Goal: Information Seeking & Learning: Check status

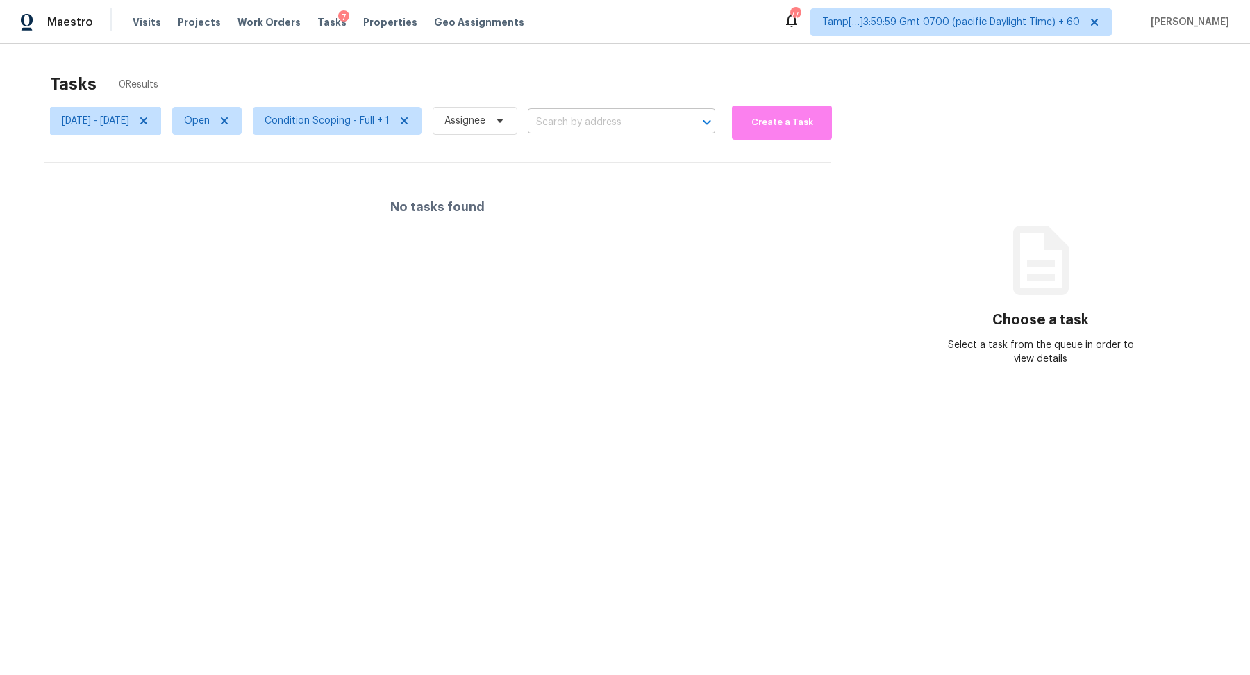
click at [626, 114] on input "text" at bounding box center [602, 123] width 149 height 22
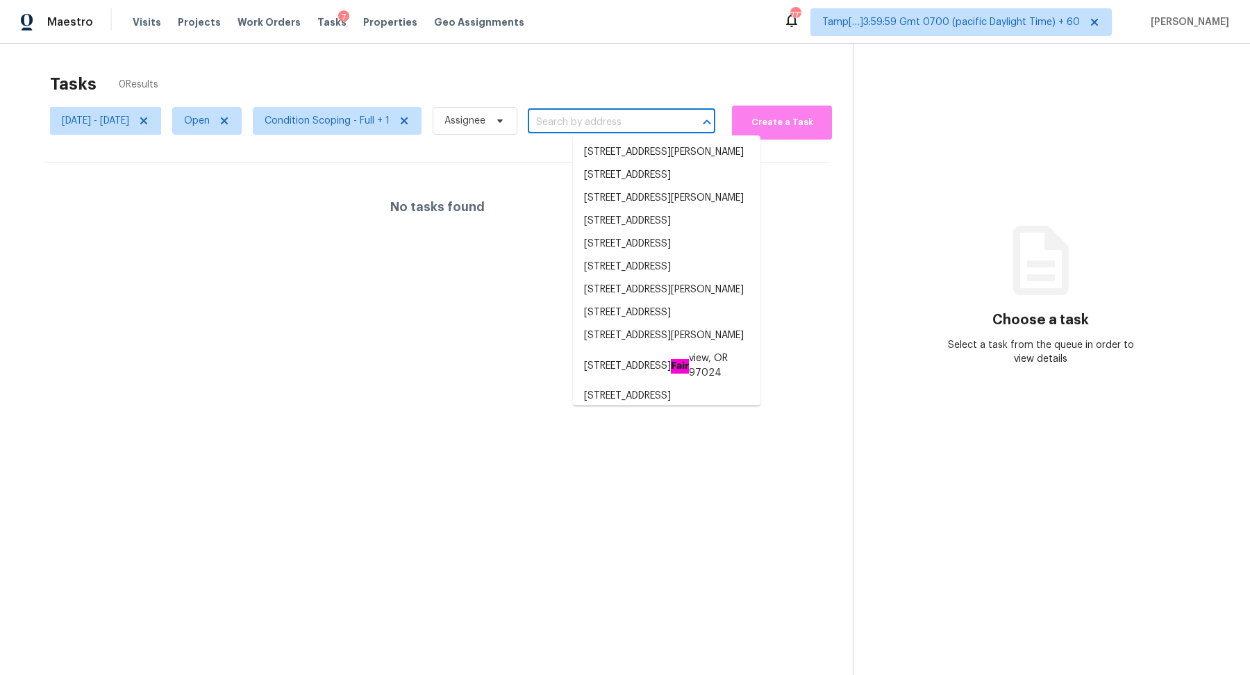
paste input "[STREET_ADDRESS]"
type input "[STREET_ADDRESS]"
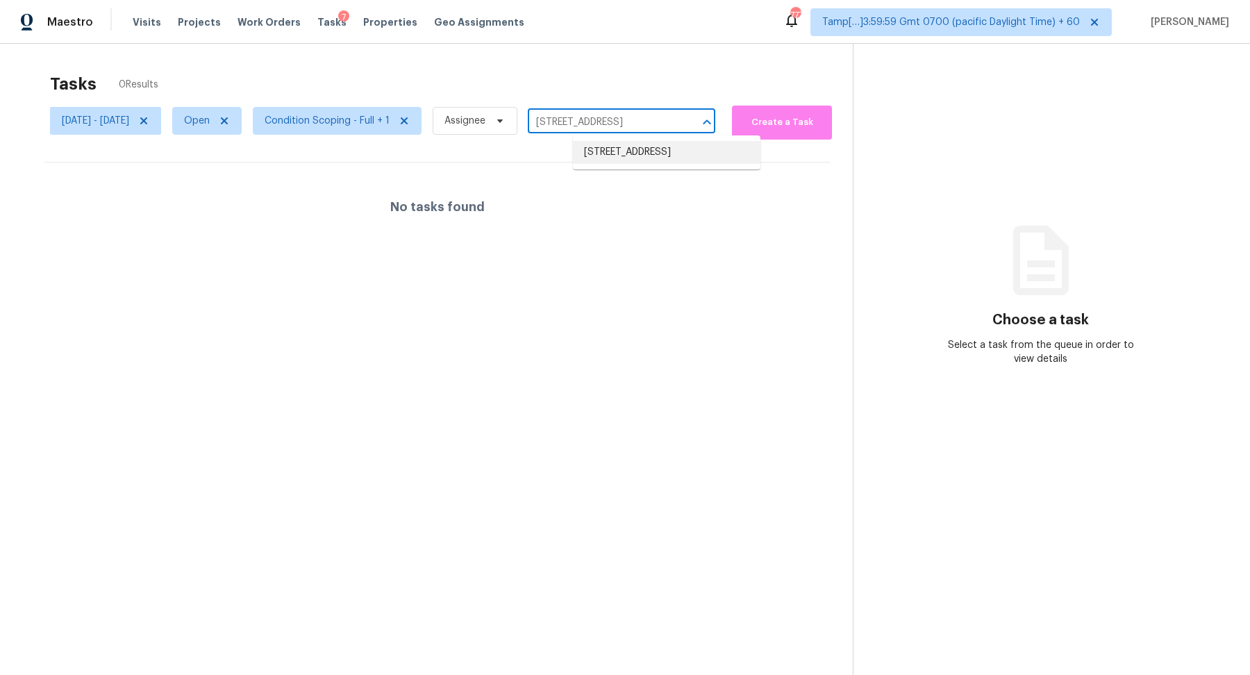
click at [634, 156] on li "12315 Twin Sands Trl W, Jacksonville, FL 32246" at bounding box center [667, 152] width 188 height 23
click at [226, 113] on span "Open" at bounding box center [206, 121] width 69 height 28
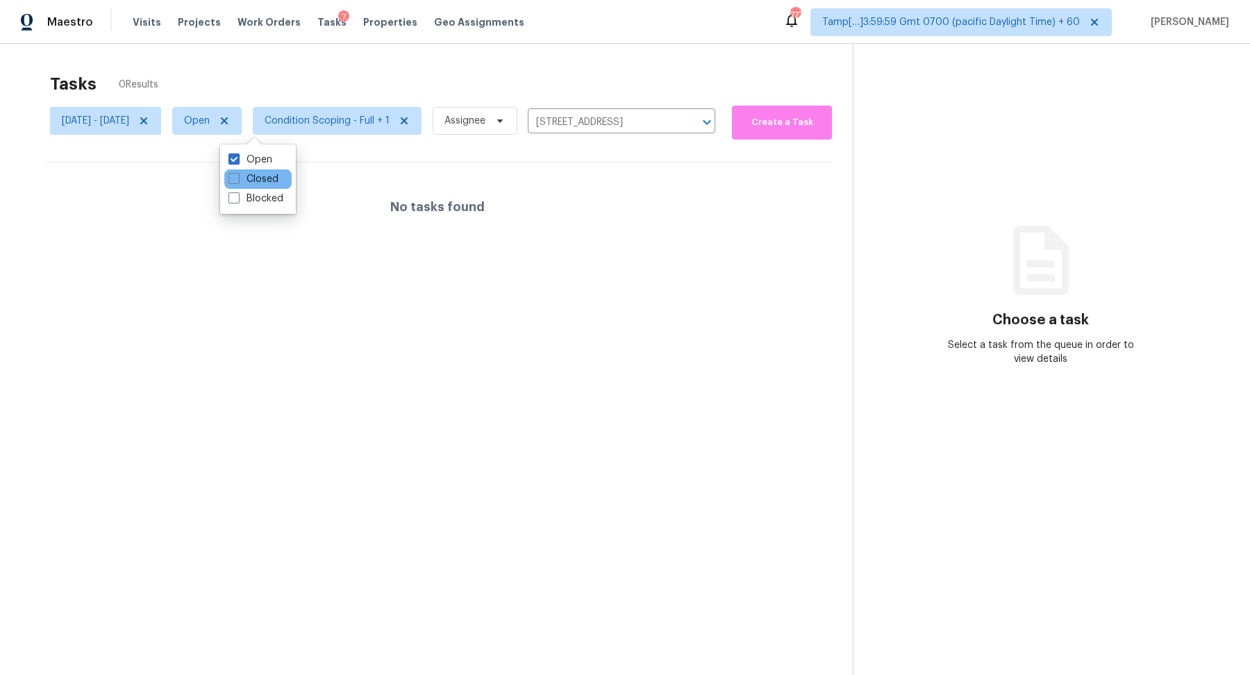
click at [259, 187] on div "Closed" at bounding box center [257, 178] width 67 height 19
click at [261, 185] on label "Closed" at bounding box center [253, 179] width 50 height 14
click at [238, 181] on input "Closed" at bounding box center [232, 176] width 9 height 9
checkbox input "true"
click at [161, 113] on span "Tue, Sep 02 - Tue, Sep 02" at bounding box center [105, 121] width 111 height 28
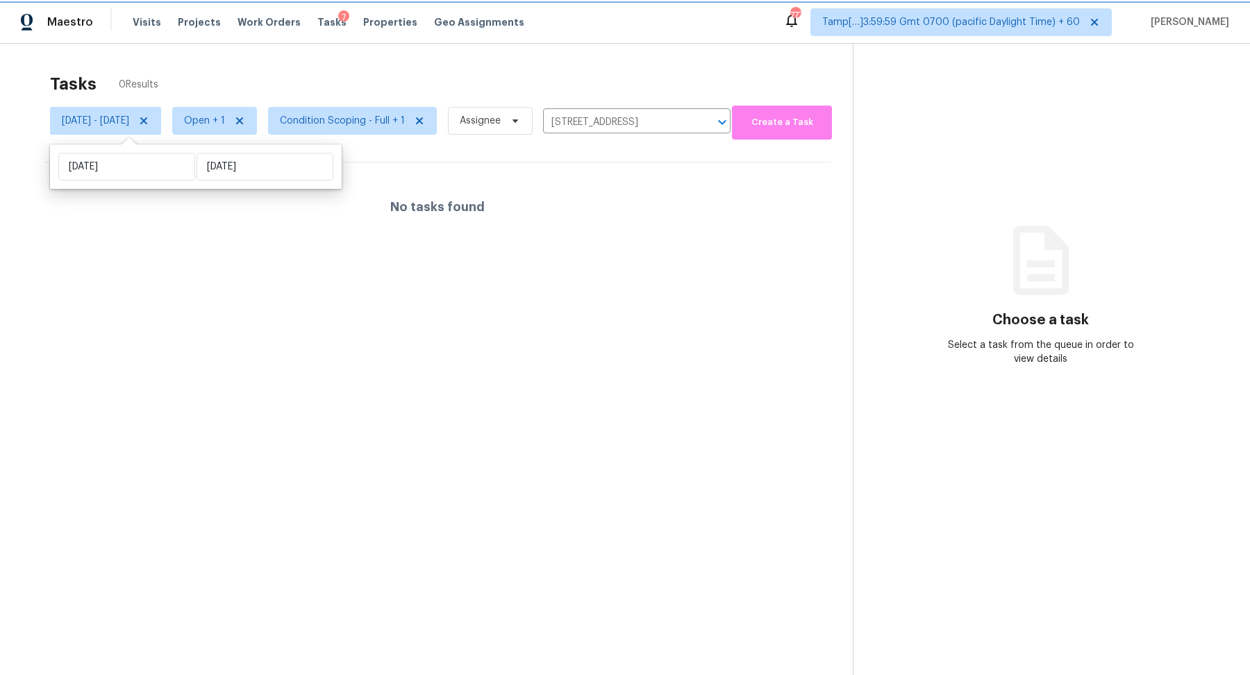
click at [147, 120] on icon at bounding box center [143, 120] width 7 height 7
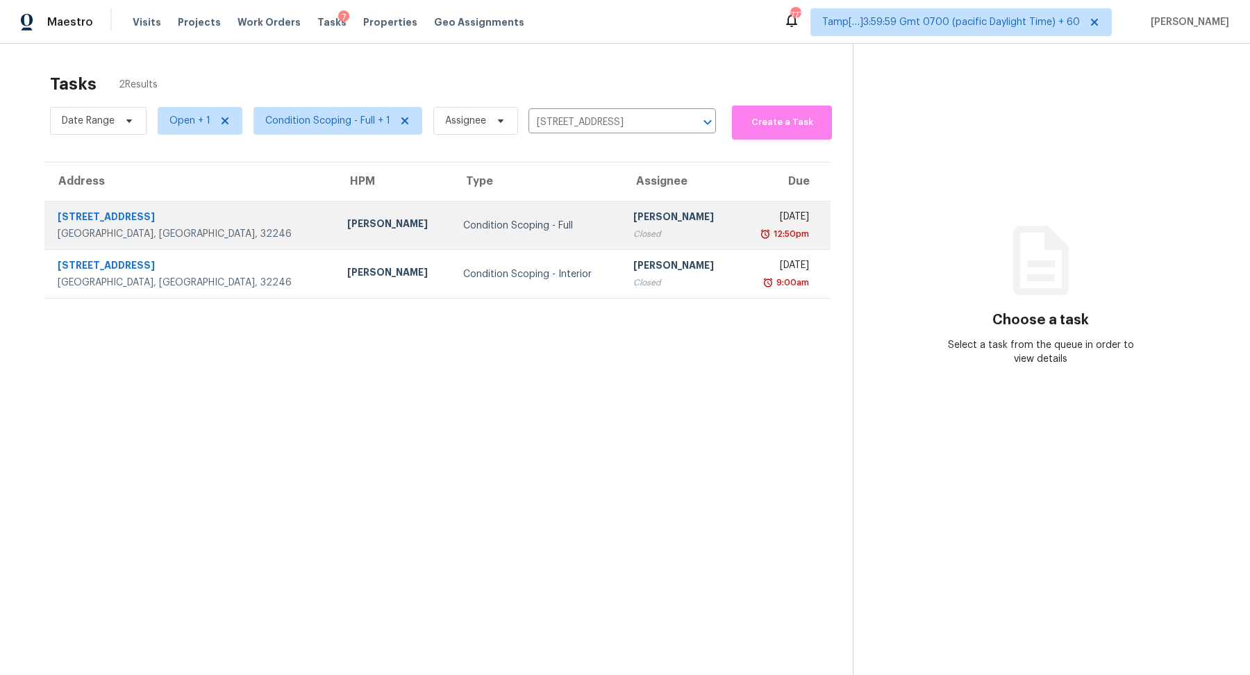
click at [655, 242] on td "Sakthivel Chandran Closed" at bounding box center [680, 225] width 116 height 49
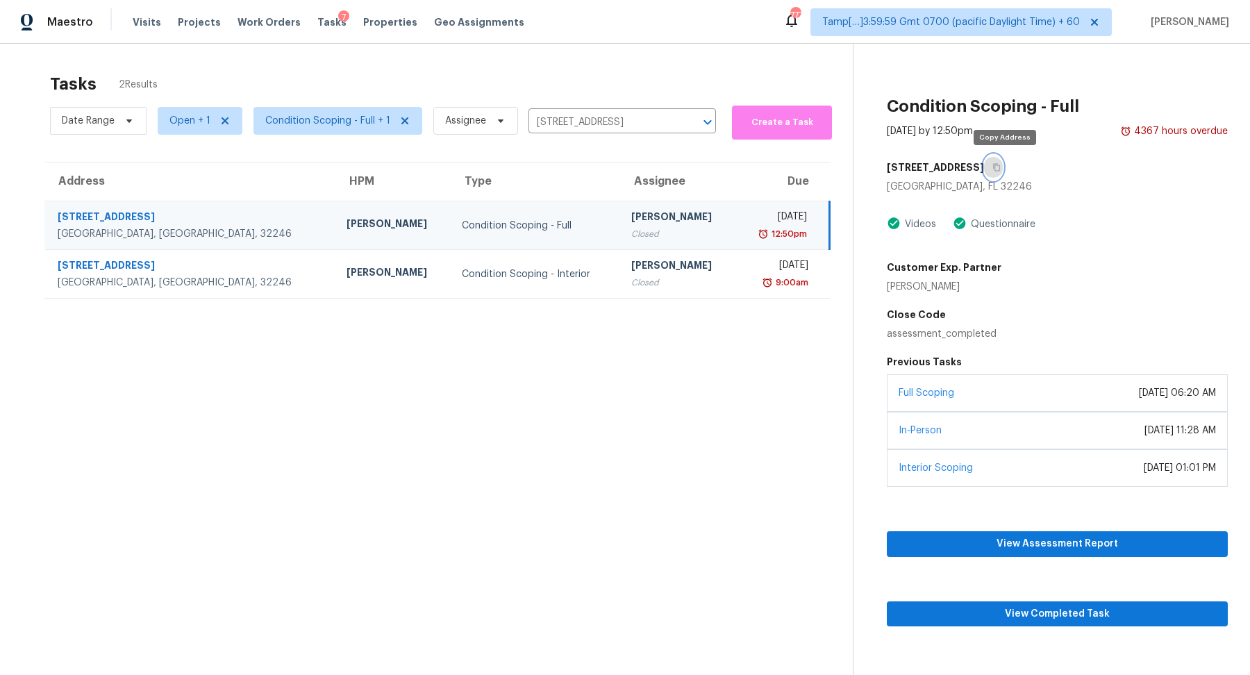
click at [1001, 167] on button "button" at bounding box center [993, 167] width 19 height 25
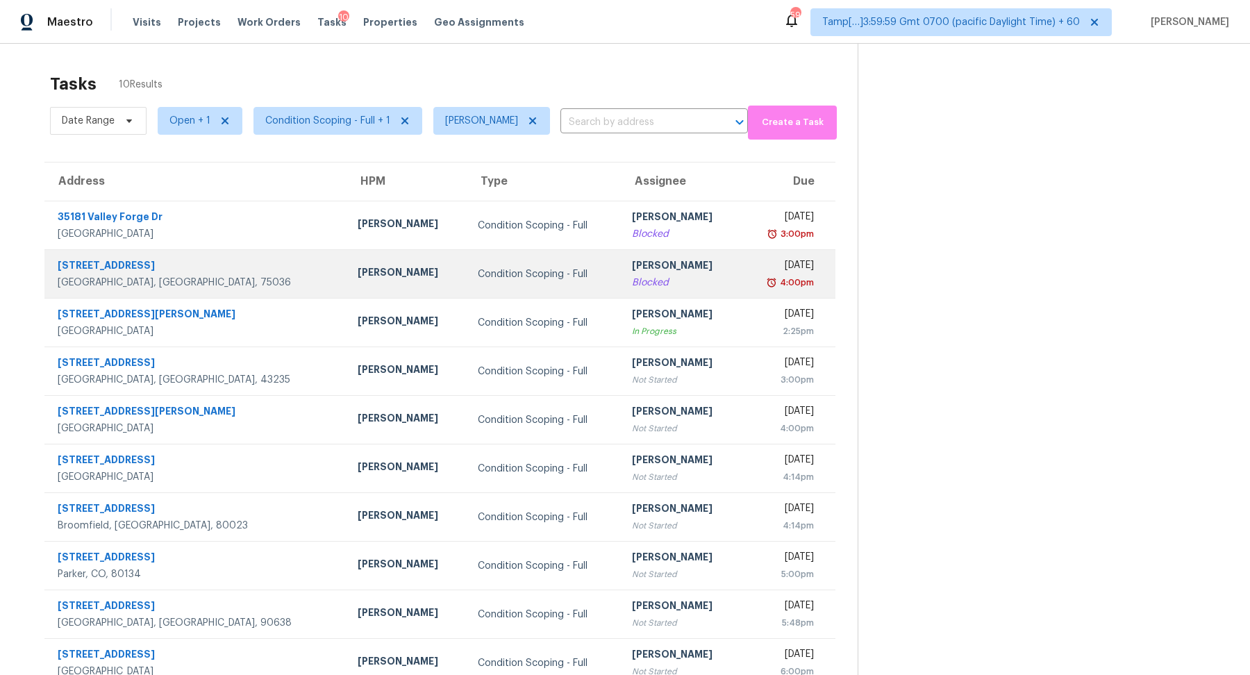
click at [495, 271] on div "Condition Scoping - Full" at bounding box center [544, 274] width 132 height 14
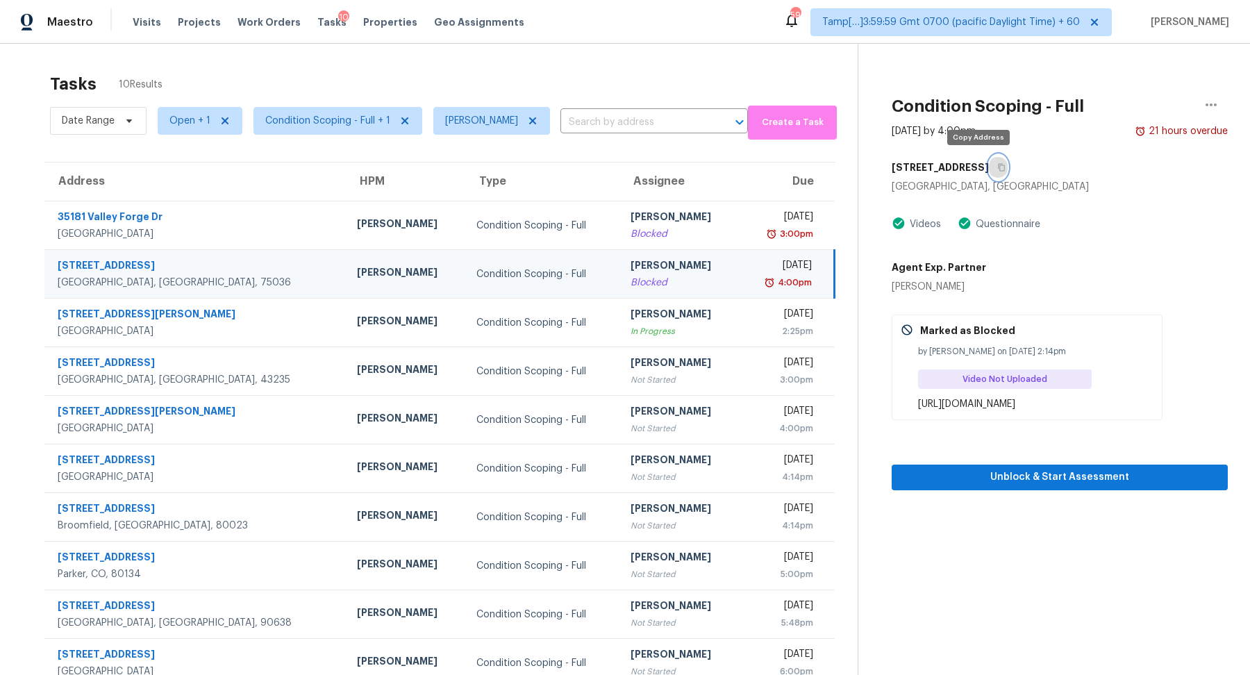
click at [997, 167] on icon "button" at bounding box center [1001, 167] width 8 height 8
click at [929, 397] on div "https://opendoor.slack.com/archives/C013EES7VQB/p1756847528746829" at bounding box center [1035, 404] width 235 height 14
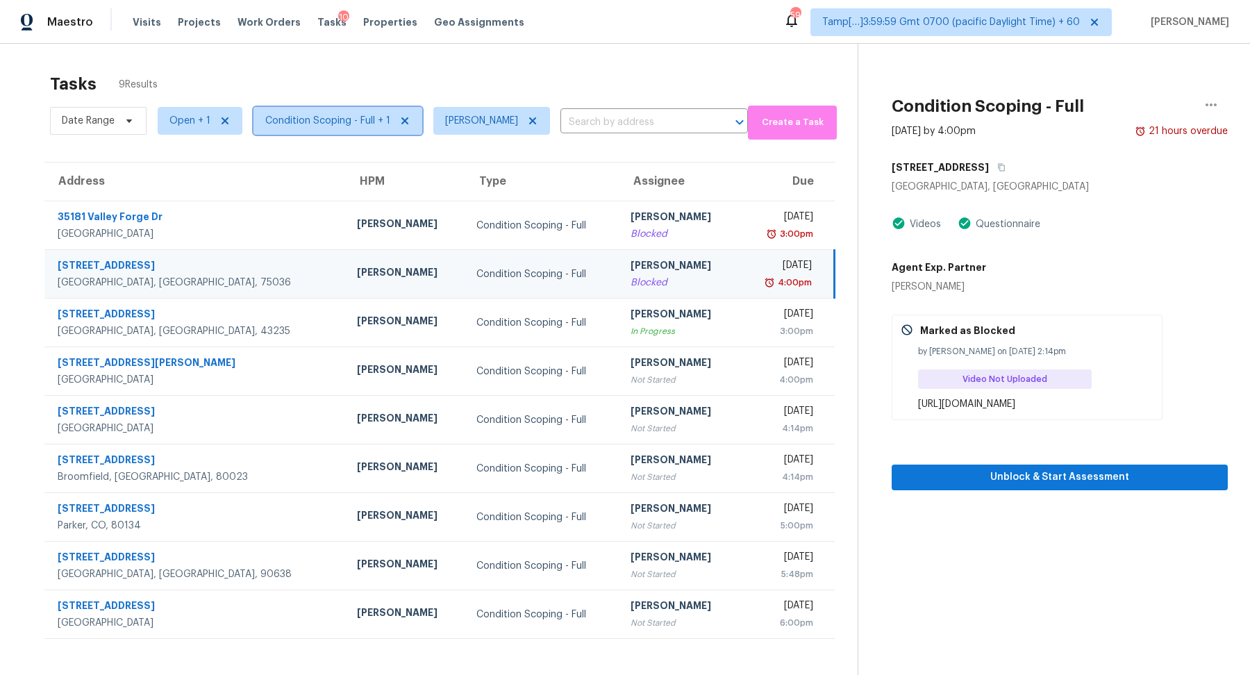
click at [335, 128] on span "Condition Scoping - Full + 1" at bounding box center [337, 121] width 169 height 28
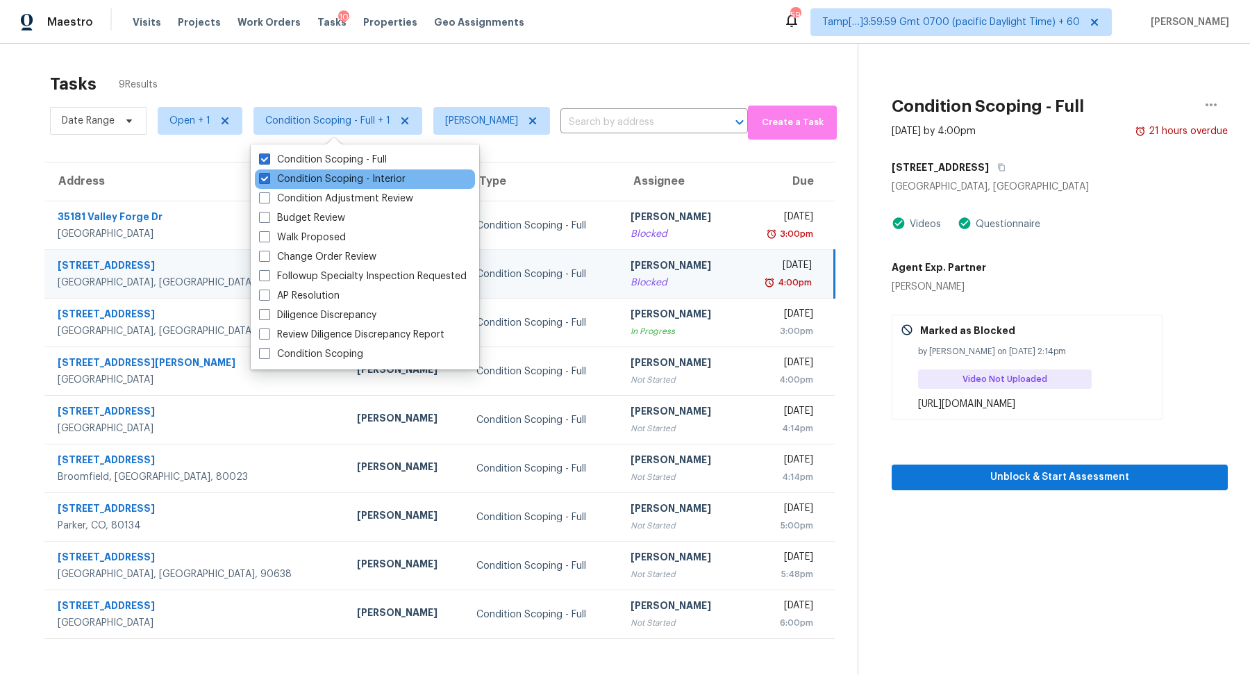
click at [338, 171] on div "Condition Scoping - Interior" at bounding box center [365, 178] width 220 height 19
click at [972, 402] on div "https://opendoor.slack.com/archives/C013EES7VQB/p1756847528746829" at bounding box center [1035, 404] width 235 height 14
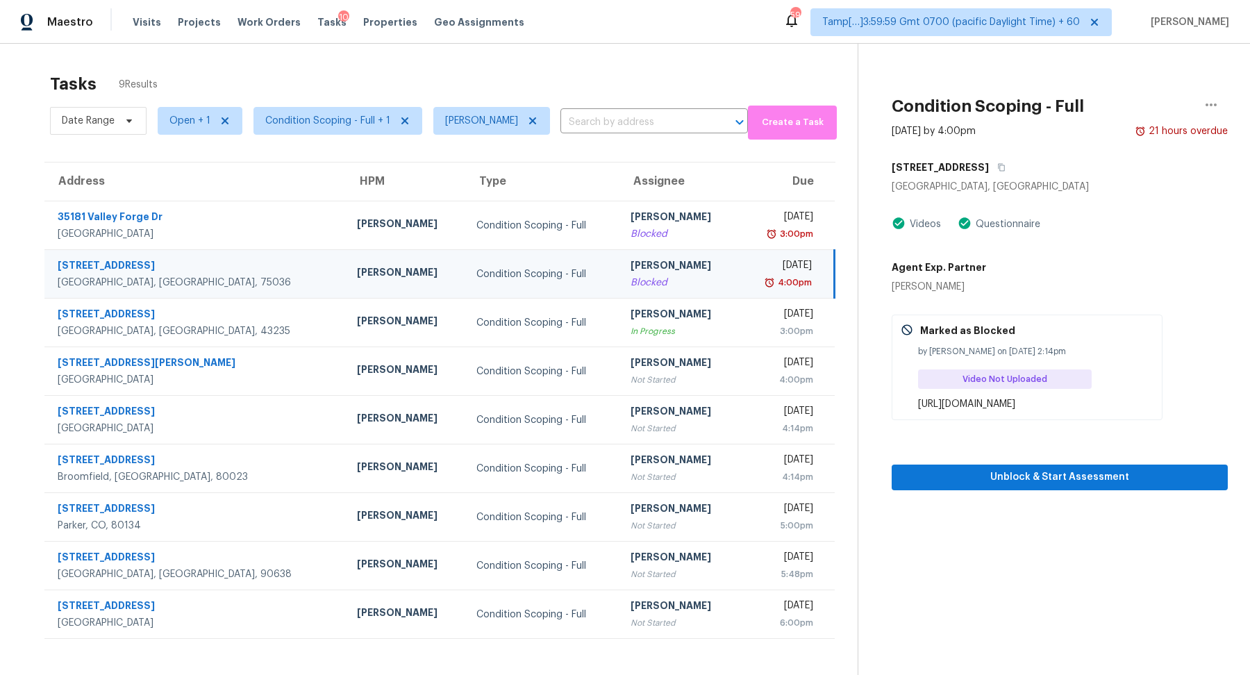
click at [972, 402] on div "https://opendoor.slack.com/archives/C013EES7VQB/p1756847528746829" at bounding box center [1035, 404] width 235 height 14
copy div "https://opendoor.slack.com/archives/C013EES7VQB/p1756847528746829 Unblock & Sta…"
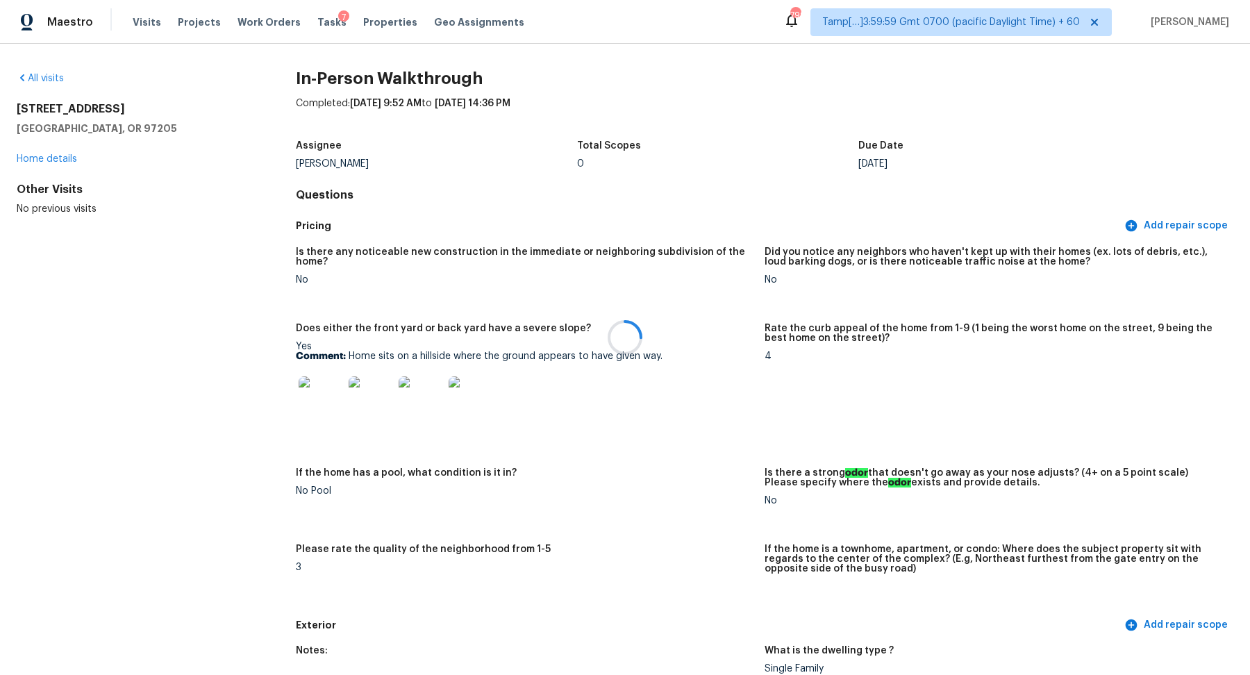
click at [44, 80] on div at bounding box center [625, 337] width 1250 height 675
click at [55, 78] on link "All visits" at bounding box center [40, 79] width 47 height 10
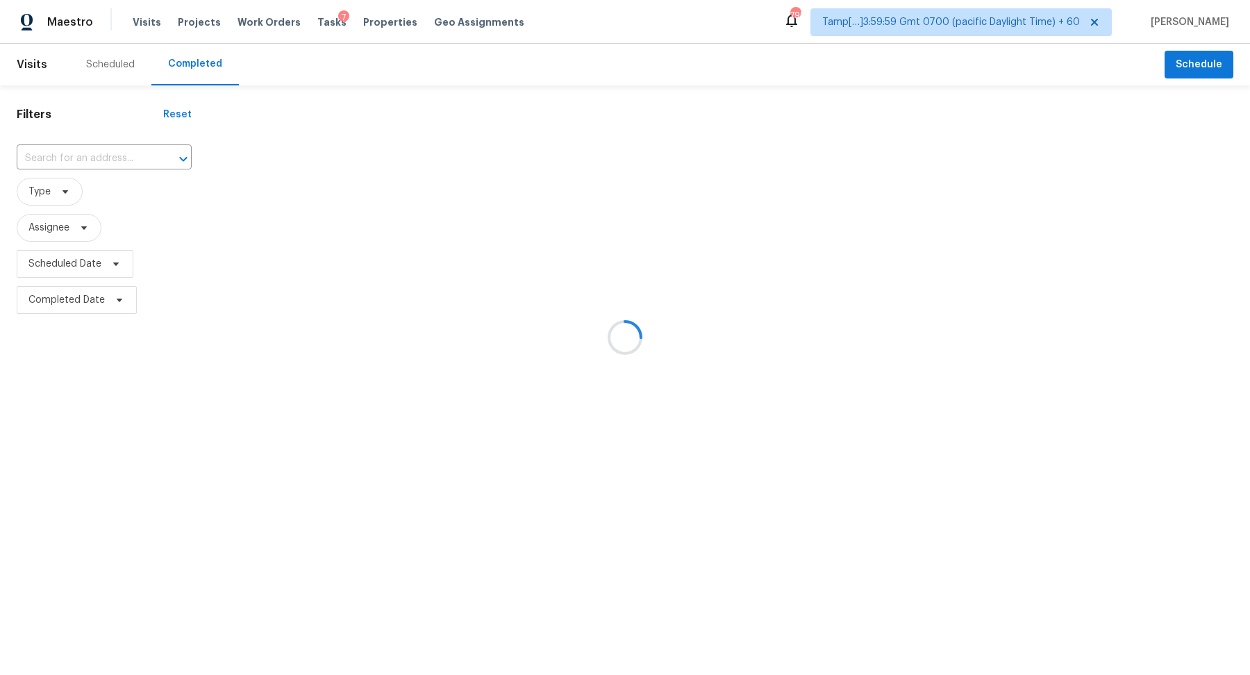
click at [88, 133] on div at bounding box center [625, 337] width 1250 height 675
click at [89, 152] on div at bounding box center [625, 337] width 1250 height 675
click at [94, 153] on div at bounding box center [625, 337] width 1250 height 675
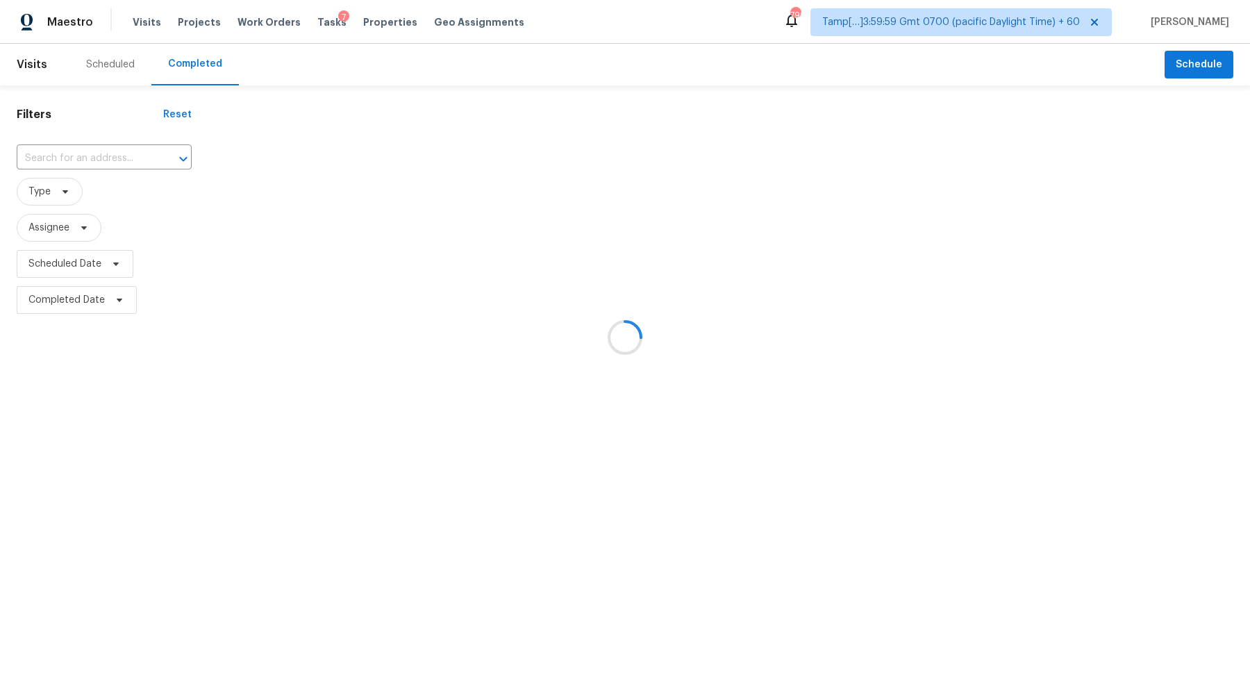
click at [131, 167] on div at bounding box center [625, 337] width 1250 height 675
click at [129, 166] on div at bounding box center [625, 337] width 1250 height 675
click at [96, 156] on div at bounding box center [625, 337] width 1250 height 675
click at [107, 157] on div at bounding box center [625, 337] width 1250 height 675
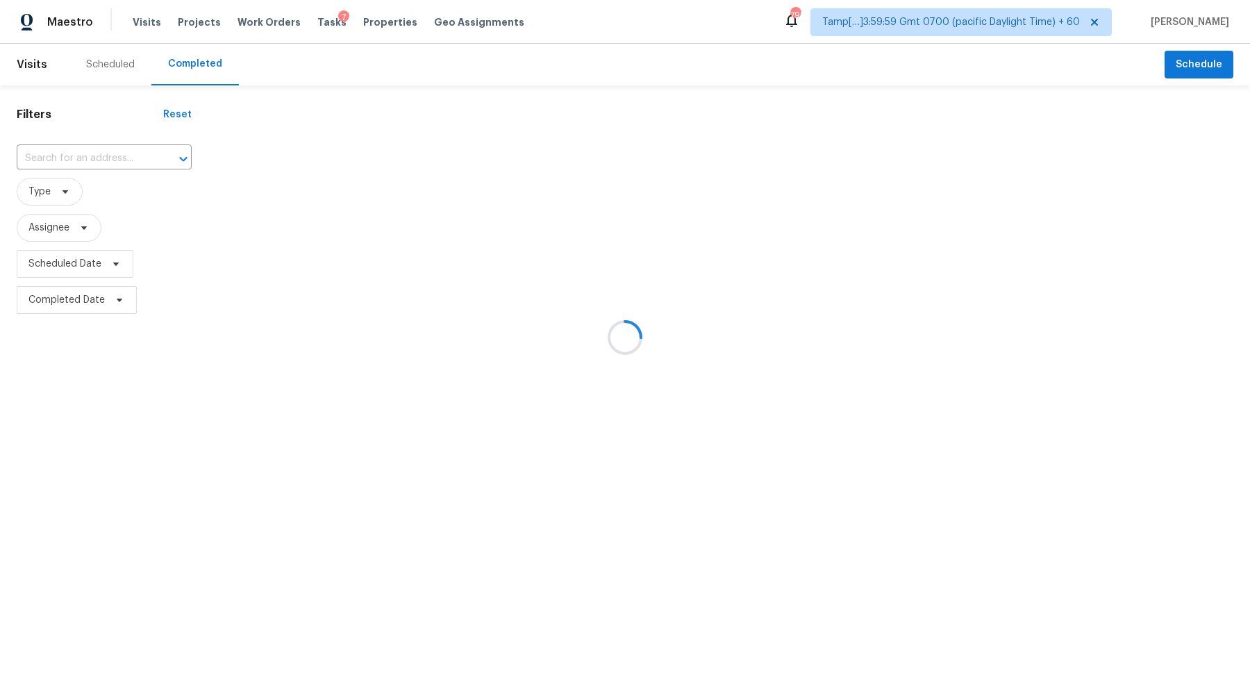
click at [107, 157] on div at bounding box center [625, 337] width 1250 height 675
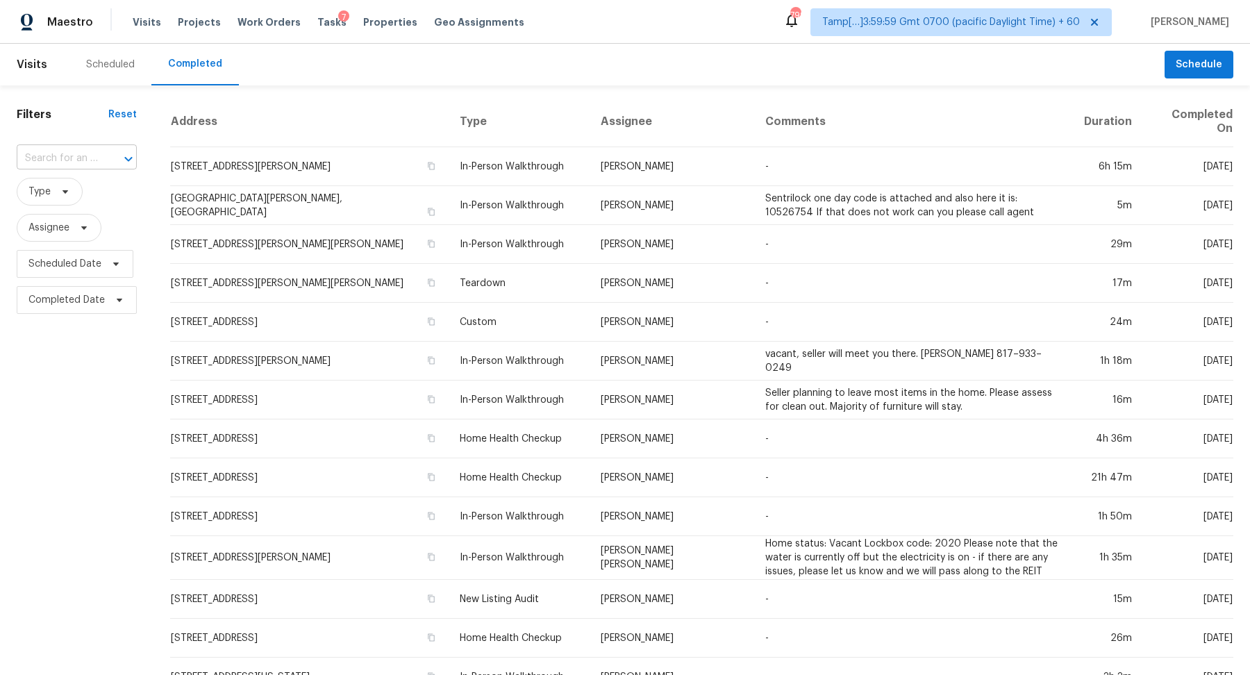
click at [69, 165] on input "text" at bounding box center [57, 159] width 81 height 22
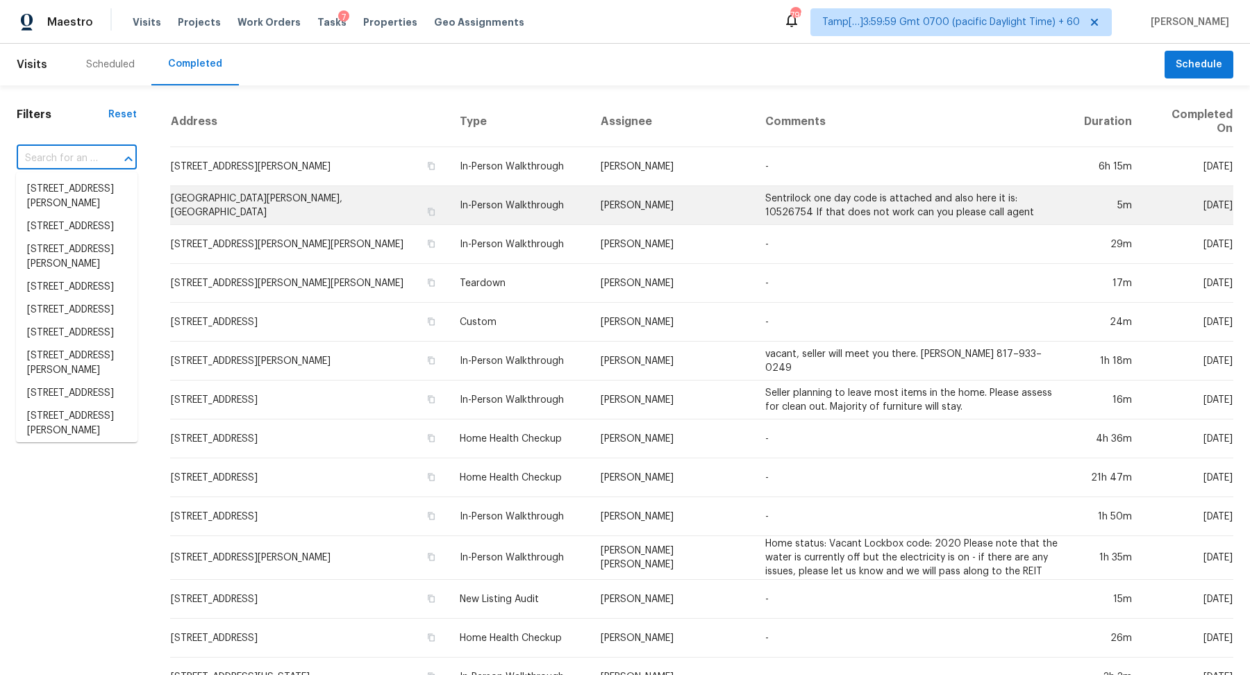
paste input "12315 Twin Sands Trl W, Jacksonville, FL 32246"
type input "12315 Twin Sands Trl W, Jacksonville, FL 32246"
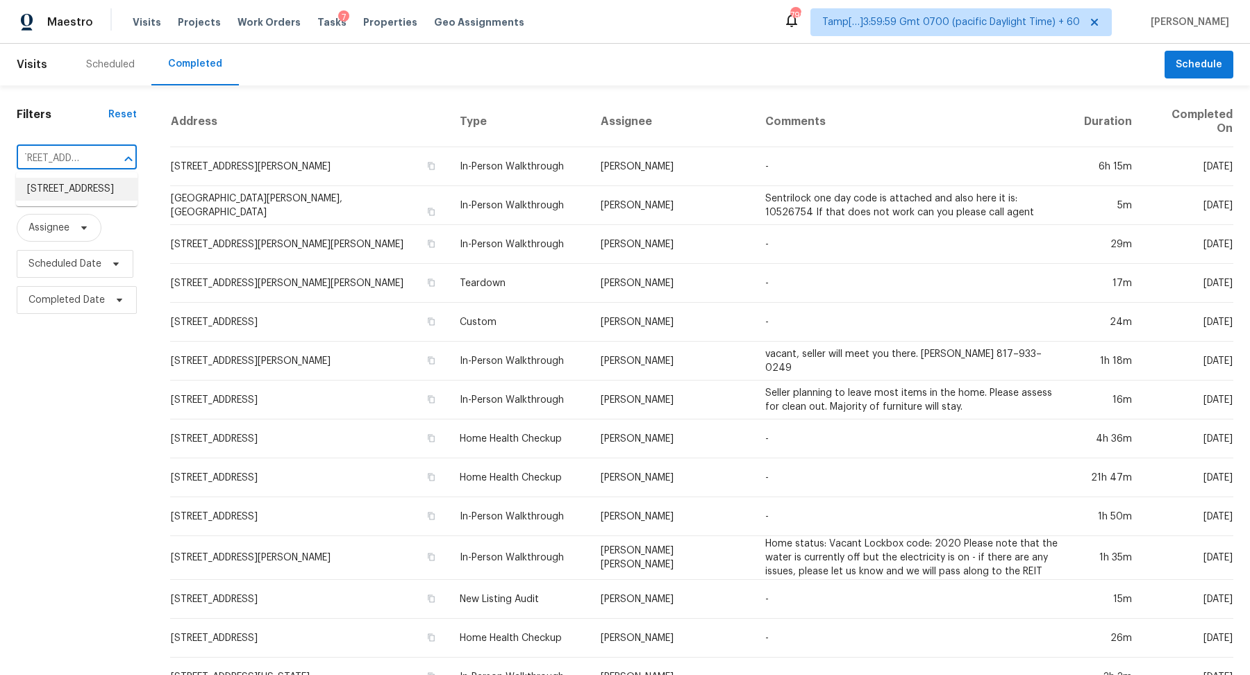
click at [85, 198] on li "12315 Twin Sands Trl W, Jacksonville, FL 32246" at bounding box center [77, 189] width 122 height 23
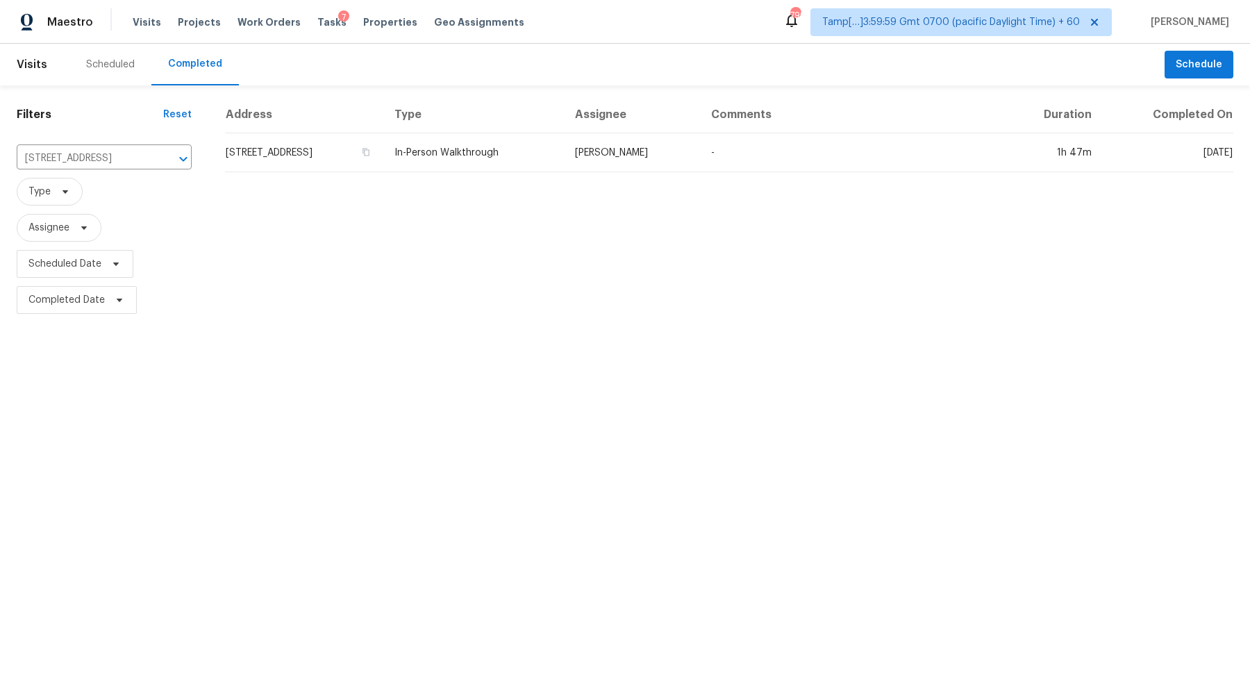
click at [347, 152] on td "12315 Twin Sands Trl W, Jacksonville, FL 32246" at bounding box center [304, 152] width 158 height 39
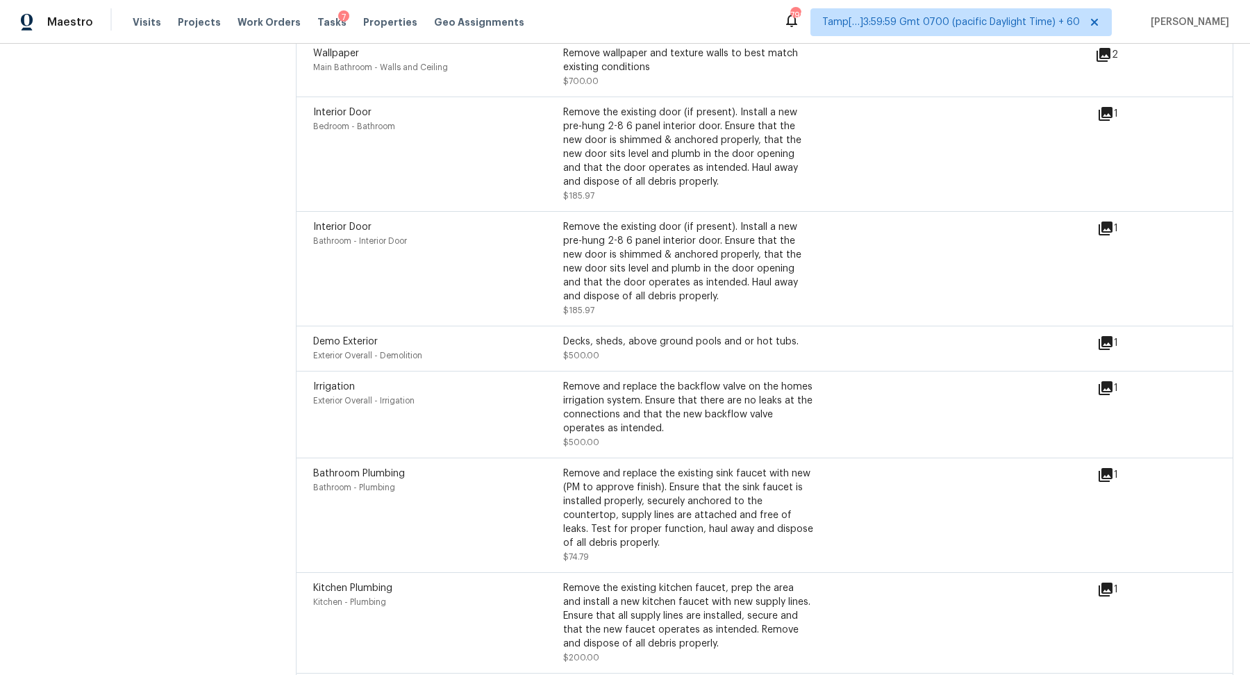
scroll to position [3491, 0]
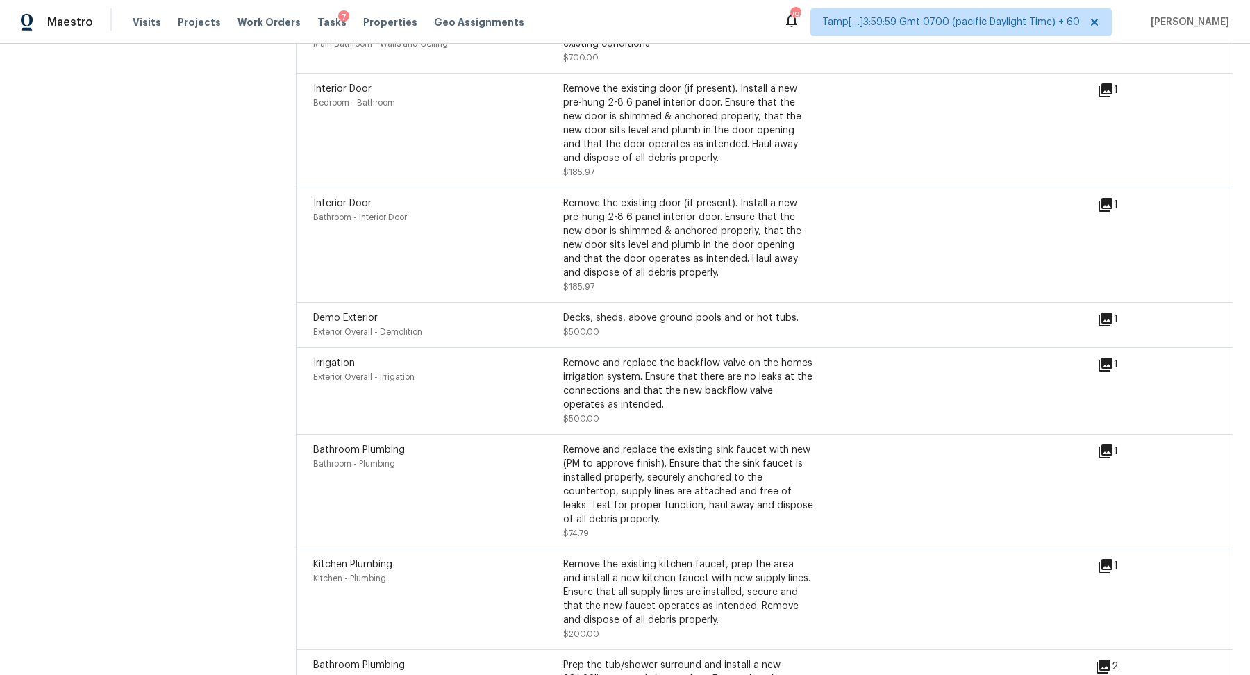
click at [1101, 319] on icon at bounding box center [1105, 319] width 17 height 17
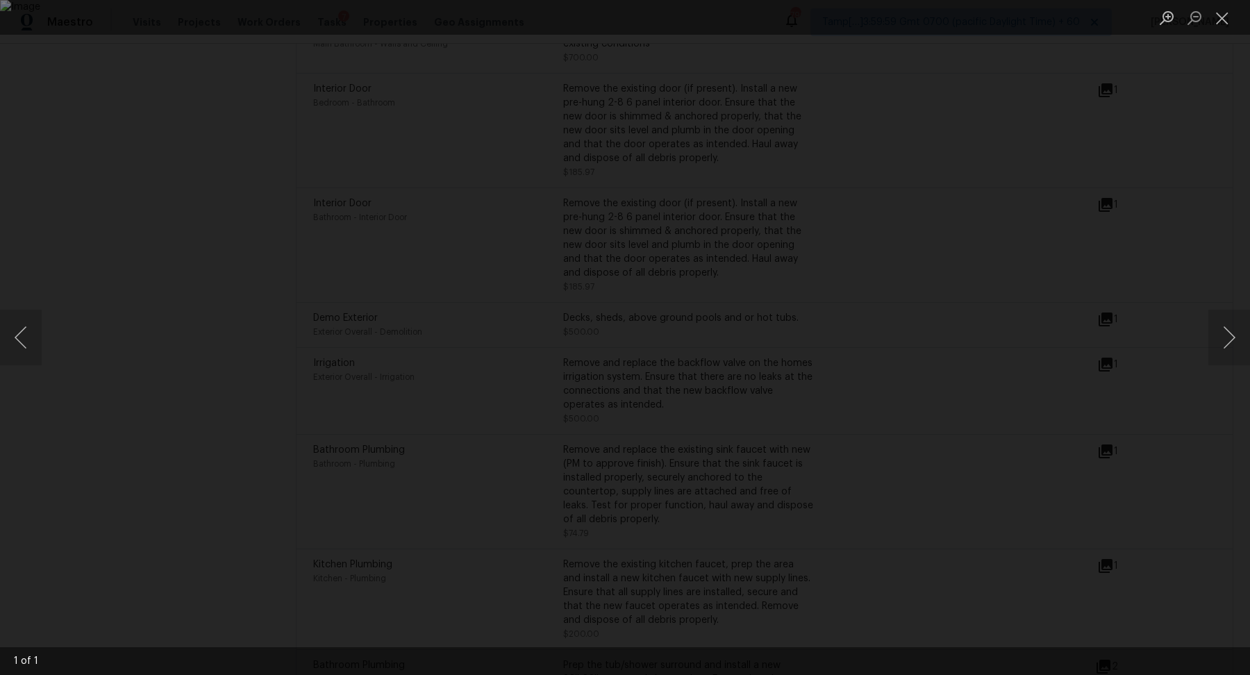
click at [986, 379] on div "Lightbox" at bounding box center [625, 337] width 1250 height 675
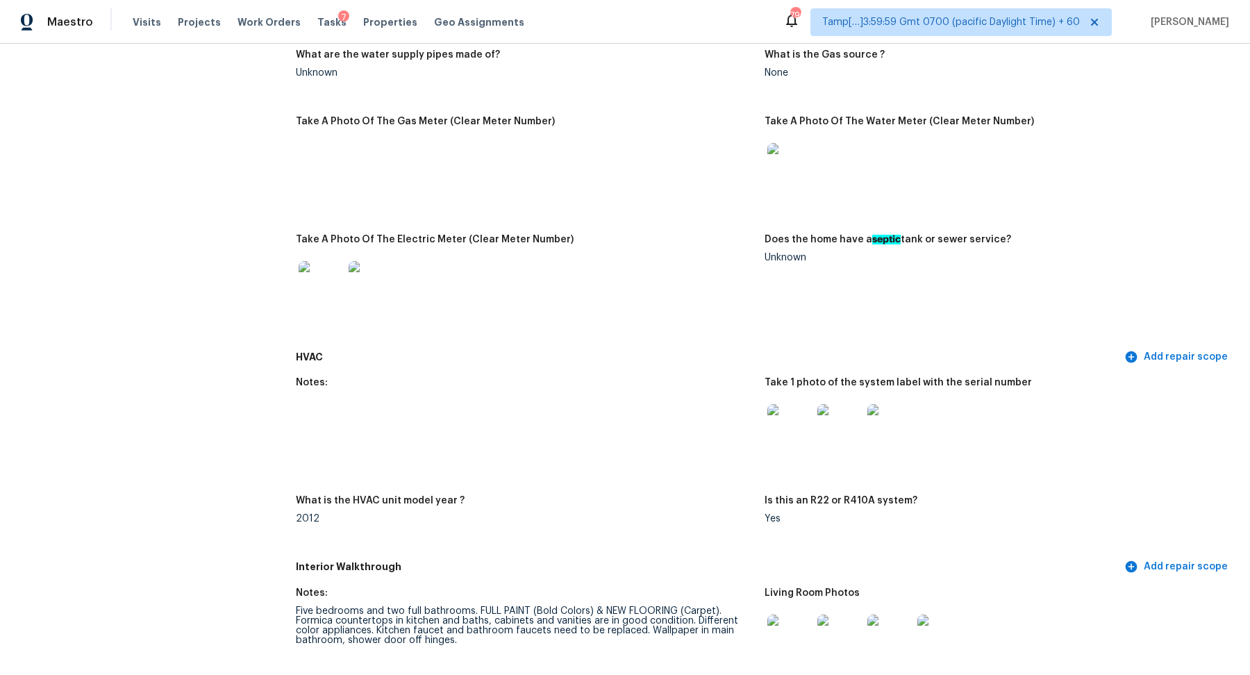
scroll to position [1081, 0]
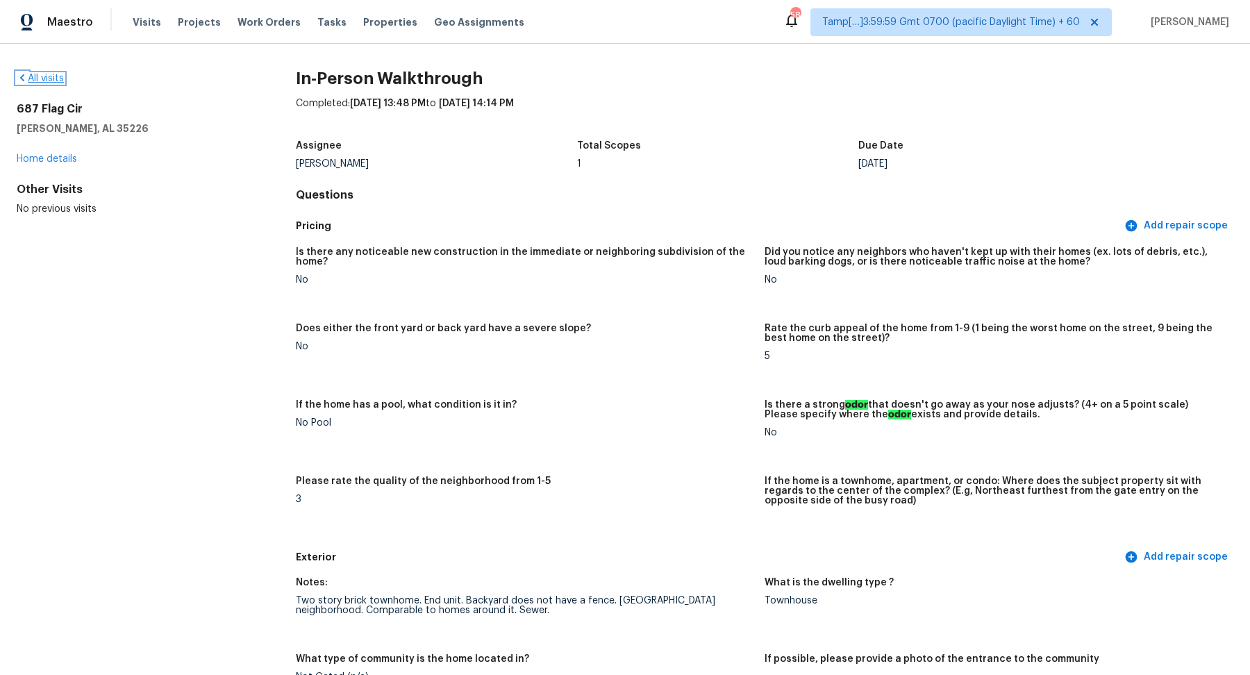
click at [40, 78] on link "All visits" at bounding box center [40, 79] width 47 height 10
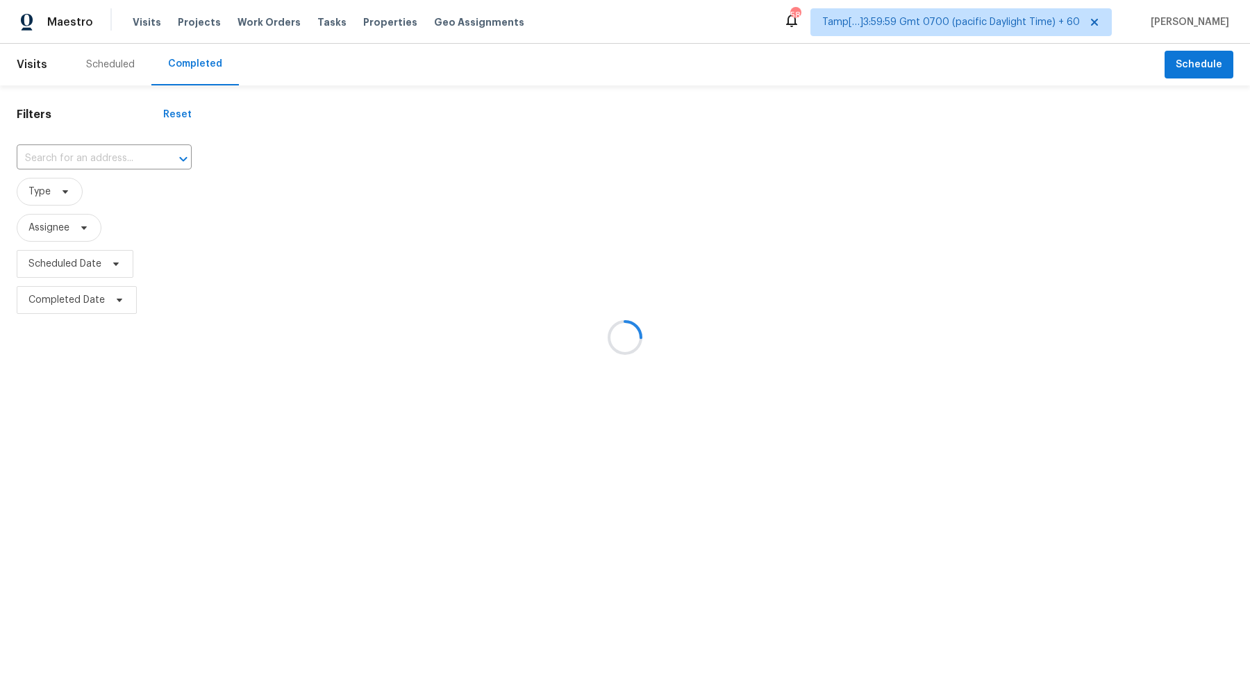
click at [72, 161] on div at bounding box center [625, 337] width 1250 height 675
click at [108, 161] on div at bounding box center [625, 337] width 1250 height 675
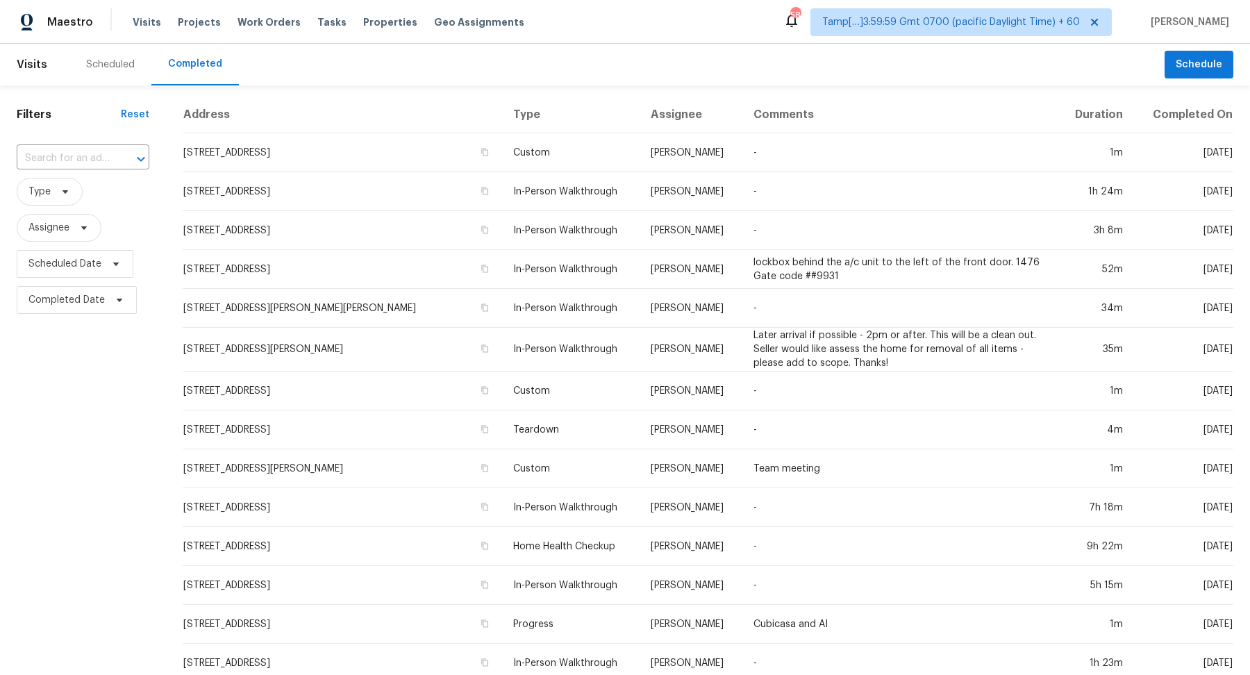
click at [108, 161] on input "text" at bounding box center [64, 159] width 94 height 22
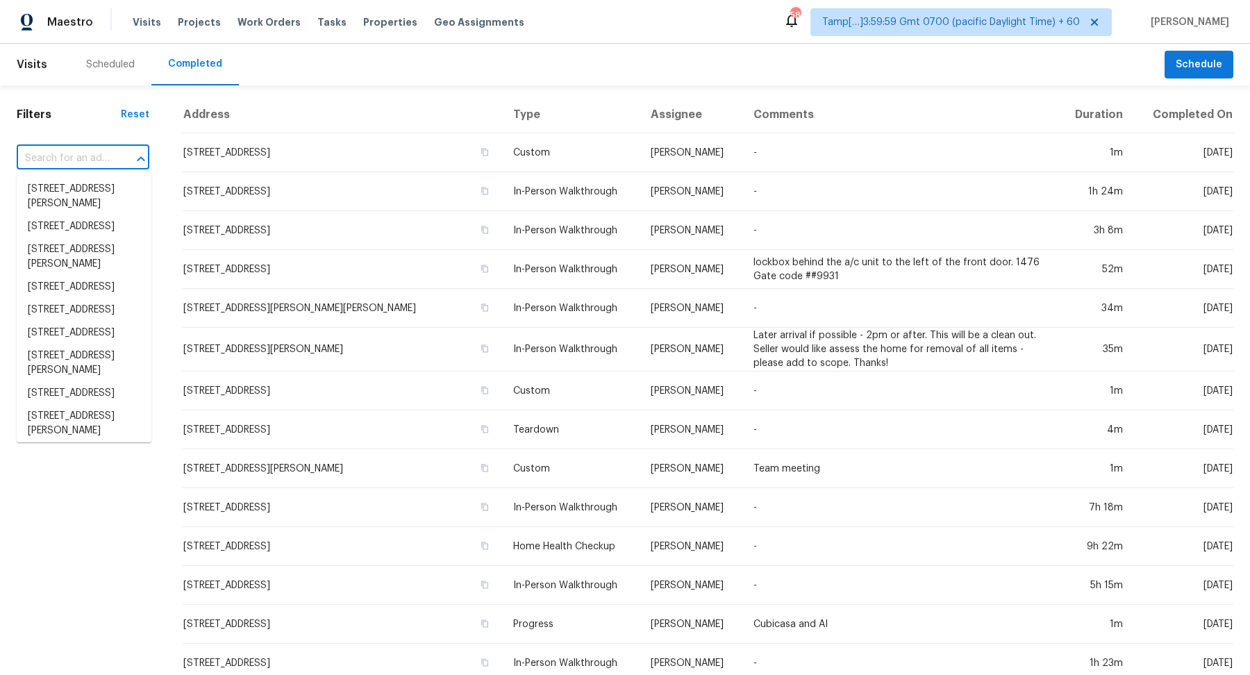
paste input "[STREET_ADDRESS]"
type input "[STREET_ADDRESS]"
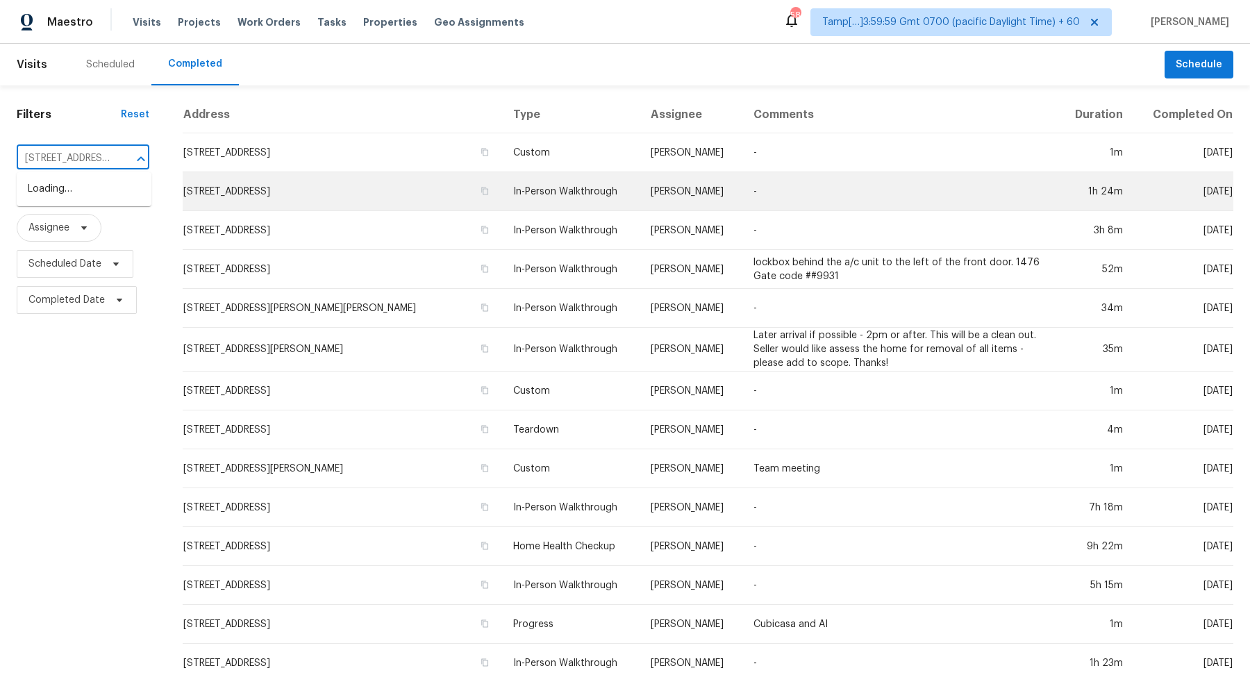
scroll to position [0, 107]
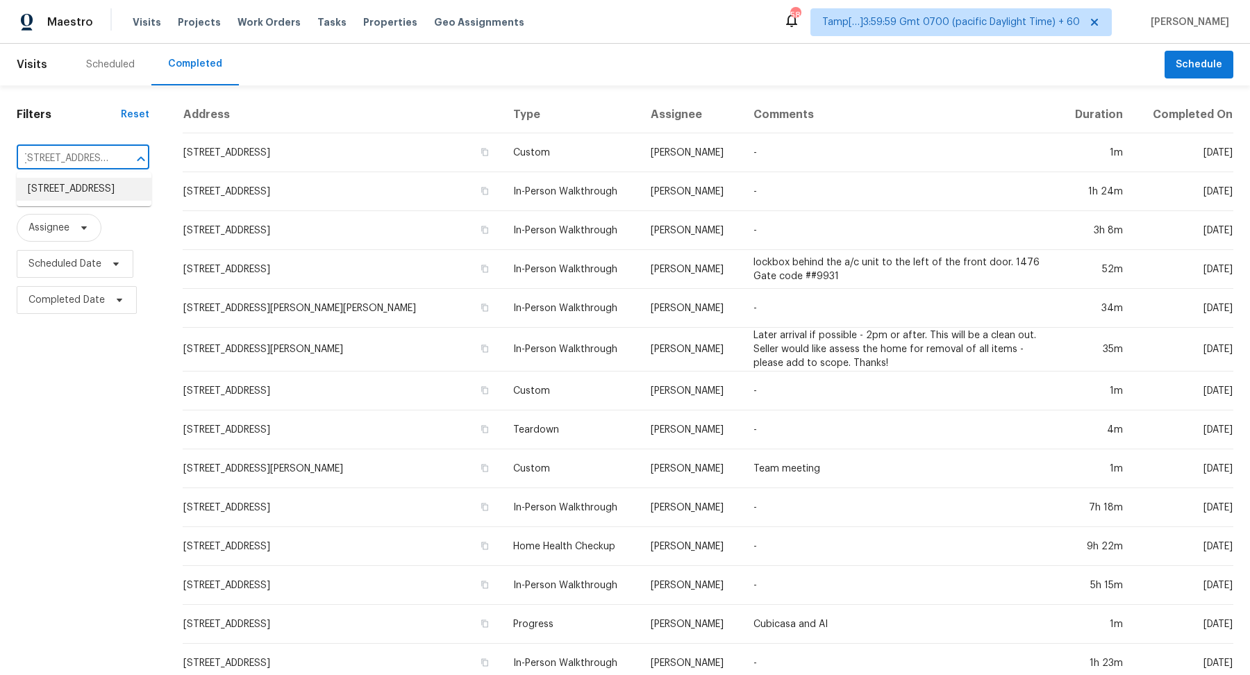
click at [77, 183] on li "[STREET_ADDRESS]" at bounding box center [84, 189] width 135 height 23
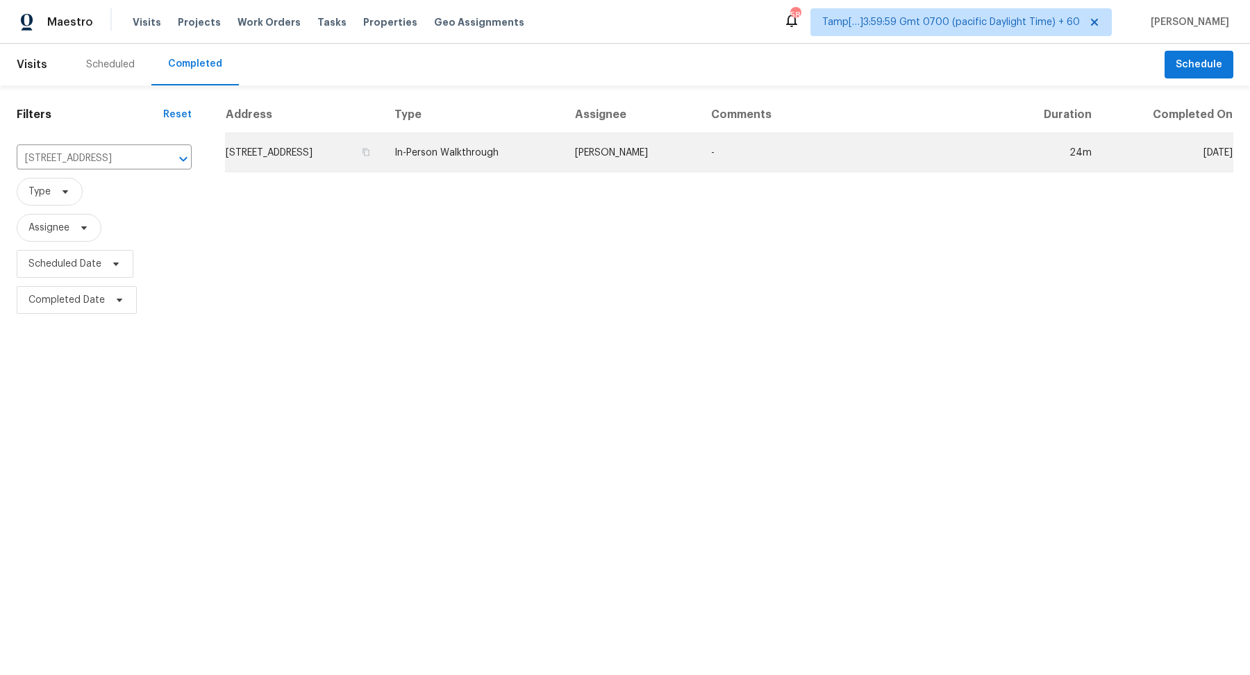
click at [278, 157] on td "[STREET_ADDRESS]" at bounding box center [304, 152] width 158 height 39
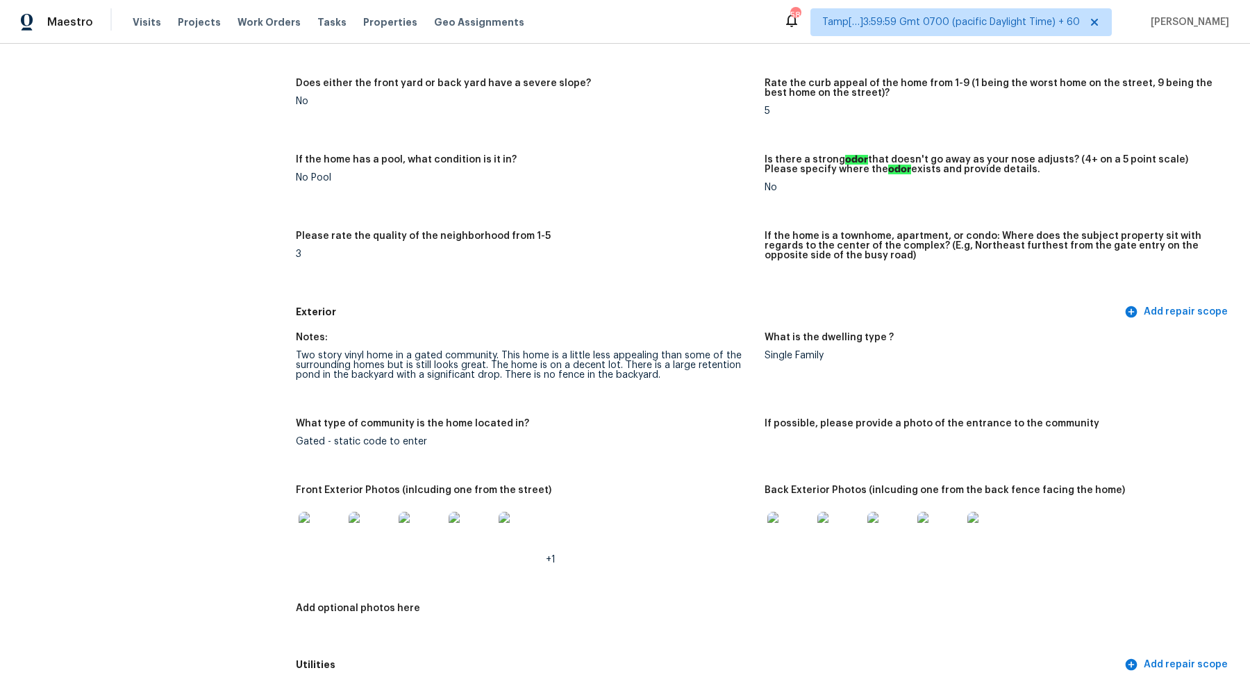
scroll to position [325, 0]
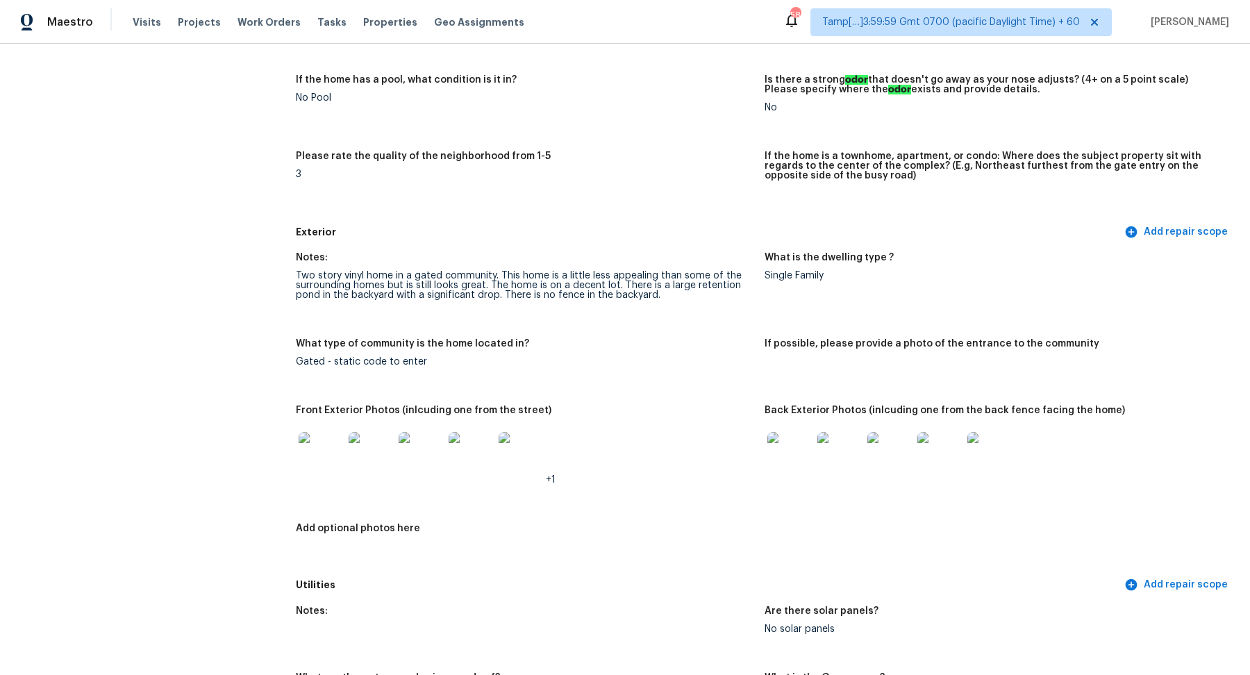
click at [300, 454] on img at bounding box center [321, 454] width 44 height 44
click at [783, 451] on img at bounding box center [789, 454] width 44 height 44
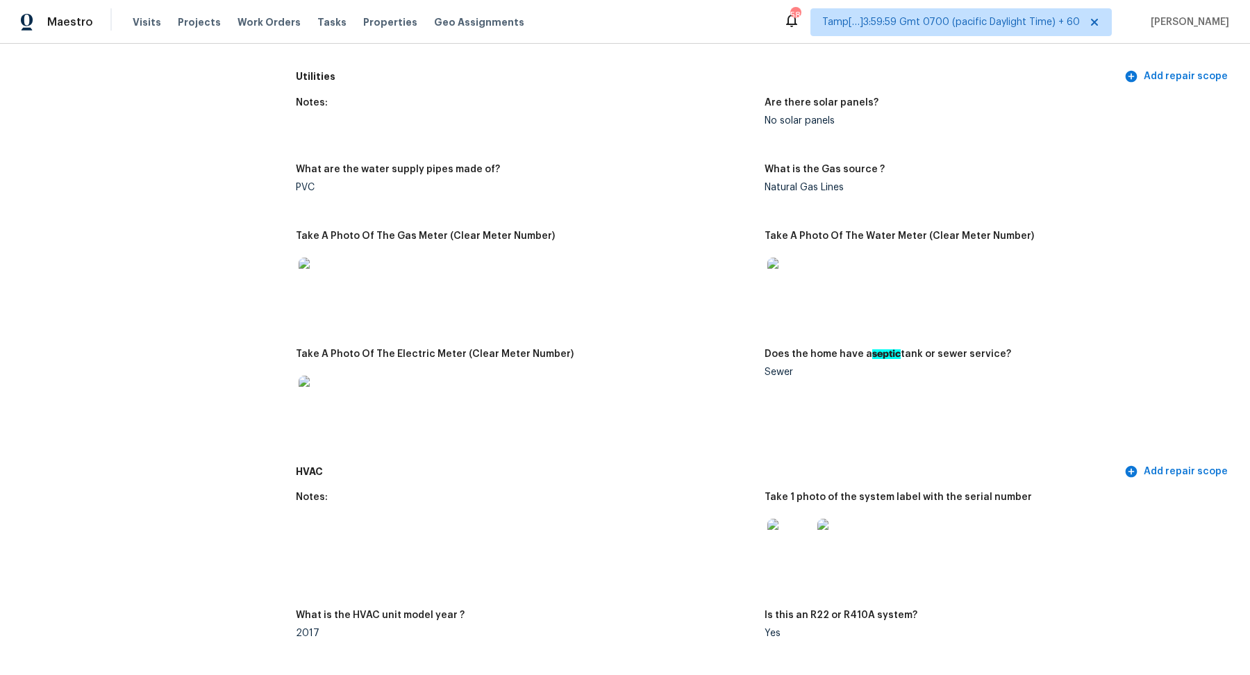
scroll to position [1251, 0]
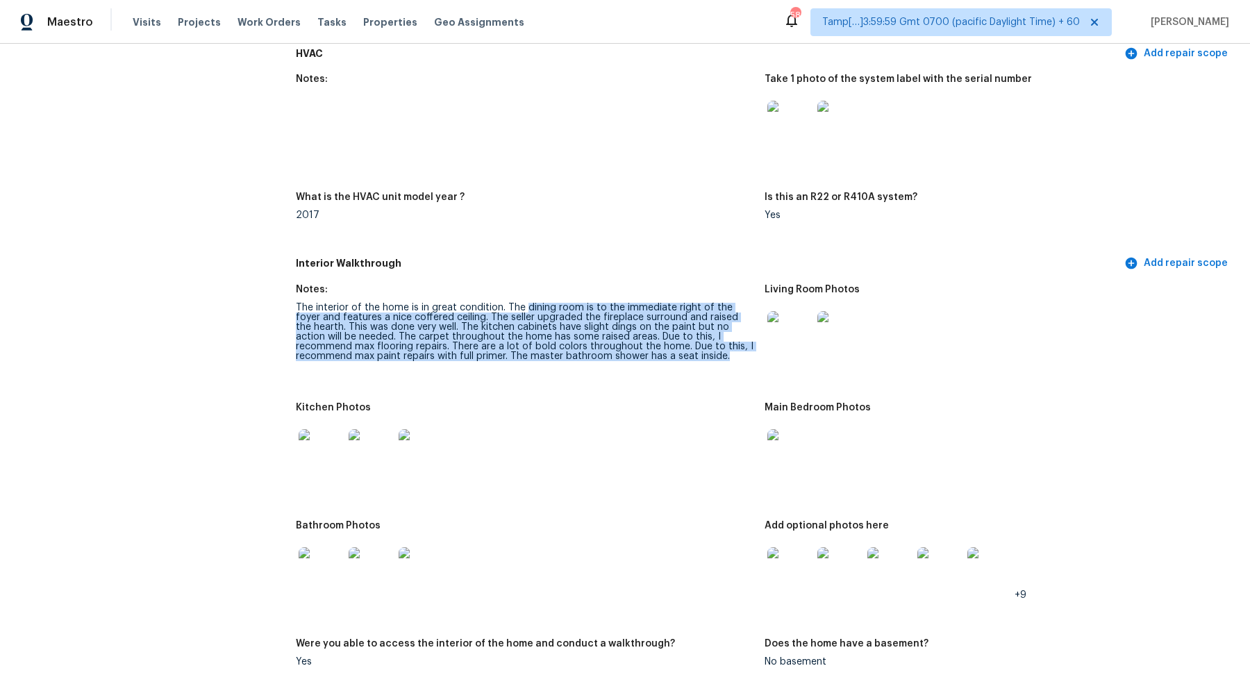
drag, startPoint x: 526, startPoint y: 306, endPoint x: 741, endPoint y: 351, distance: 220.0
click at [741, 351] on div "The interior of the home is in great condition. The dining room is to the immed…" at bounding box center [525, 332] width 458 height 58
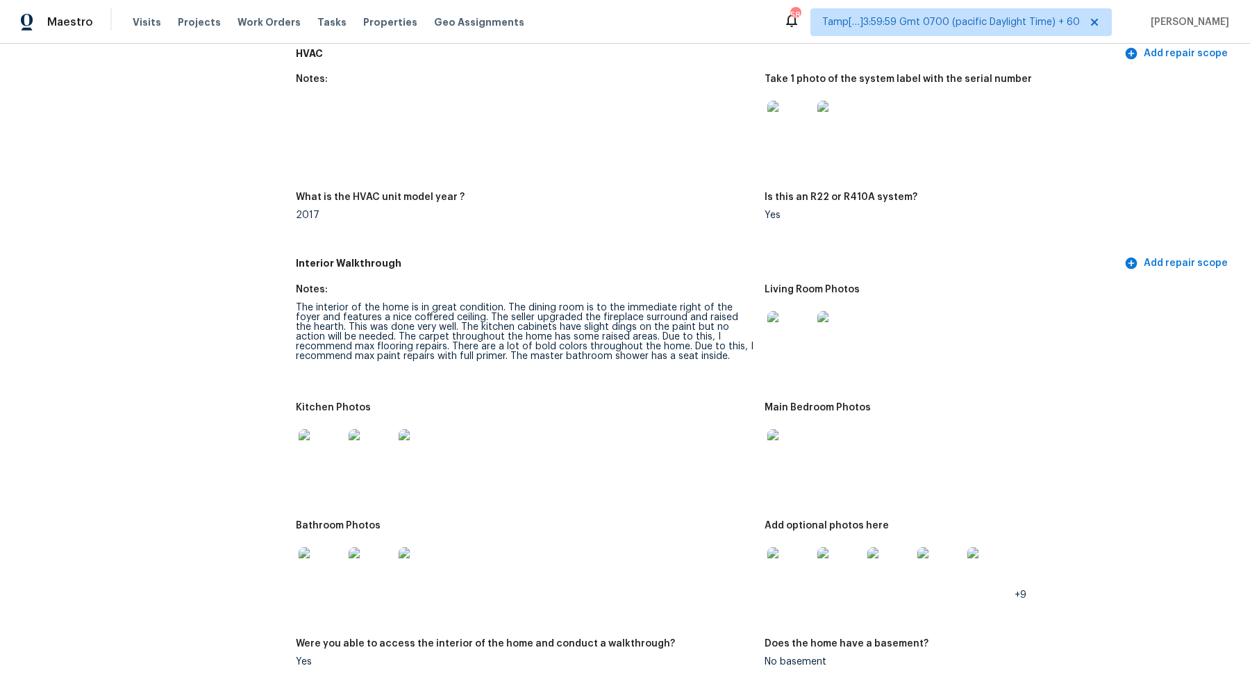
click at [499, 324] on div "The interior of the home is in great condition. The dining room is to the immed…" at bounding box center [525, 332] width 458 height 58
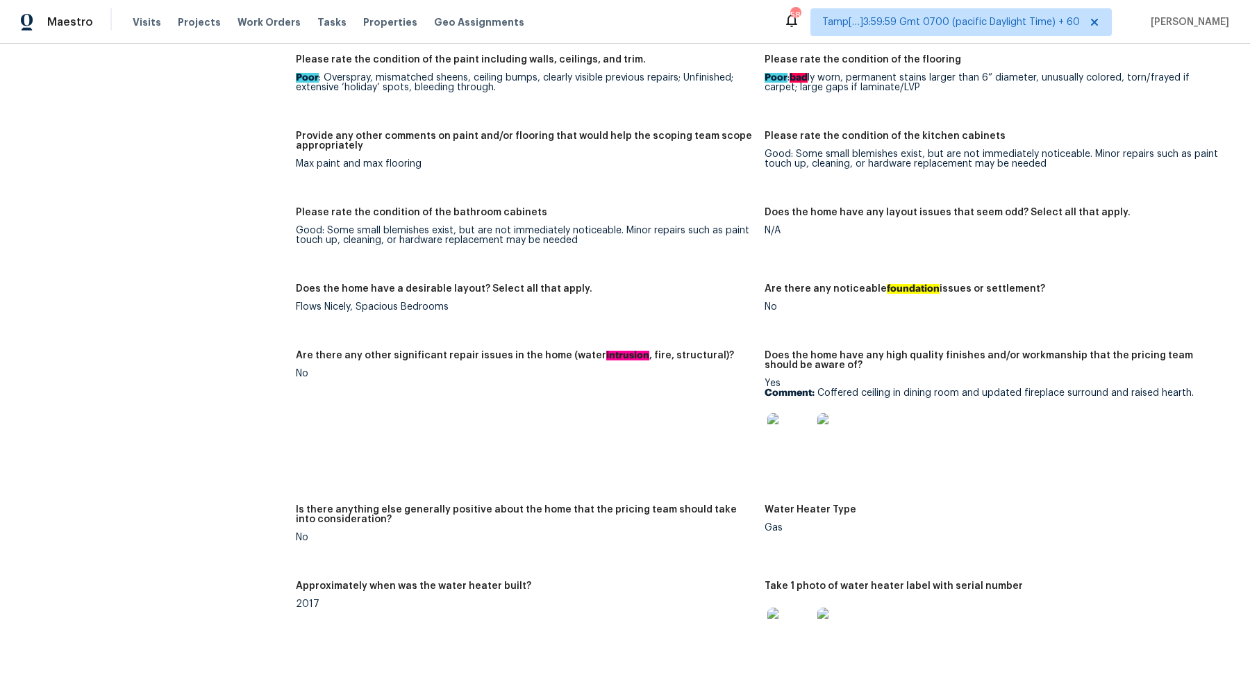
scroll to position [1938, 0]
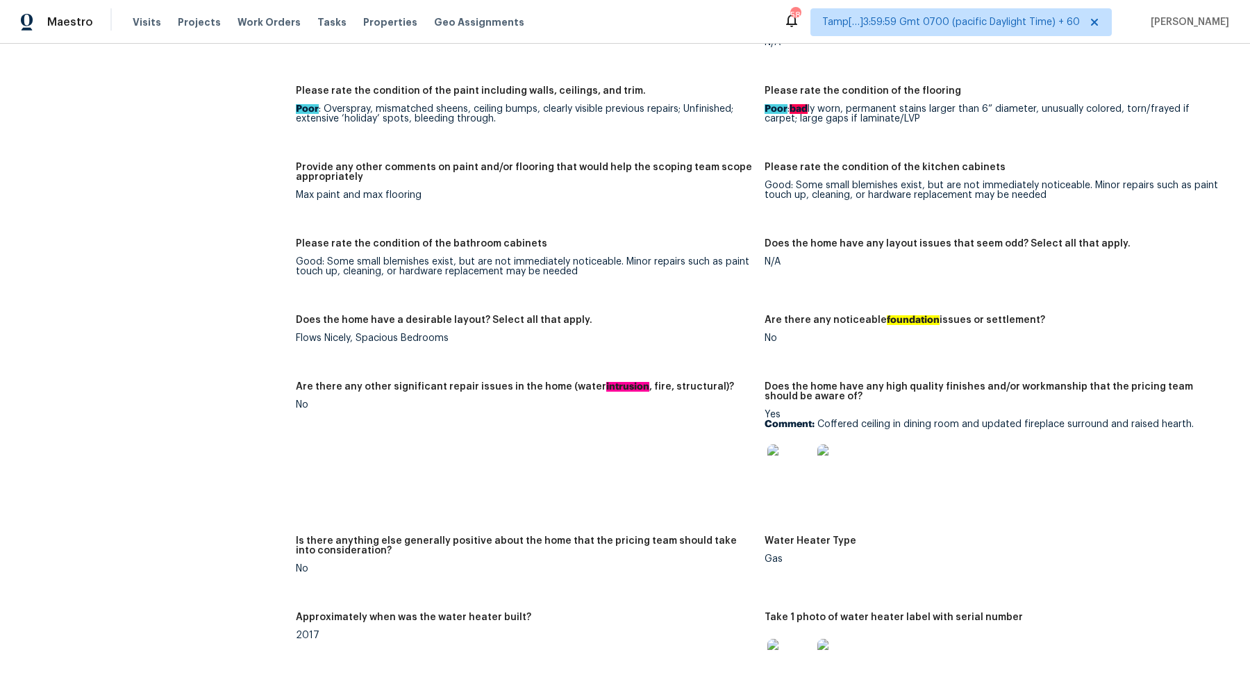
click at [787, 469] on img at bounding box center [789, 466] width 44 height 44
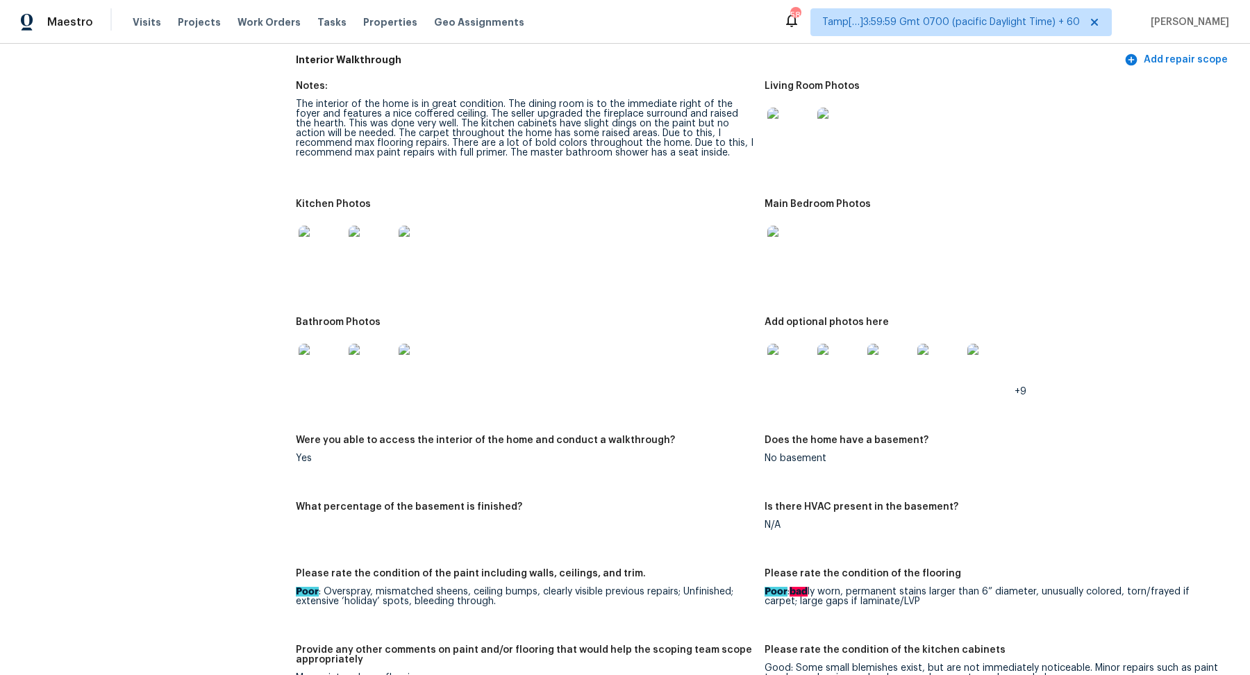
scroll to position [1420, 0]
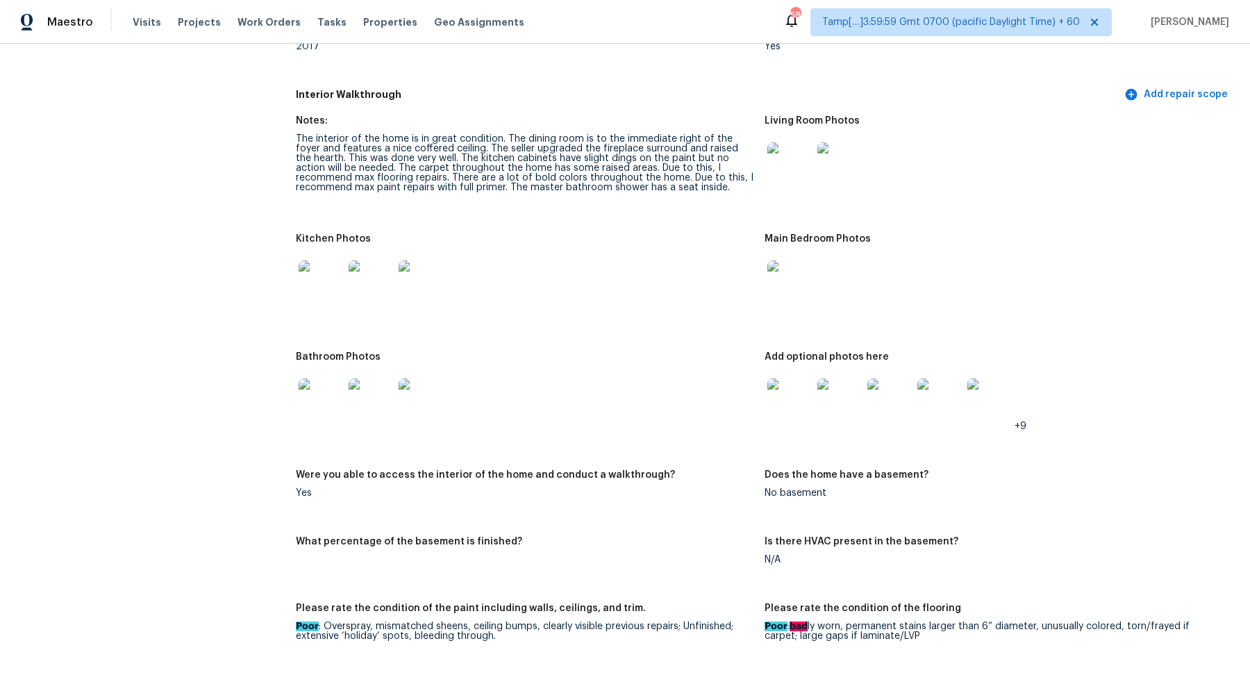
click at [317, 271] on img at bounding box center [321, 282] width 44 height 44
click at [795, 183] on img at bounding box center [789, 164] width 44 height 44
click at [312, 399] on img at bounding box center [321, 401] width 44 height 44
click at [810, 404] on img at bounding box center [789, 401] width 44 height 44
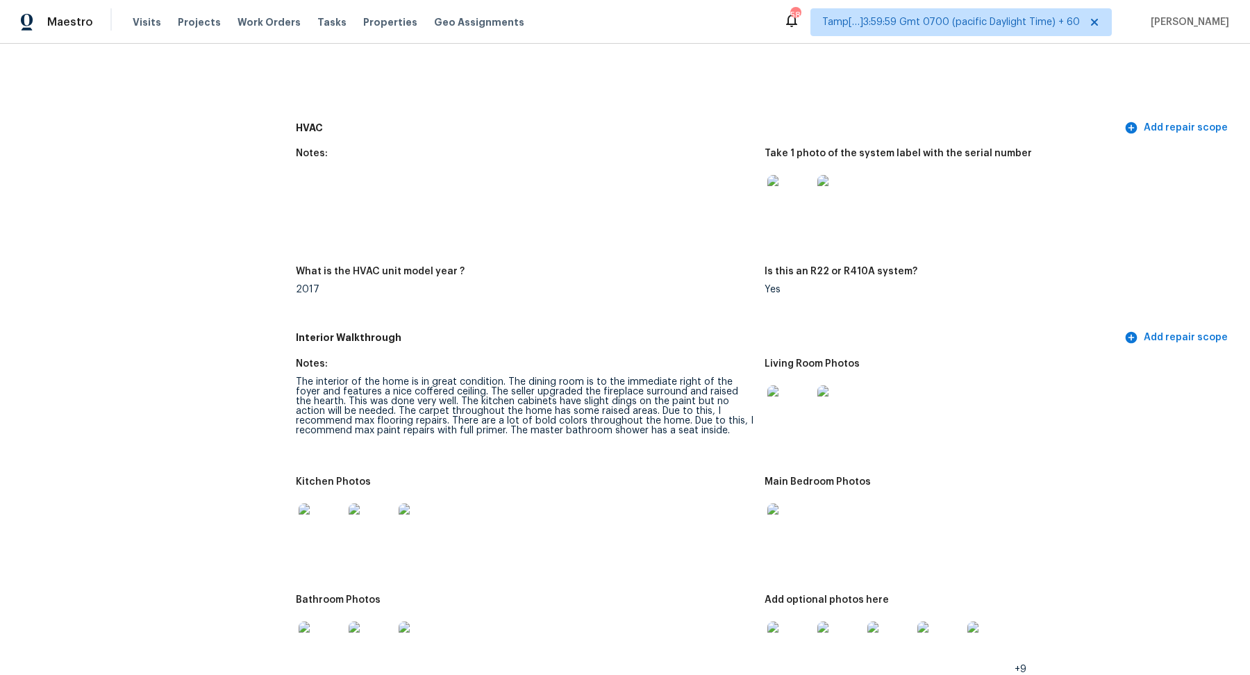
scroll to position [1279, 0]
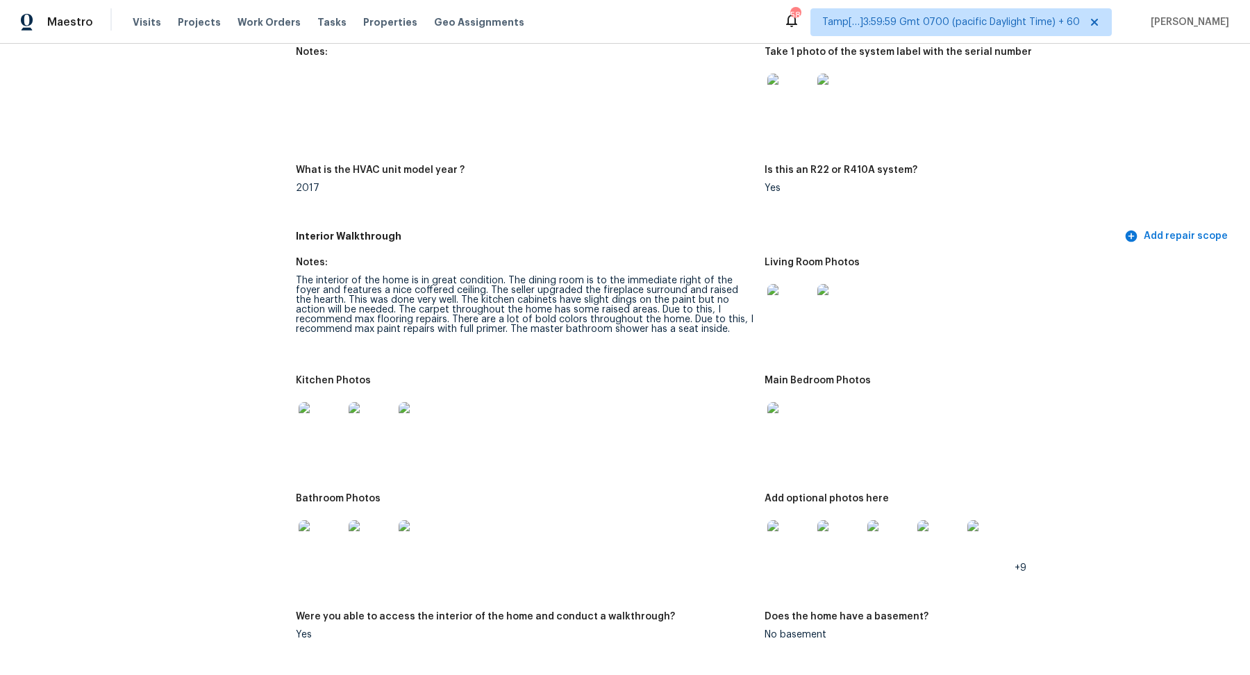
click at [327, 524] on img at bounding box center [321, 542] width 44 height 44
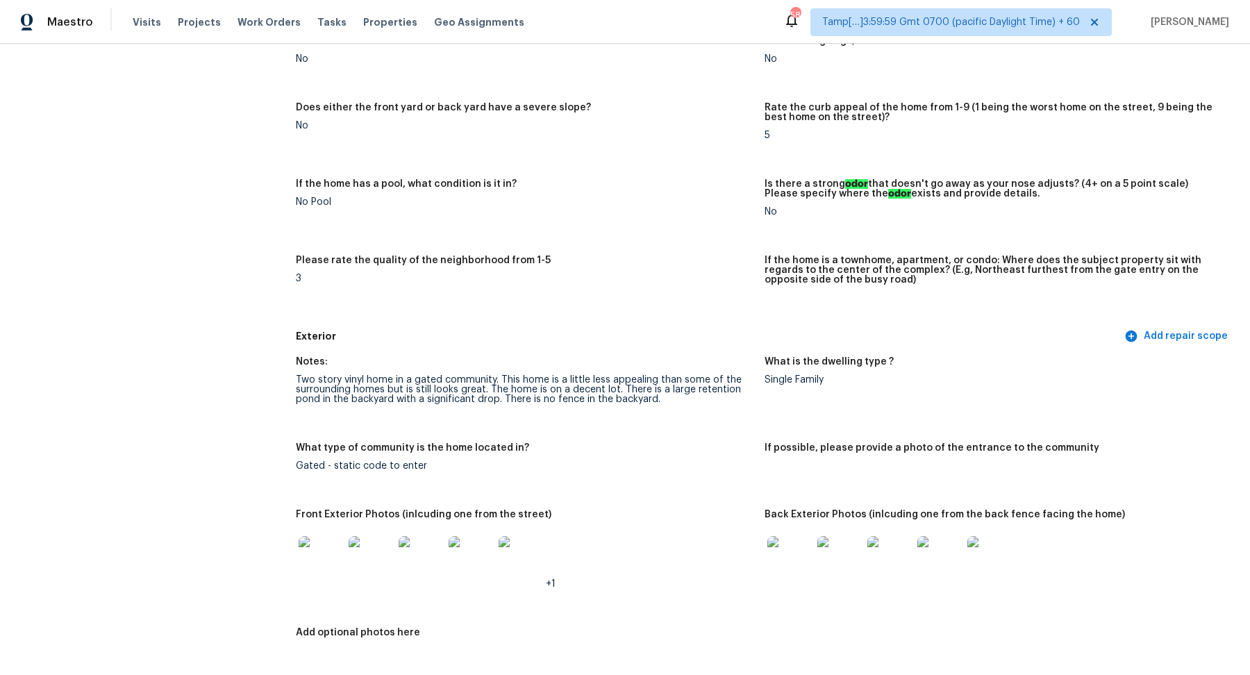
scroll to position [0, 0]
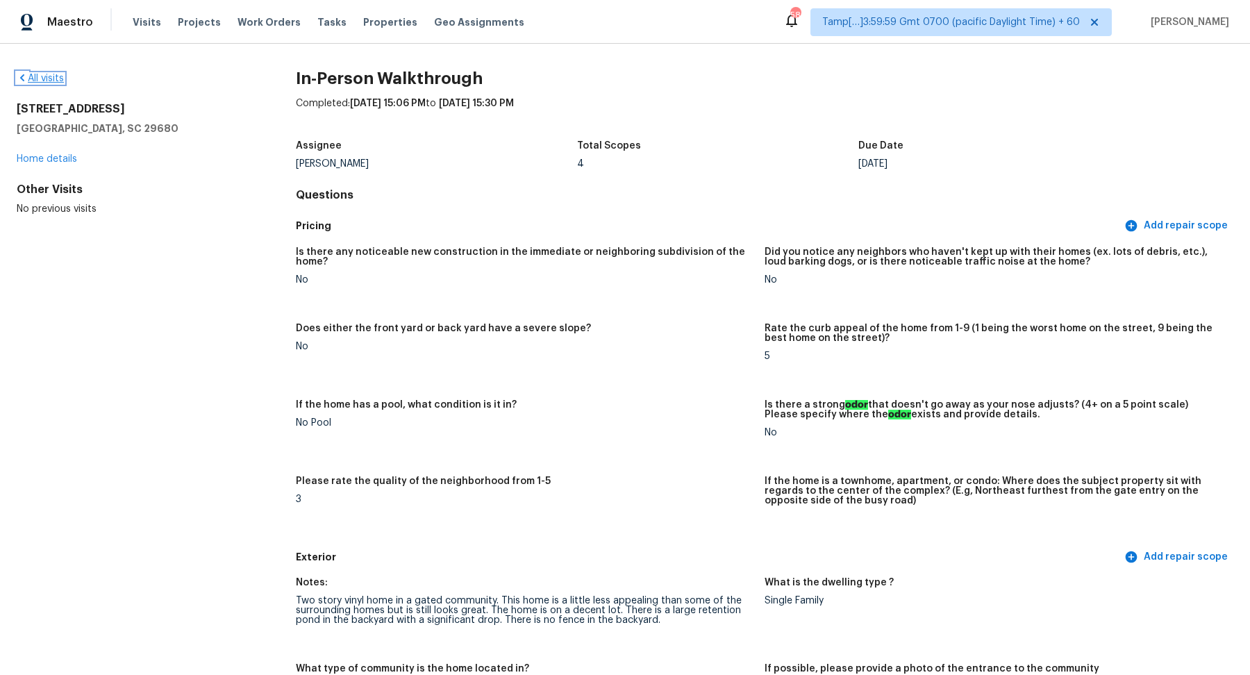
click at [35, 75] on link "All visits" at bounding box center [40, 79] width 47 height 10
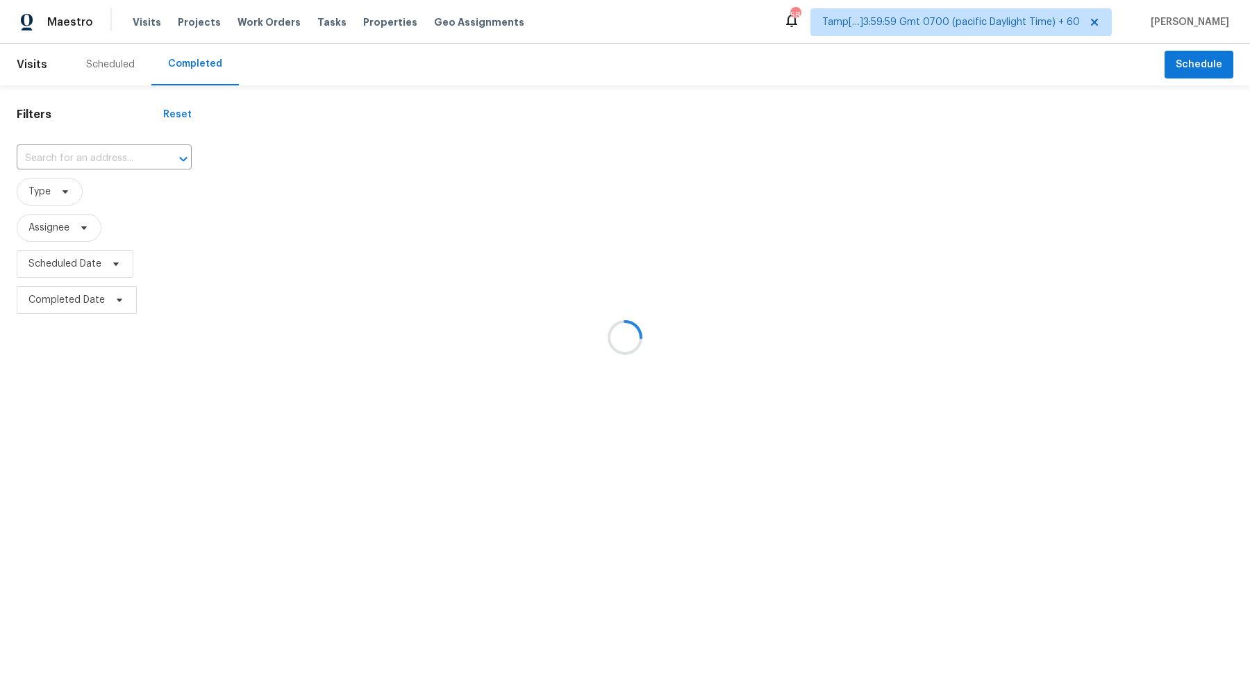
click at [84, 163] on div at bounding box center [625, 337] width 1250 height 675
click at [89, 160] on div at bounding box center [625, 337] width 1250 height 675
click at [94, 159] on div at bounding box center [625, 337] width 1250 height 675
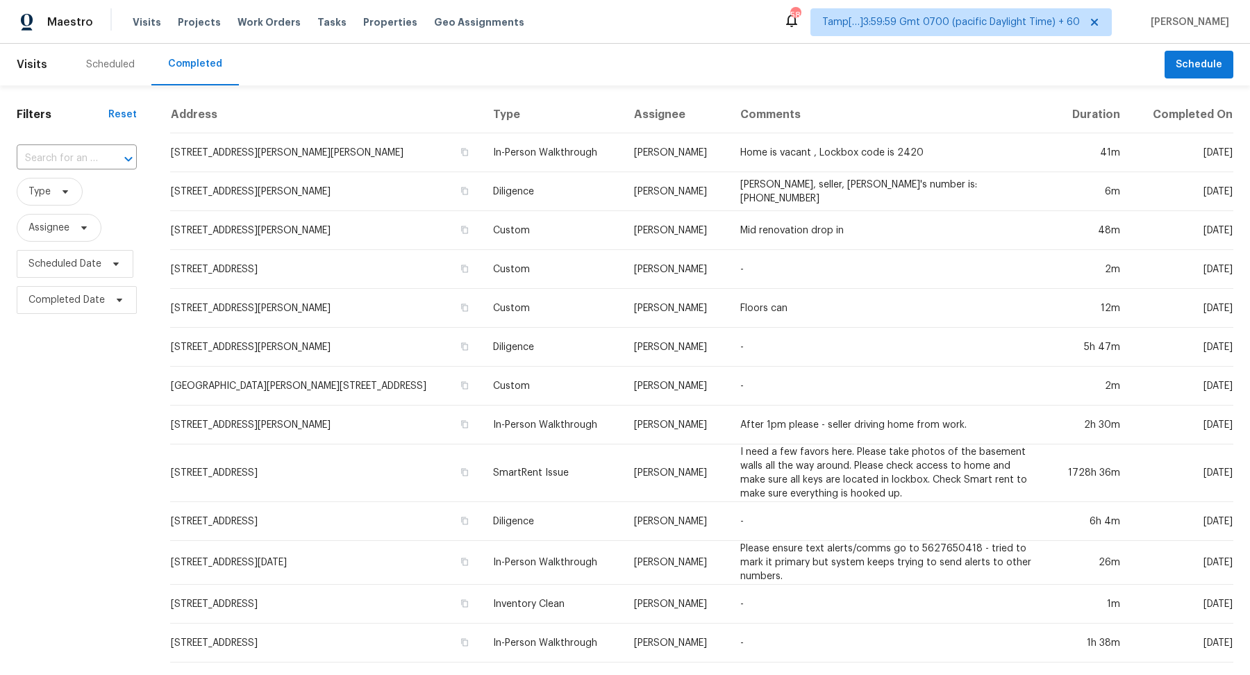
click at [94, 159] on input "text" at bounding box center [57, 159] width 81 height 22
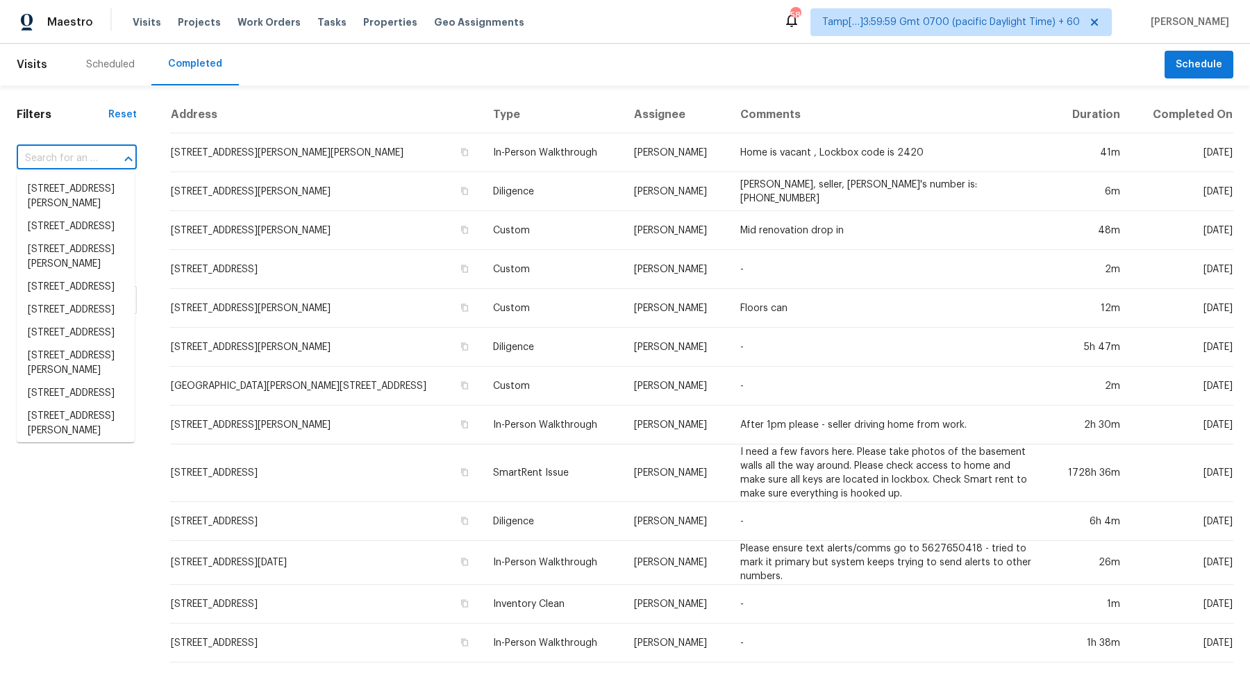
paste input "2530 Thackery Ct, Cumming, GA, 30041"
type input "2530 Thackery Ct, Cumming, GA, 30041"
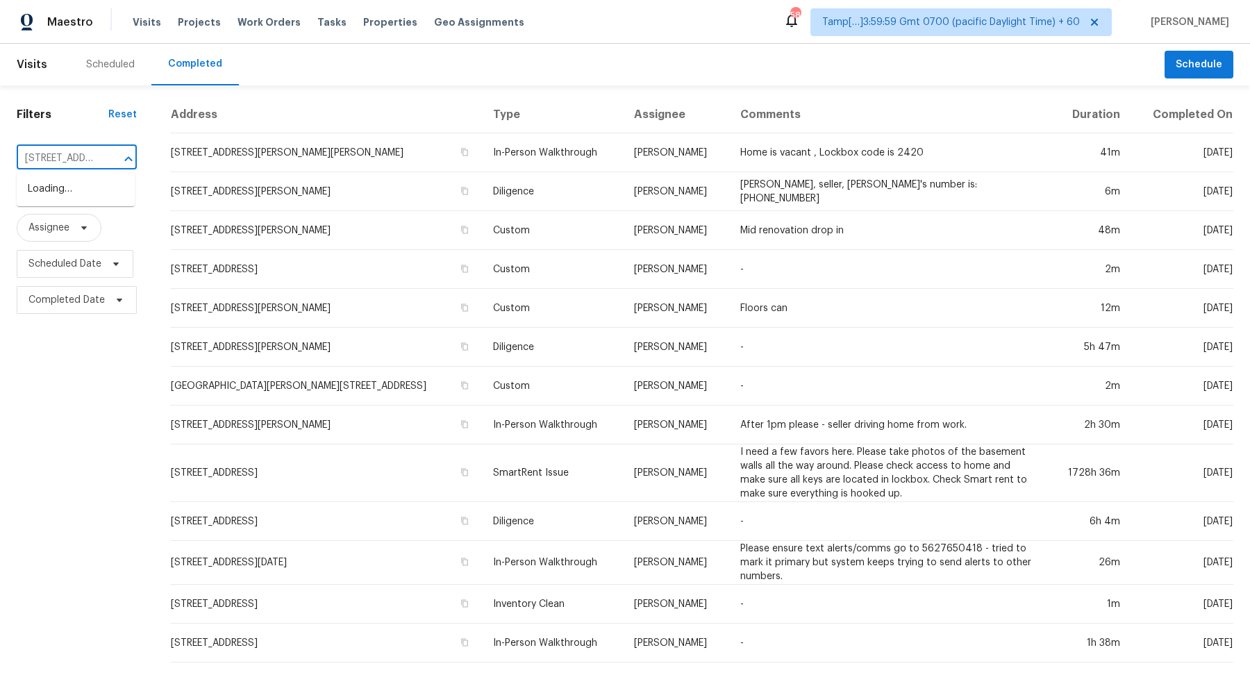
scroll to position [0, 113]
click at [38, 194] on li "2530 Thackery Ct, Cumming, GA 30041" at bounding box center [76, 189] width 118 height 23
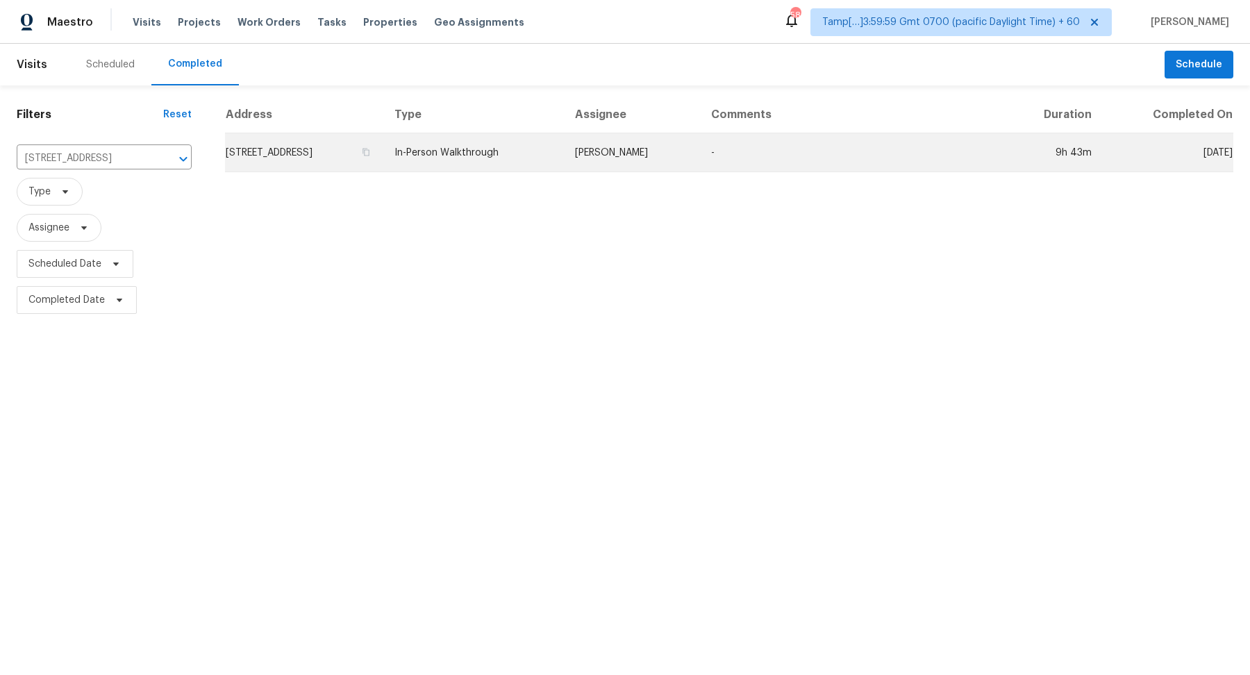
click at [335, 163] on td "2530 Thackery Ct, Cumming, GA 30041" at bounding box center [304, 152] width 158 height 39
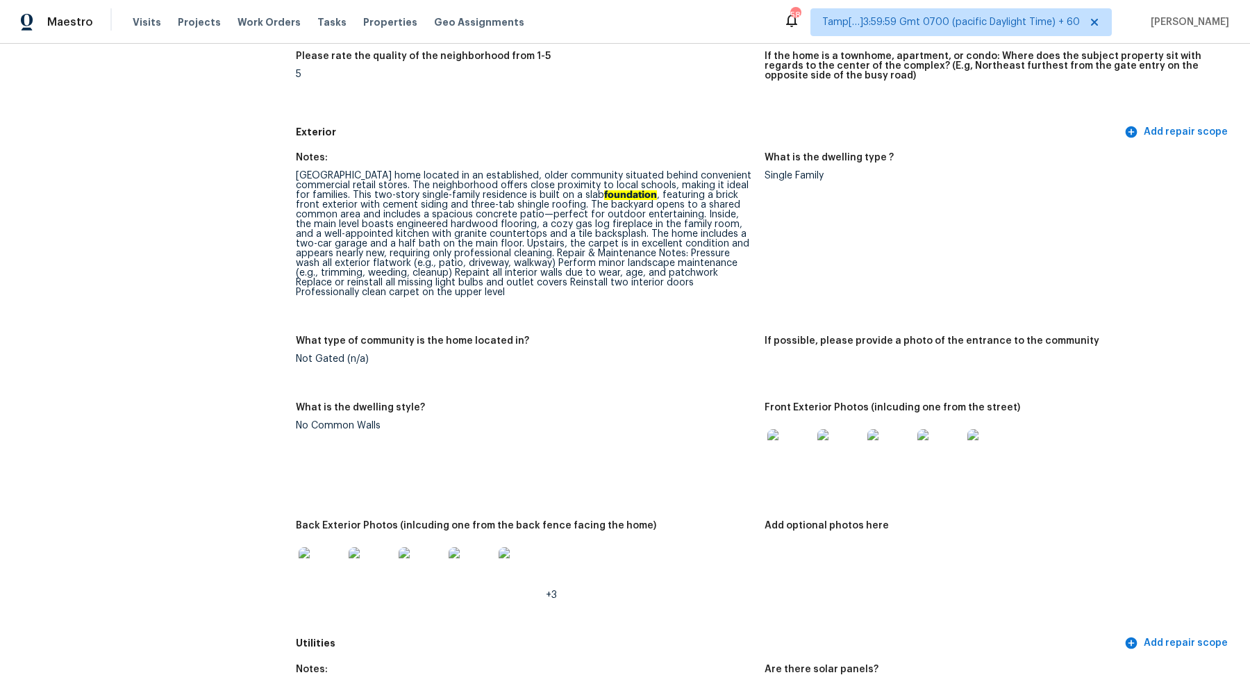
scroll to position [407, 0]
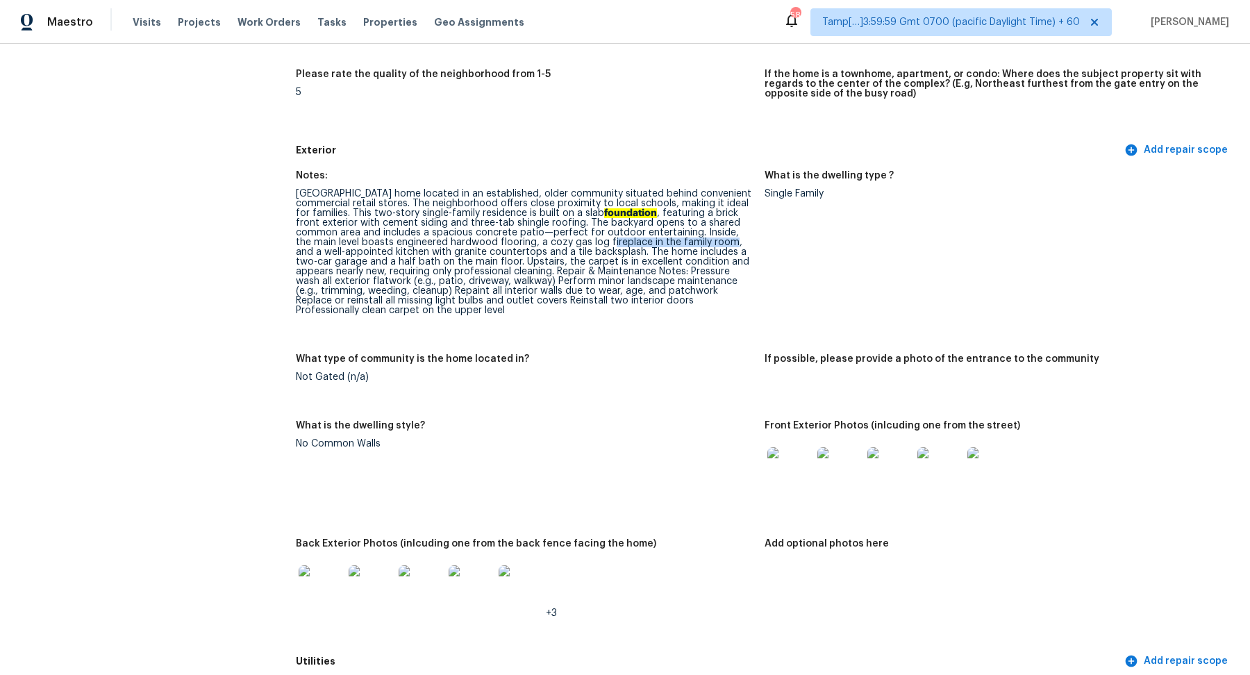
drag, startPoint x: 510, startPoint y: 242, endPoint x: 629, endPoint y: 242, distance: 118.8
click at [629, 242] on div "Charming home located in an established, older community situated behind conven…" at bounding box center [525, 252] width 458 height 126
drag, startPoint x: 535, startPoint y: 261, endPoint x: 647, endPoint y: 261, distance: 112.5
click at [647, 261] on div "Charming home located in an established, older community situated behind conven…" at bounding box center [525, 252] width 458 height 126
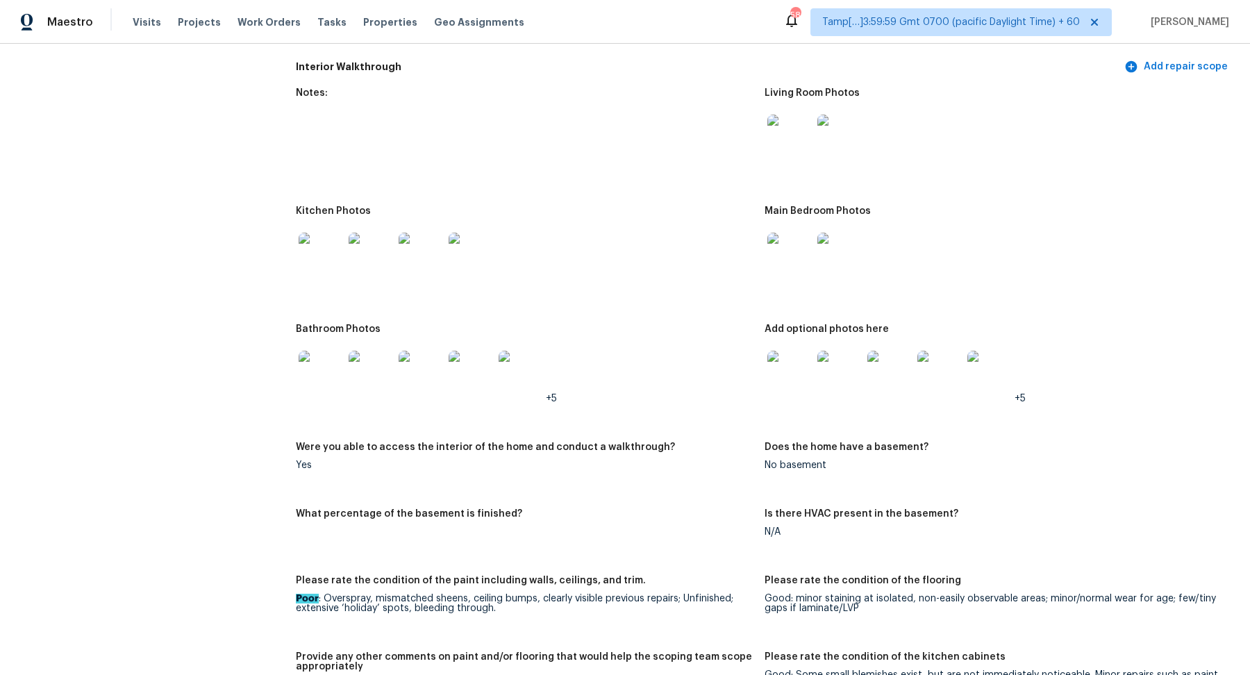
scroll to position [1516, 0]
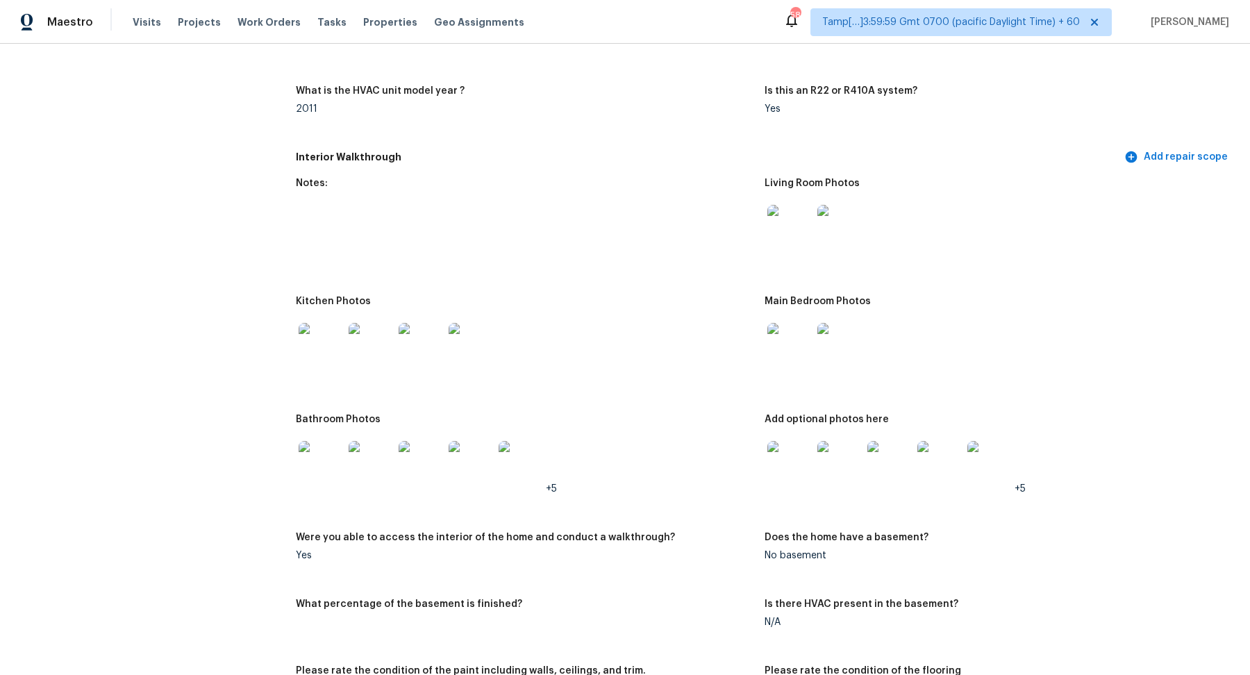
click at [805, 241] on img at bounding box center [789, 227] width 44 height 44
click at [803, 335] on img at bounding box center [789, 345] width 44 height 44
click at [333, 456] on img at bounding box center [321, 463] width 44 height 44
click at [797, 472] on img at bounding box center [789, 463] width 44 height 44
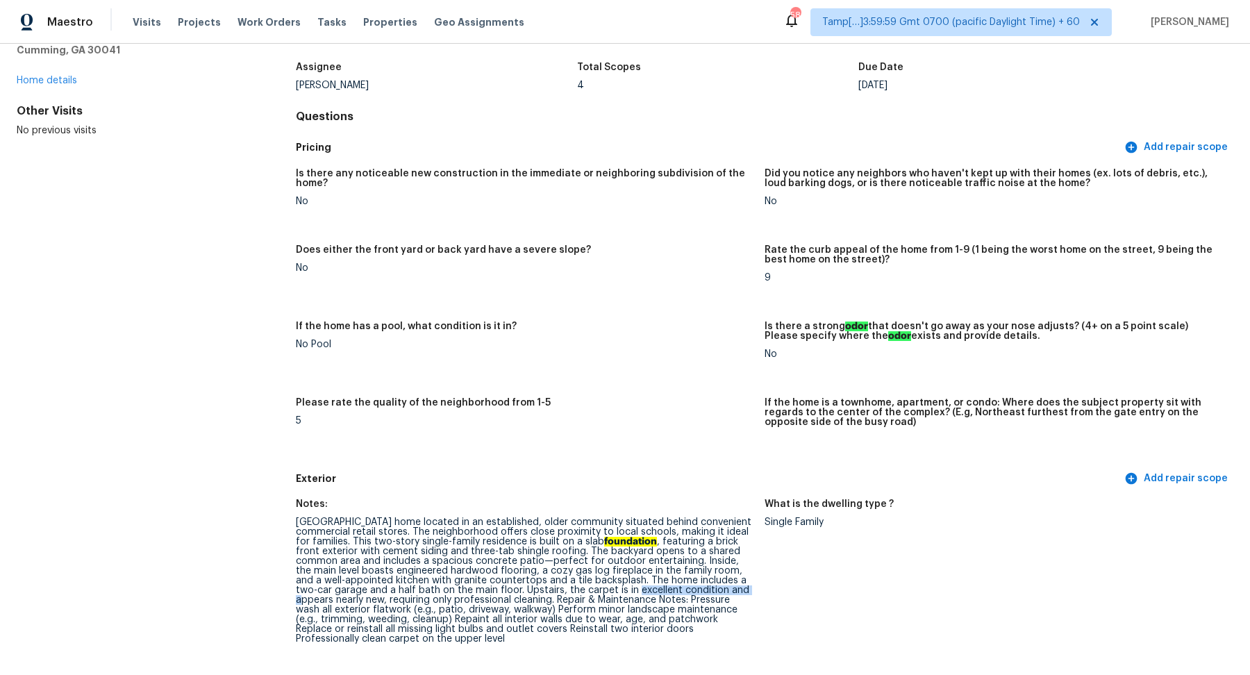
scroll to position [392, 0]
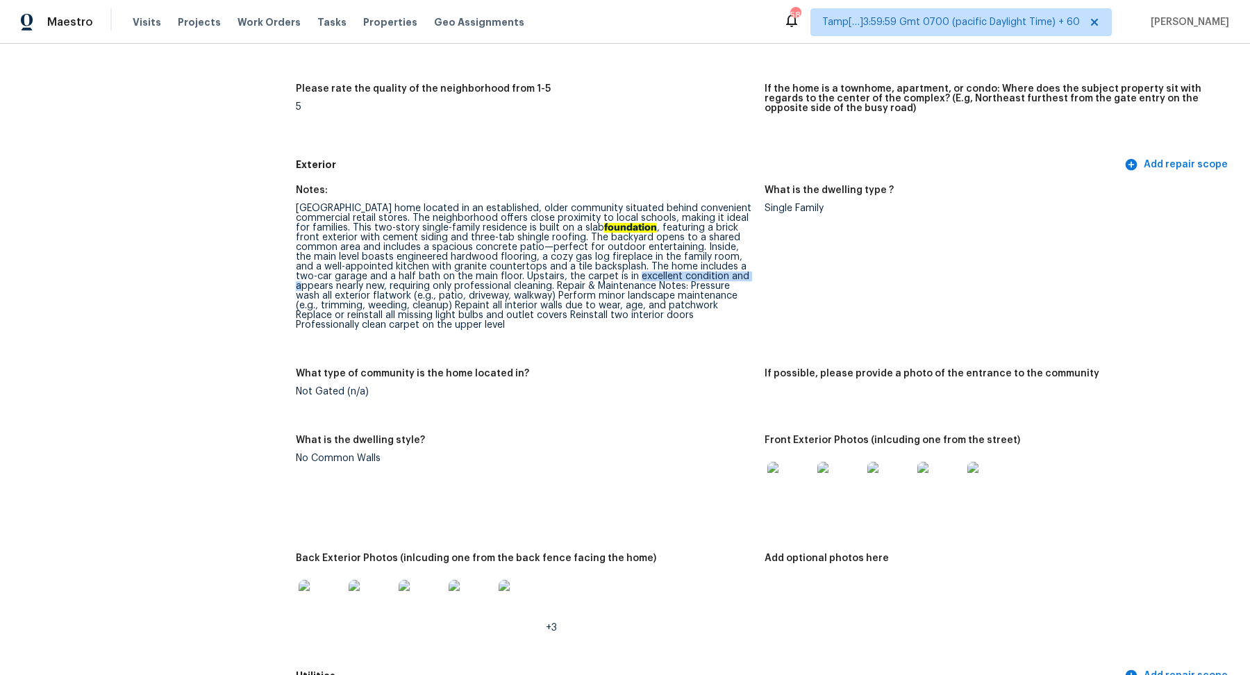
click at [802, 468] on img at bounding box center [789, 484] width 44 height 44
click at [340, 605] on img at bounding box center [321, 602] width 44 height 44
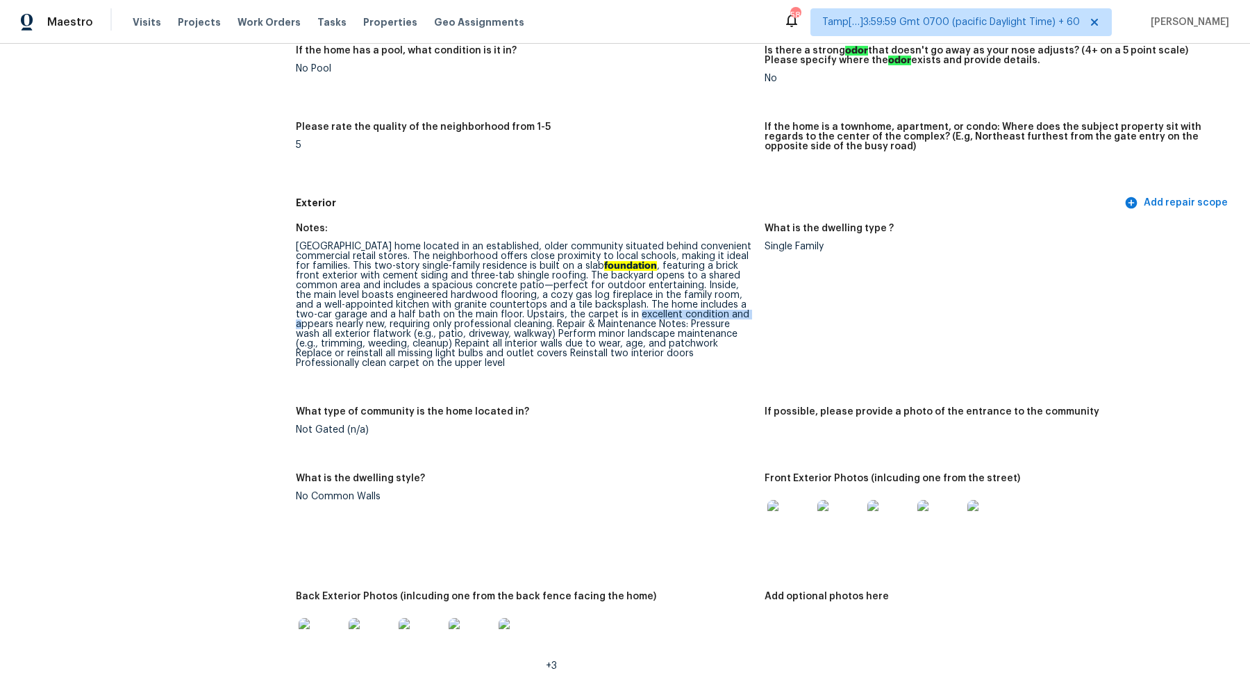
scroll to position [320, 0]
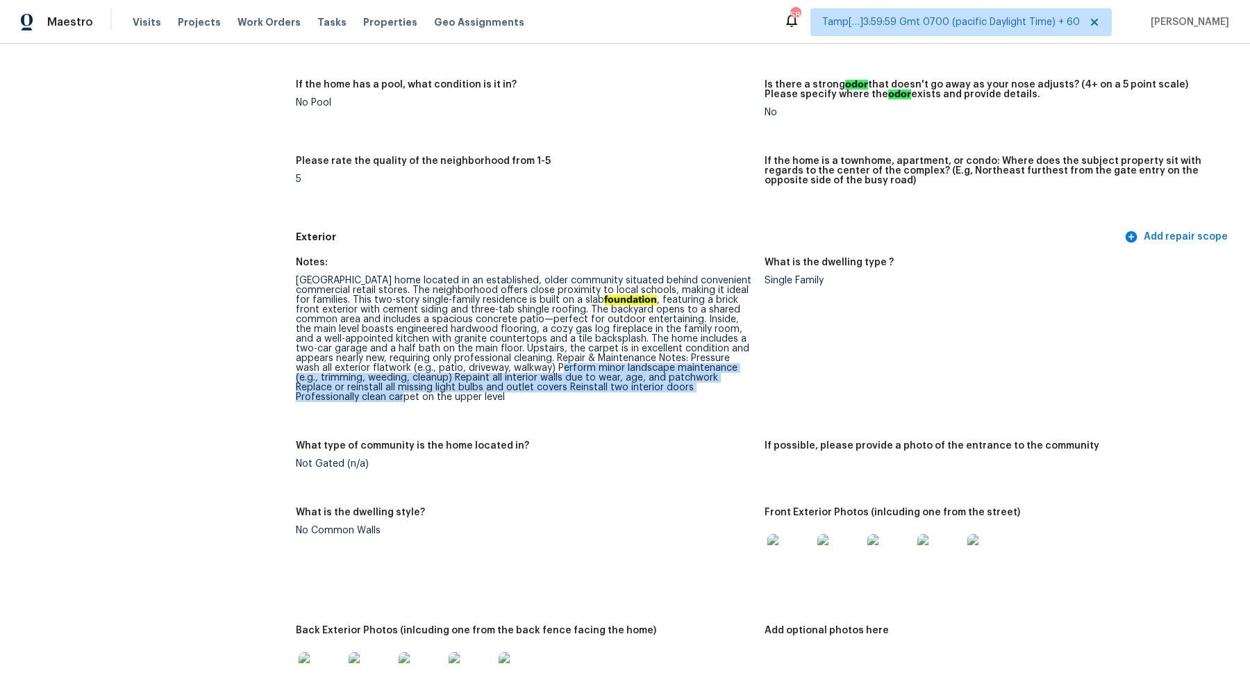
drag, startPoint x: 442, startPoint y: 368, endPoint x: 662, endPoint y: 387, distance: 220.3
click at [662, 387] on div "Charming home located in an established, older community situated behind conven…" at bounding box center [525, 339] width 458 height 126
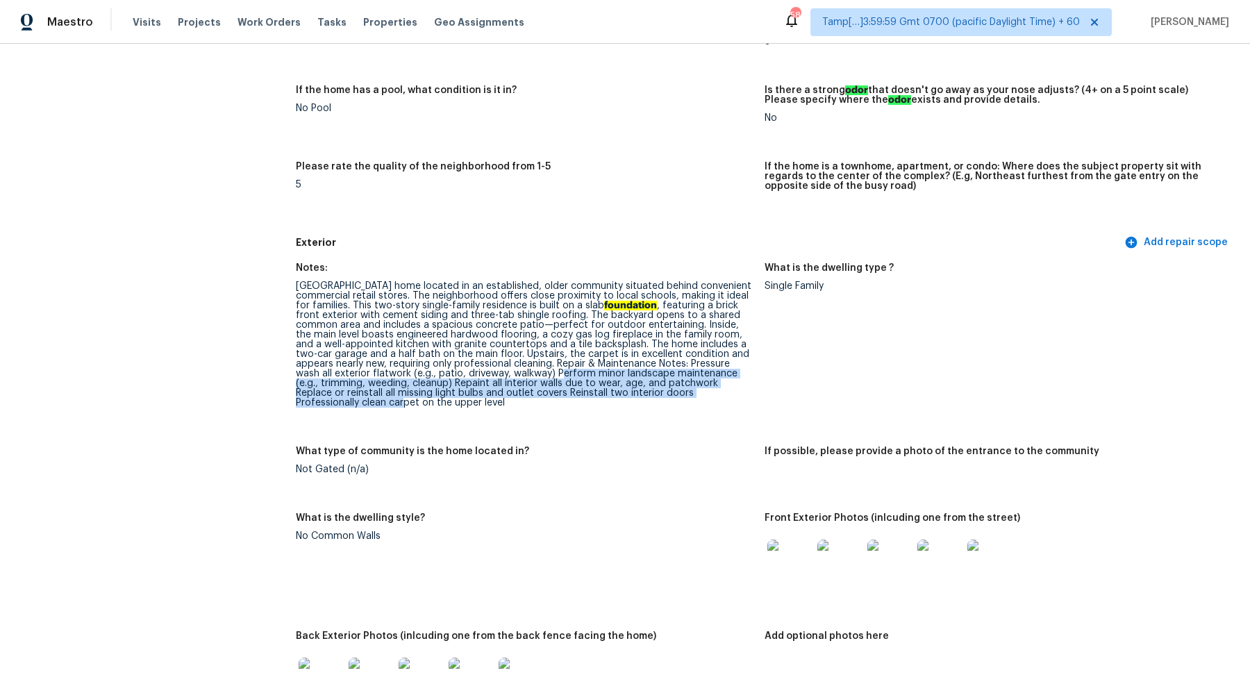
scroll to position [194, 0]
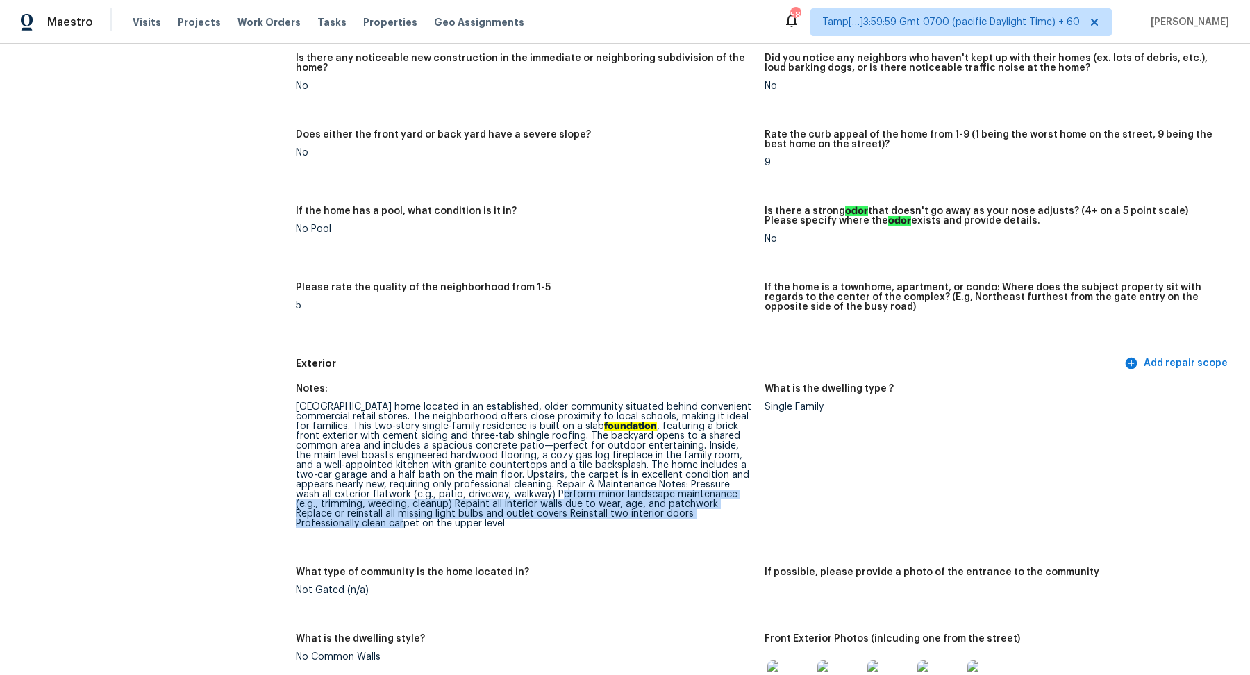
click at [658, 510] on div "Charming home located in an established, older community situated behind conven…" at bounding box center [525, 465] width 458 height 126
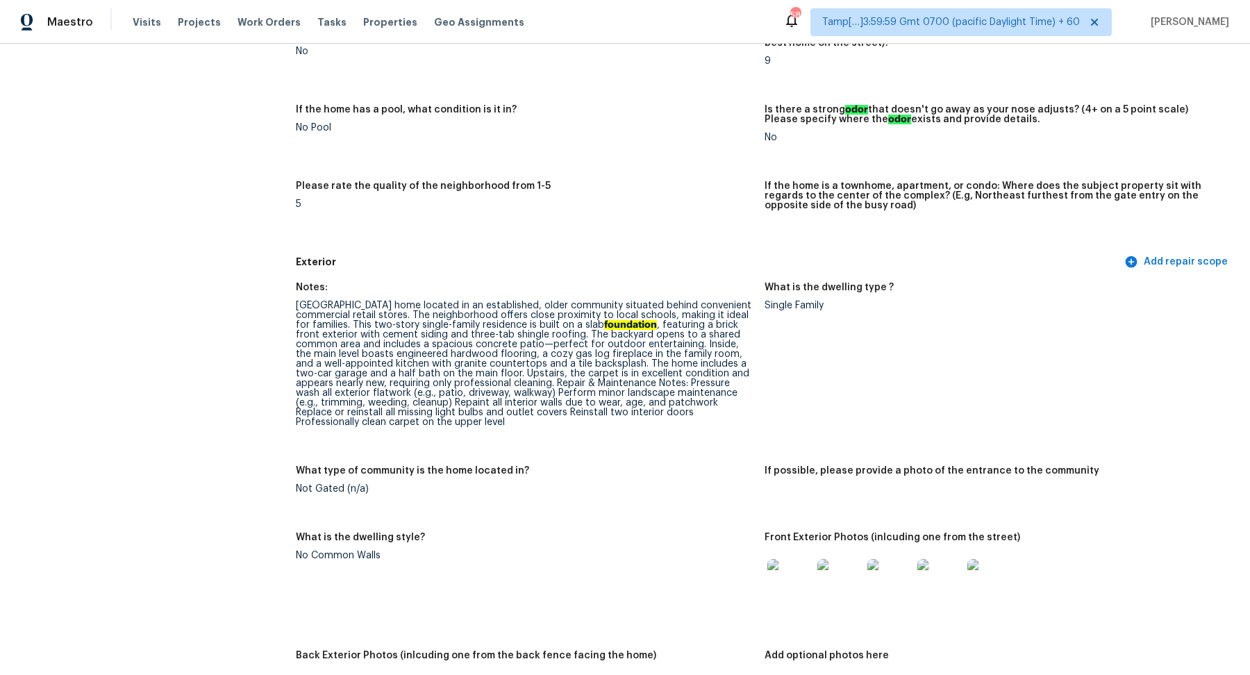
scroll to position [0, 0]
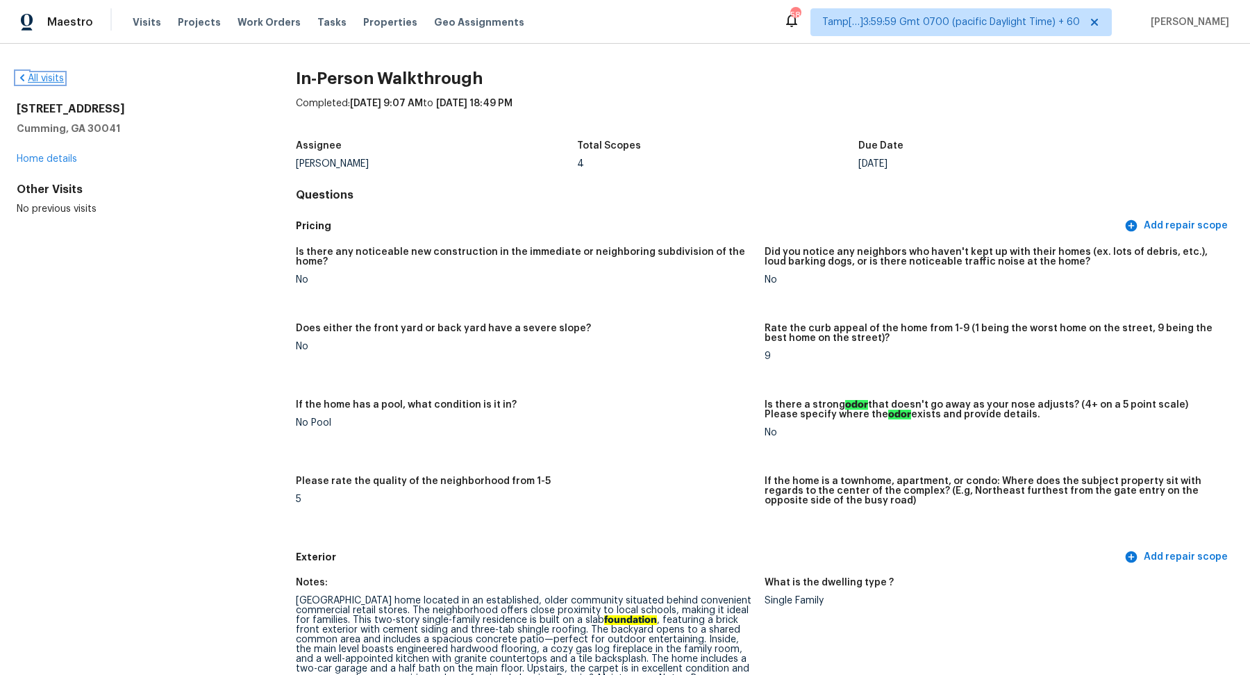
click at [56, 77] on link "All visits" at bounding box center [40, 79] width 47 height 10
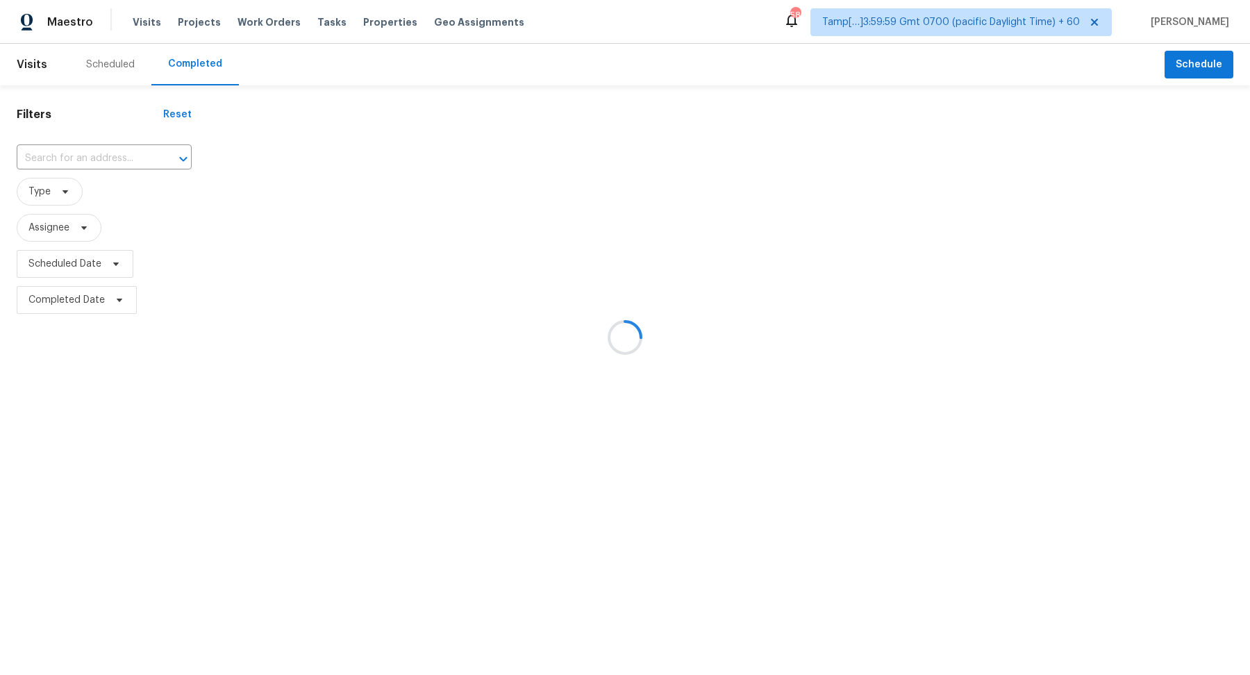
click at [82, 153] on div at bounding box center [625, 337] width 1250 height 675
click at [85, 153] on div at bounding box center [625, 337] width 1250 height 675
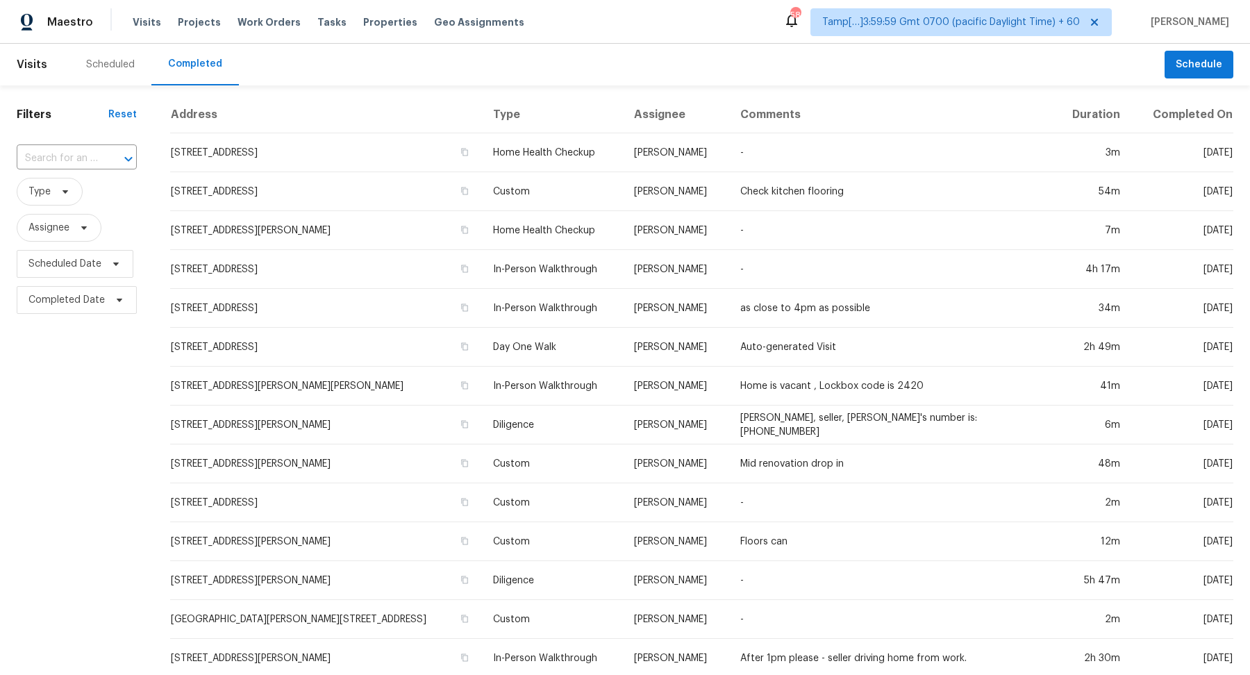
click at [85, 153] on input "text" at bounding box center [57, 159] width 81 height 22
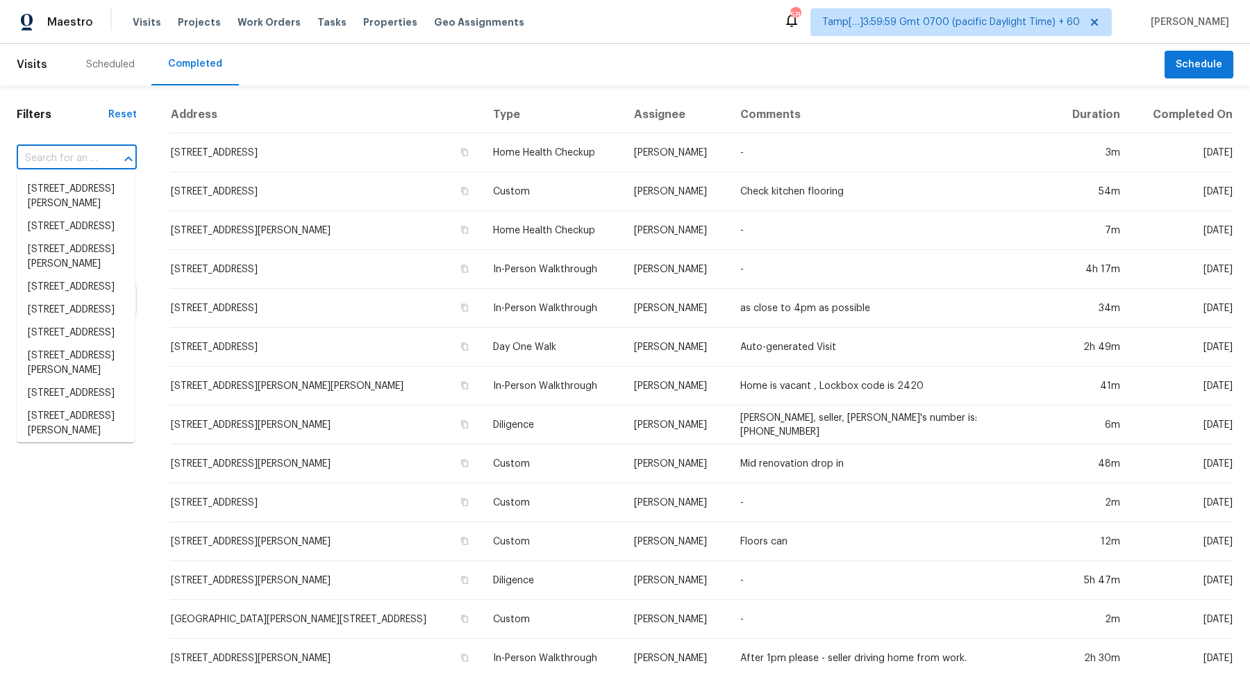
click at [85, 153] on input "text" at bounding box center [57, 159] width 81 height 22
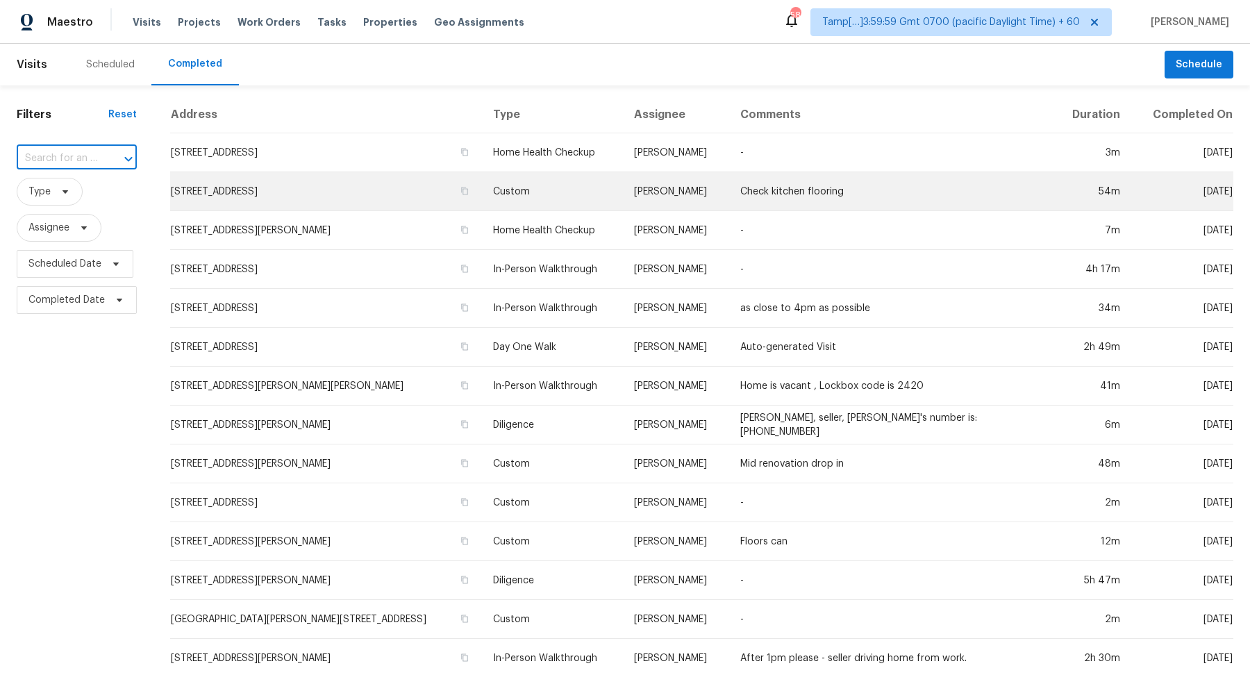
paste input "12814 Westmere Dr, Houston, TX 77077"
type input "12814 Westmere Dr, Houston, TX 77077"
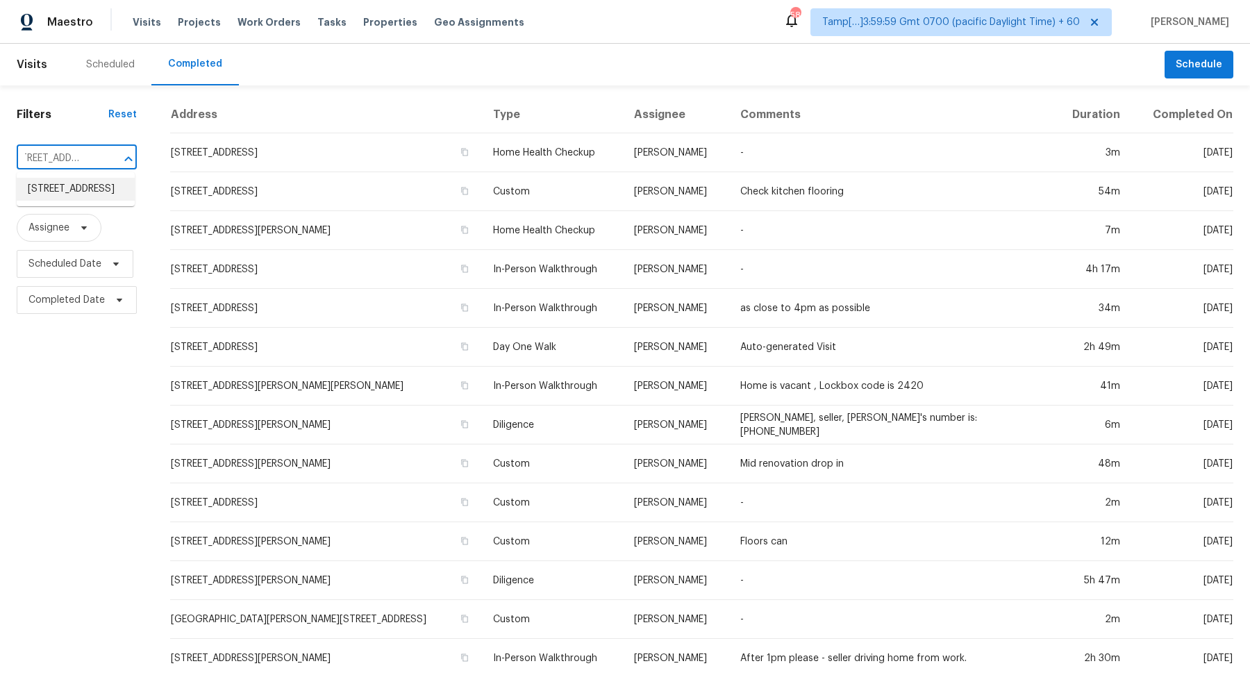
click at [88, 190] on li "12814 Westmere Dr, Houston, TX 77077" at bounding box center [76, 189] width 118 height 23
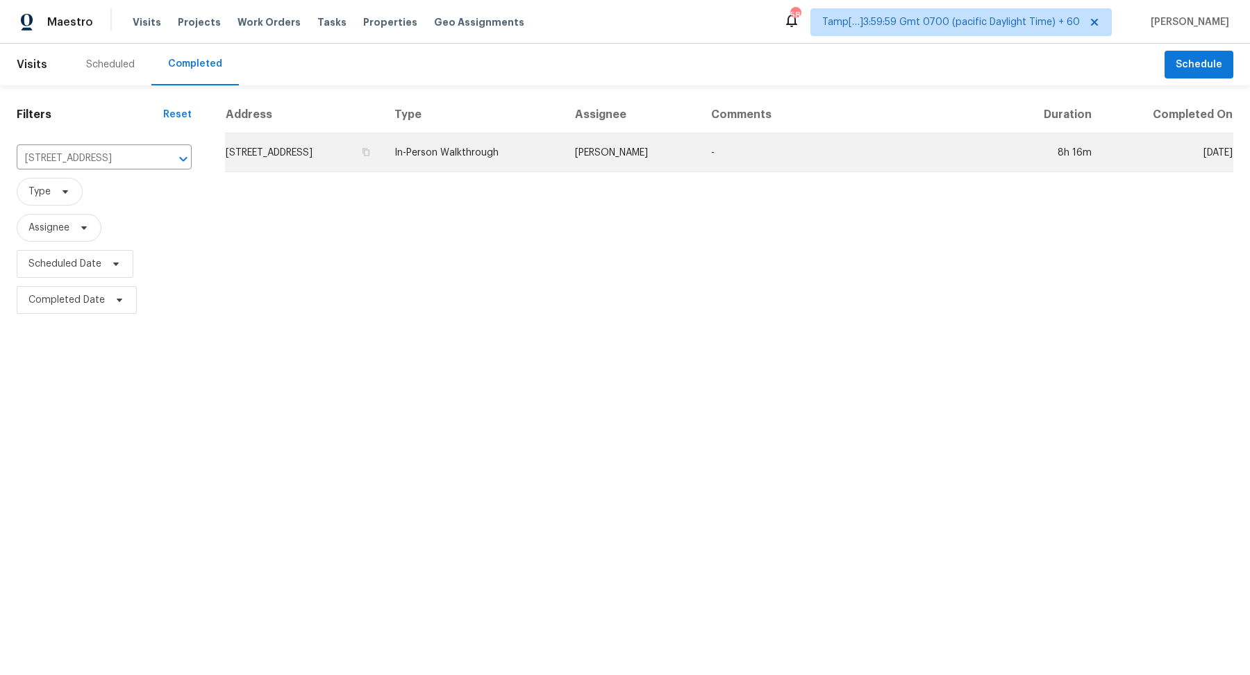
click at [303, 137] on td "12814 Westmere Dr, Houston, TX 77077" at bounding box center [304, 152] width 158 height 39
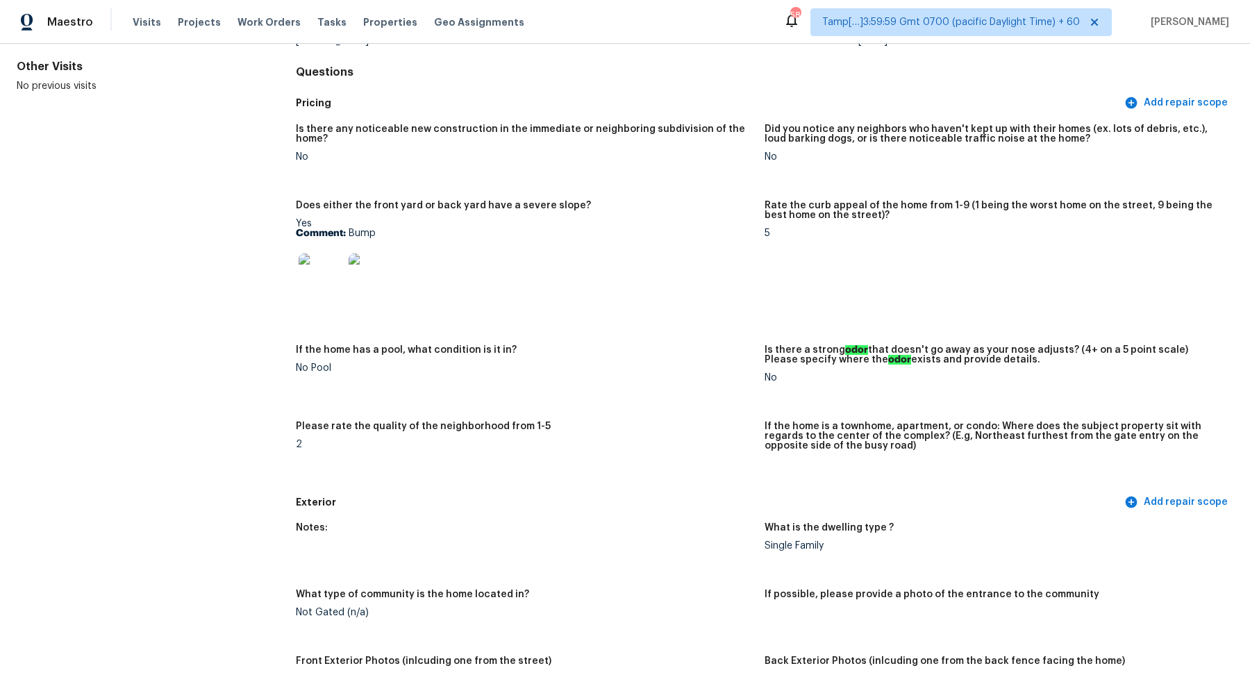
scroll to position [583, 0]
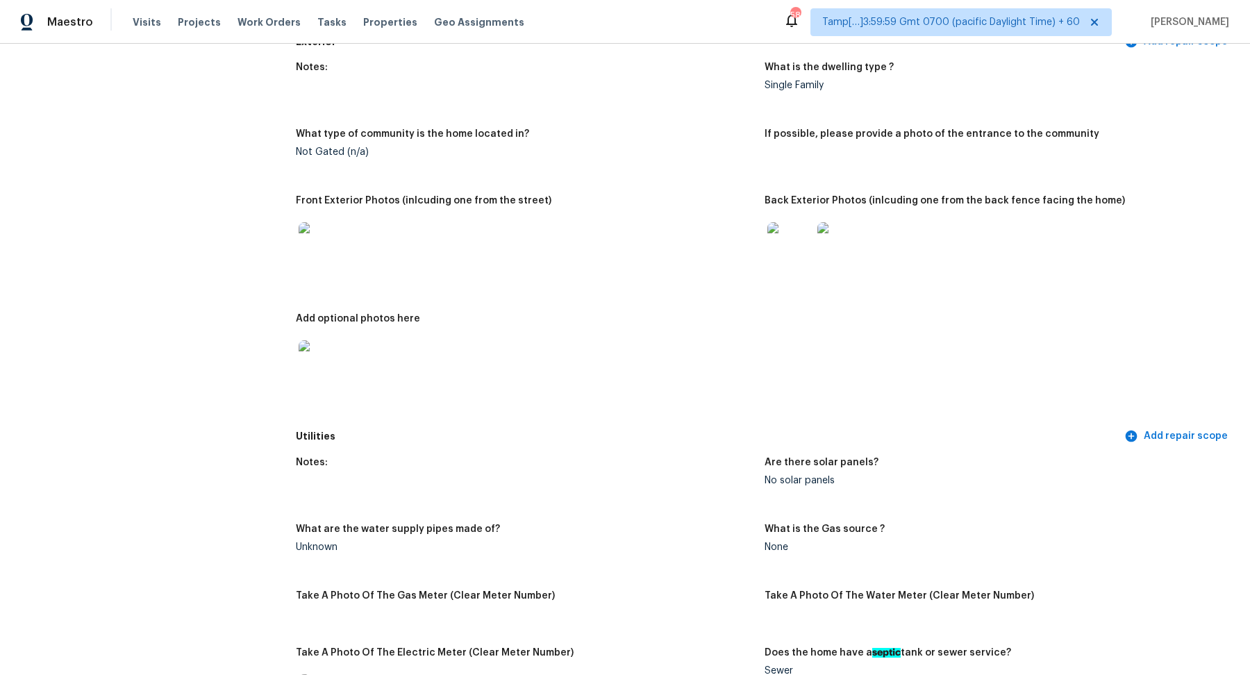
click at [795, 257] on img at bounding box center [789, 244] width 44 height 44
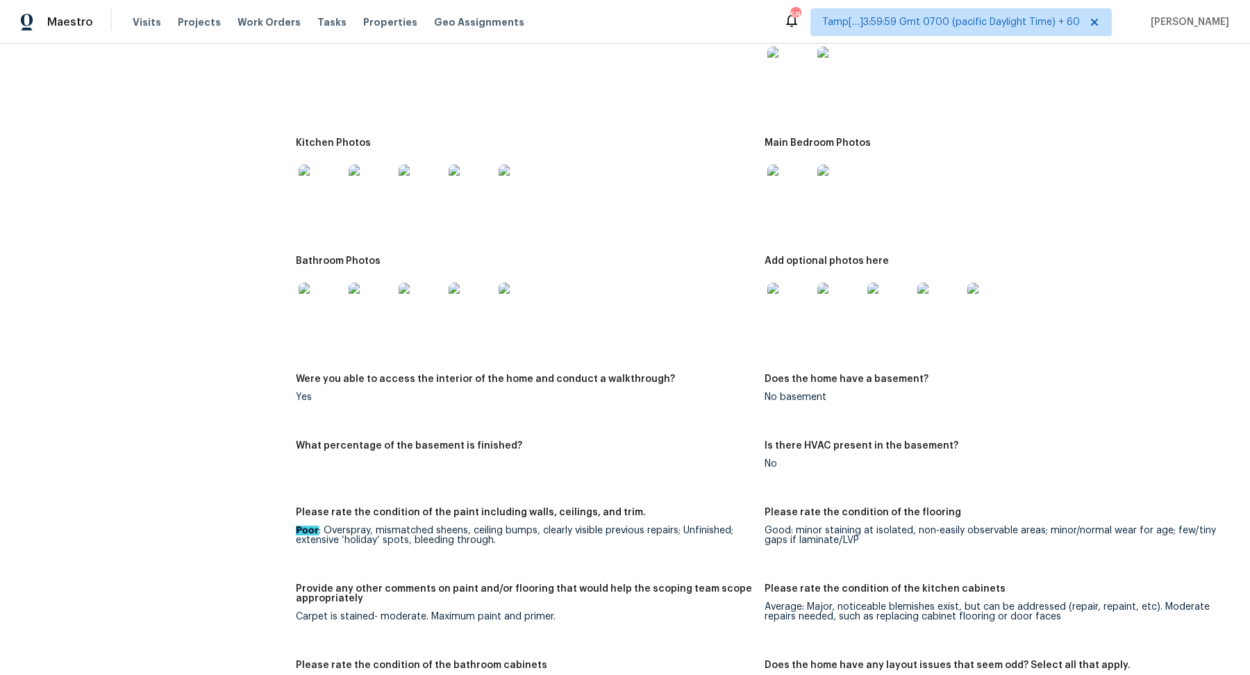
scroll to position [1588, 0]
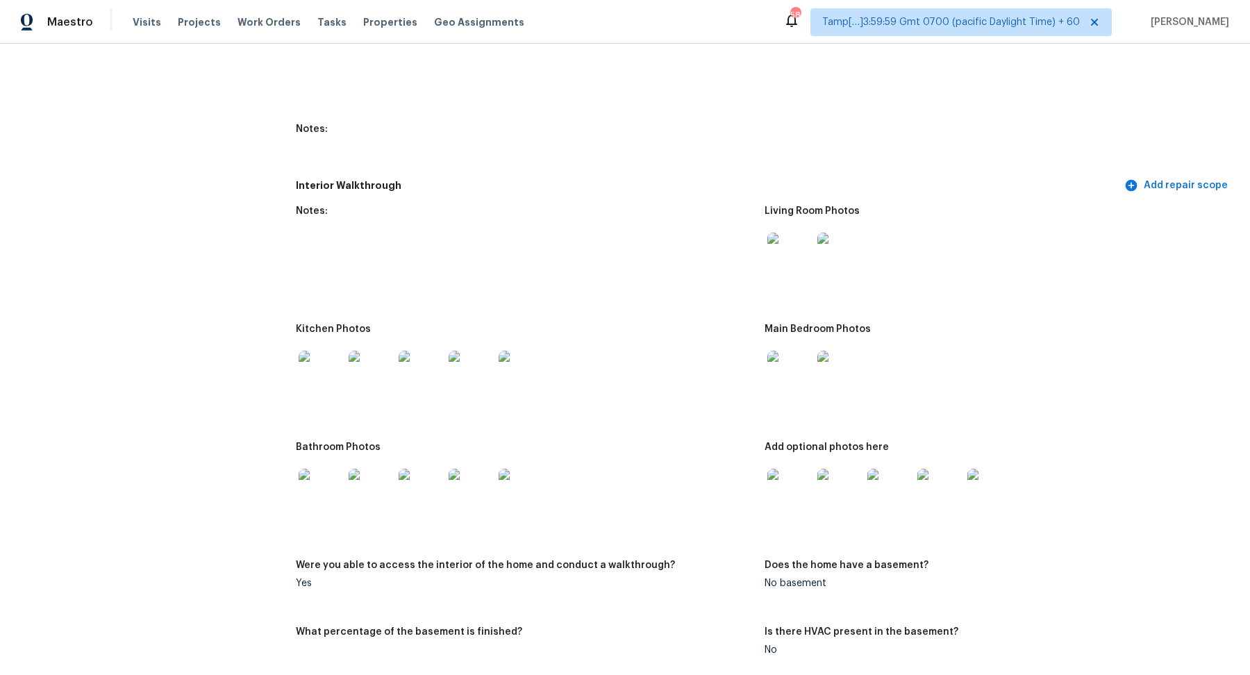
click at [347, 379] on div at bounding box center [371, 372] width 50 height 61
click at [331, 381] on img at bounding box center [321, 373] width 44 height 44
click at [796, 376] on img at bounding box center [789, 373] width 44 height 44
click at [310, 489] on img at bounding box center [321, 491] width 44 height 44
click at [811, 501] on img at bounding box center [789, 491] width 44 height 44
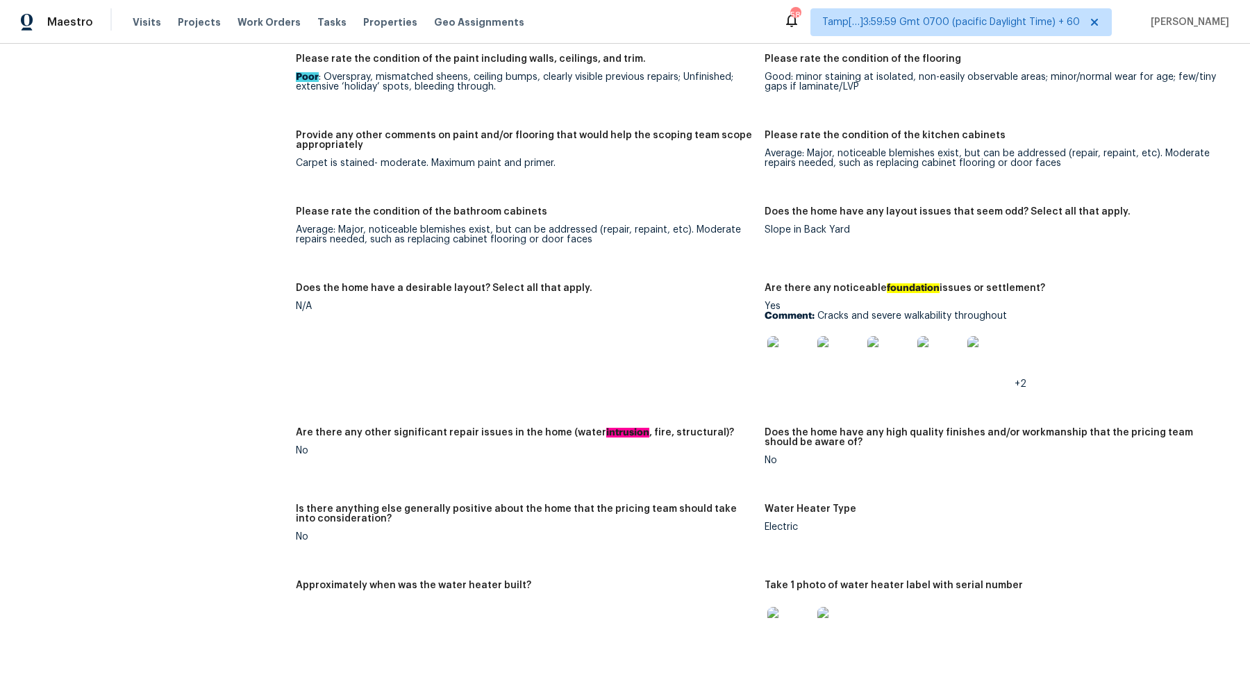
scroll to position [2242, 0]
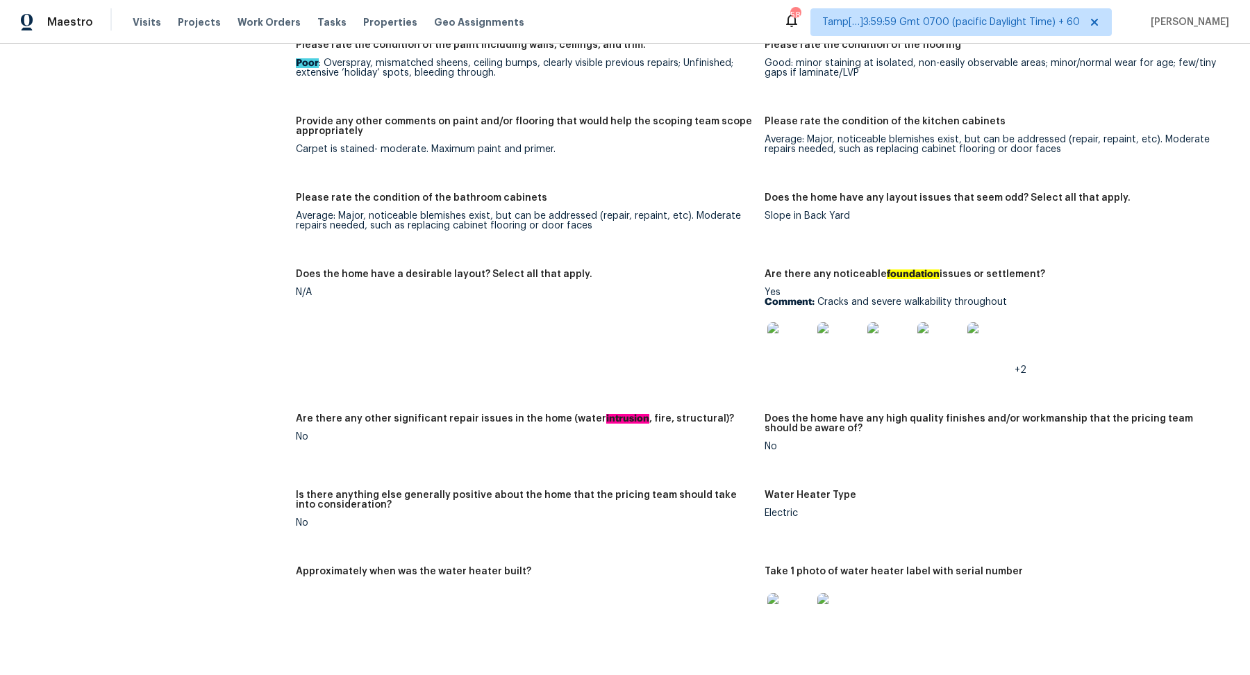
click at [785, 348] on img at bounding box center [789, 344] width 44 height 44
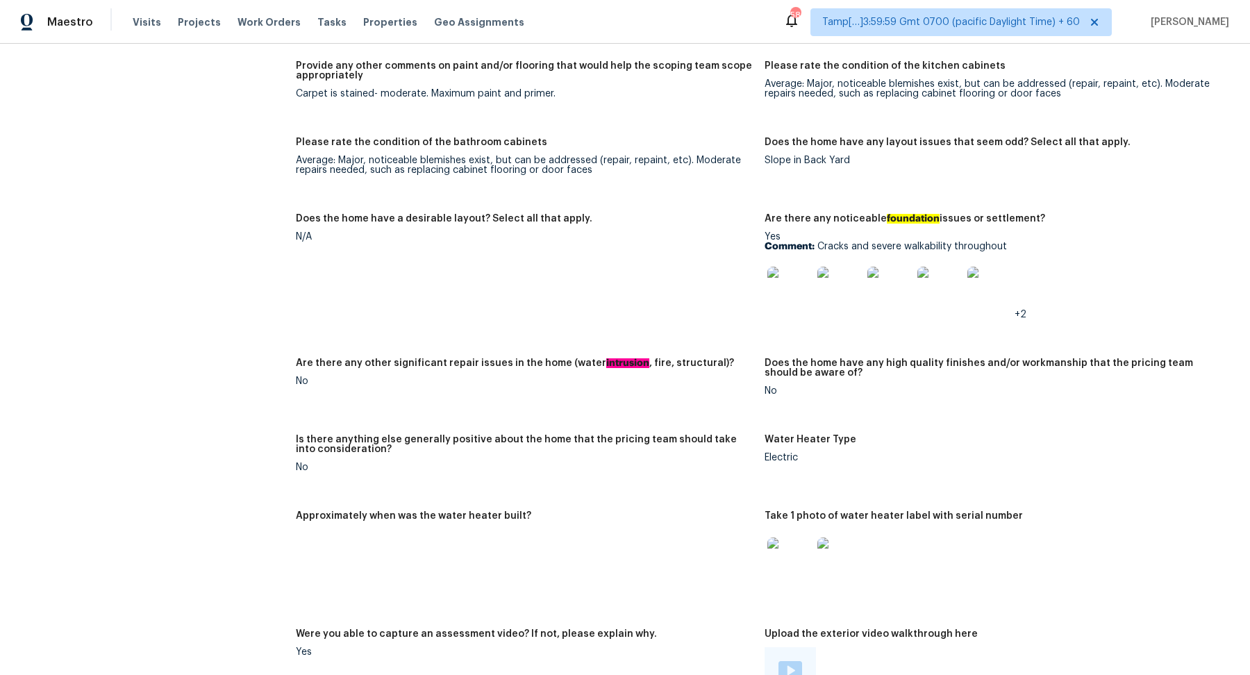
click at [786, 561] on img at bounding box center [789, 560] width 44 height 44
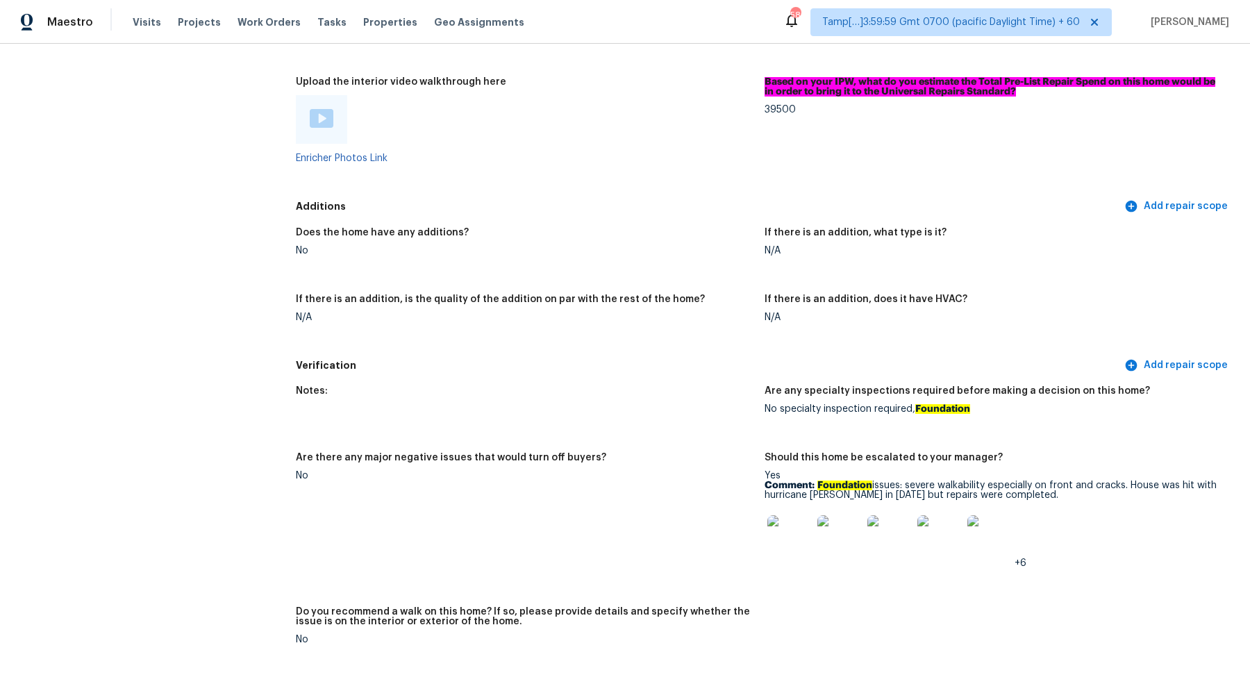
scroll to position [2979, 0]
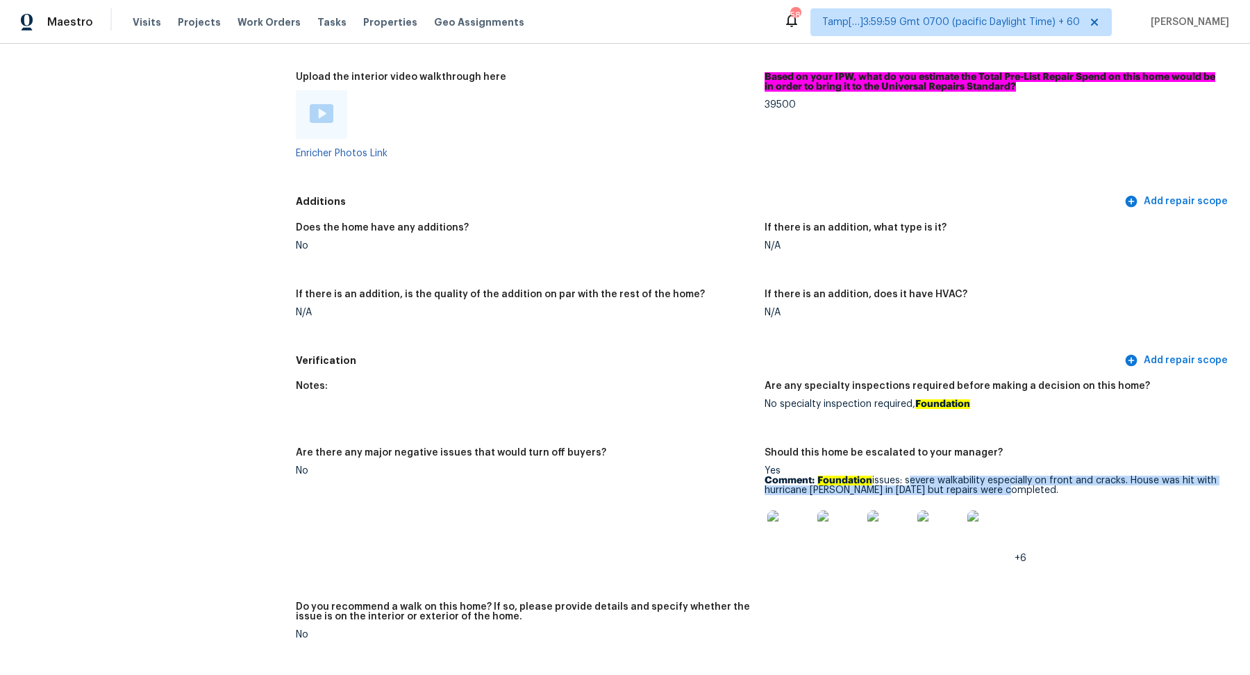
drag, startPoint x: 909, startPoint y: 483, endPoint x: 1054, endPoint y: 491, distance: 145.4
click at [1054, 491] on p "Comment: Foundation issues: severe walkability especially on front and cracks. …" at bounding box center [994, 485] width 458 height 19
copy p "severe walkability especially on front and cracks. House was hit with hurricane…"
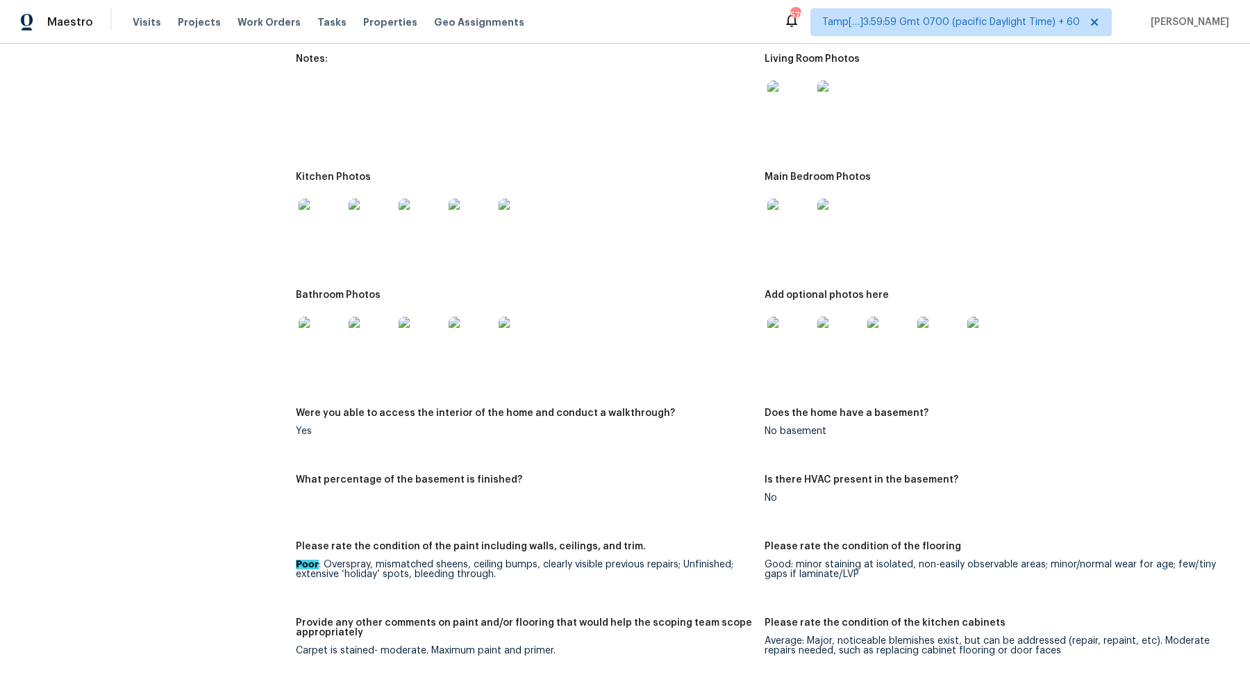
scroll to position [1605, 0]
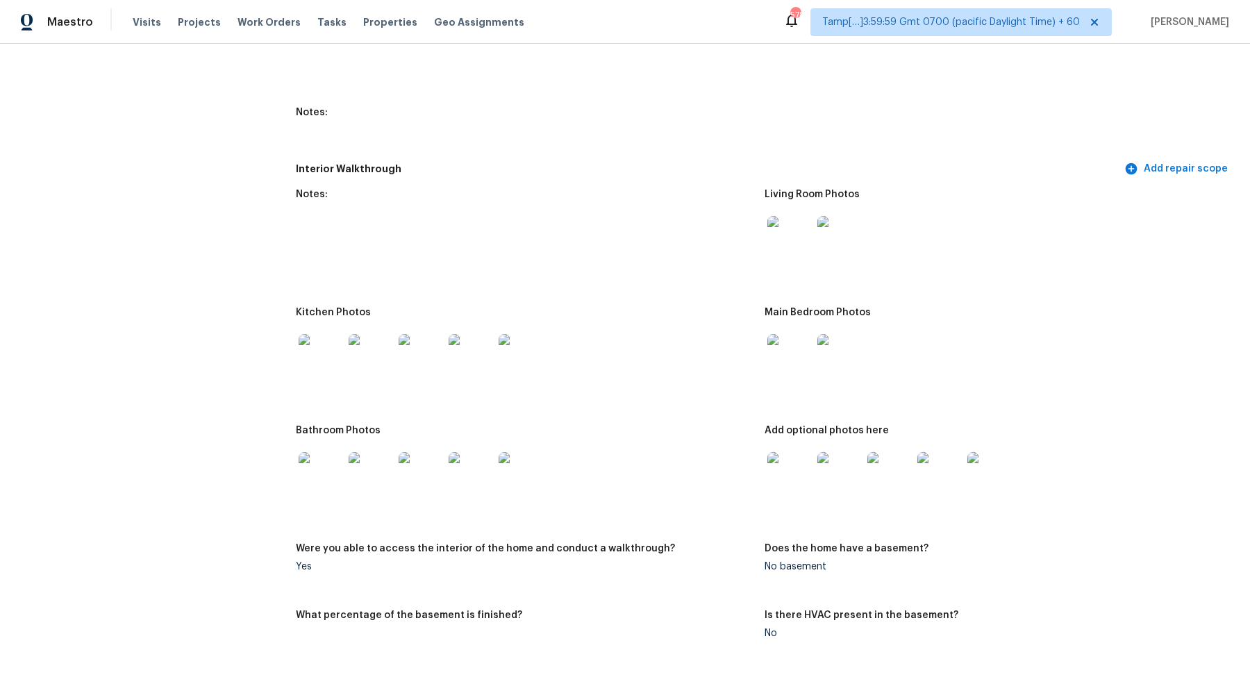
click at [330, 347] on img at bounding box center [321, 356] width 44 height 44
click at [792, 221] on img at bounding box center [789, 238] width 44 height 44
click at [762, 367] on figure "Kitchen Photos" at bounding box center [530, 358] width 469 height 101
click at [795, 363] on img at bounding box center [789, 356] width 44 height 44
click at [788, 460] on img at bounding box center [789, 474] width 44 height 44
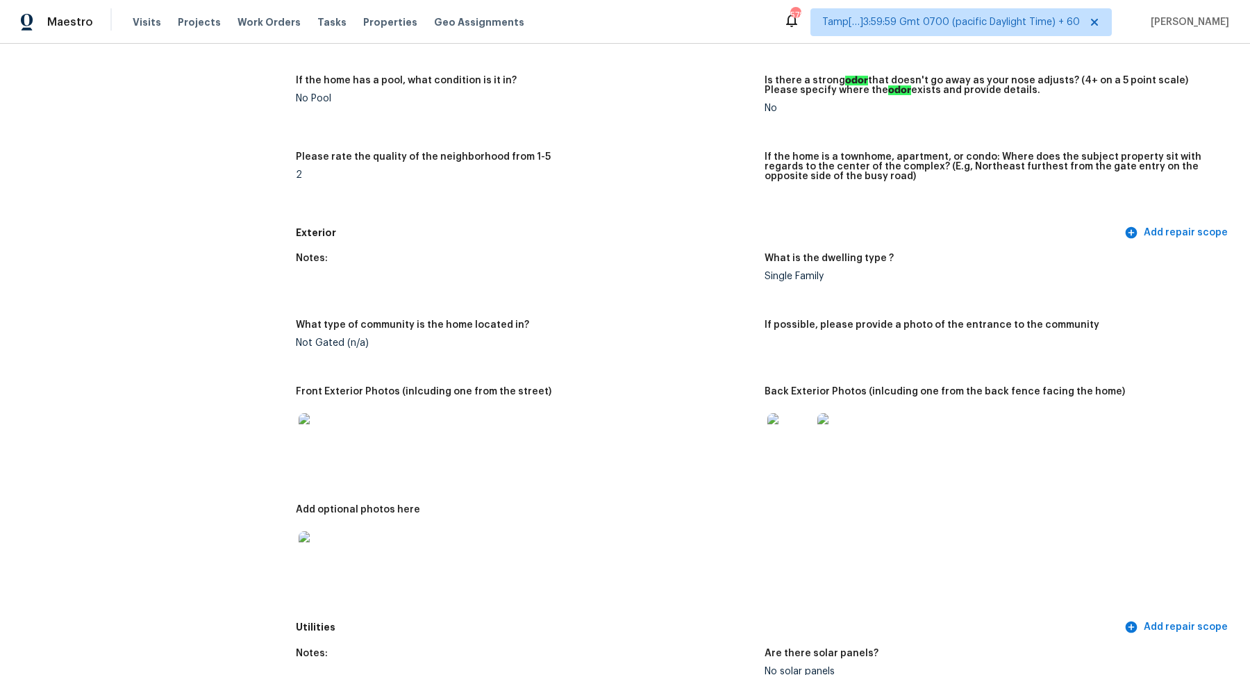
scroll to position [0, 0]
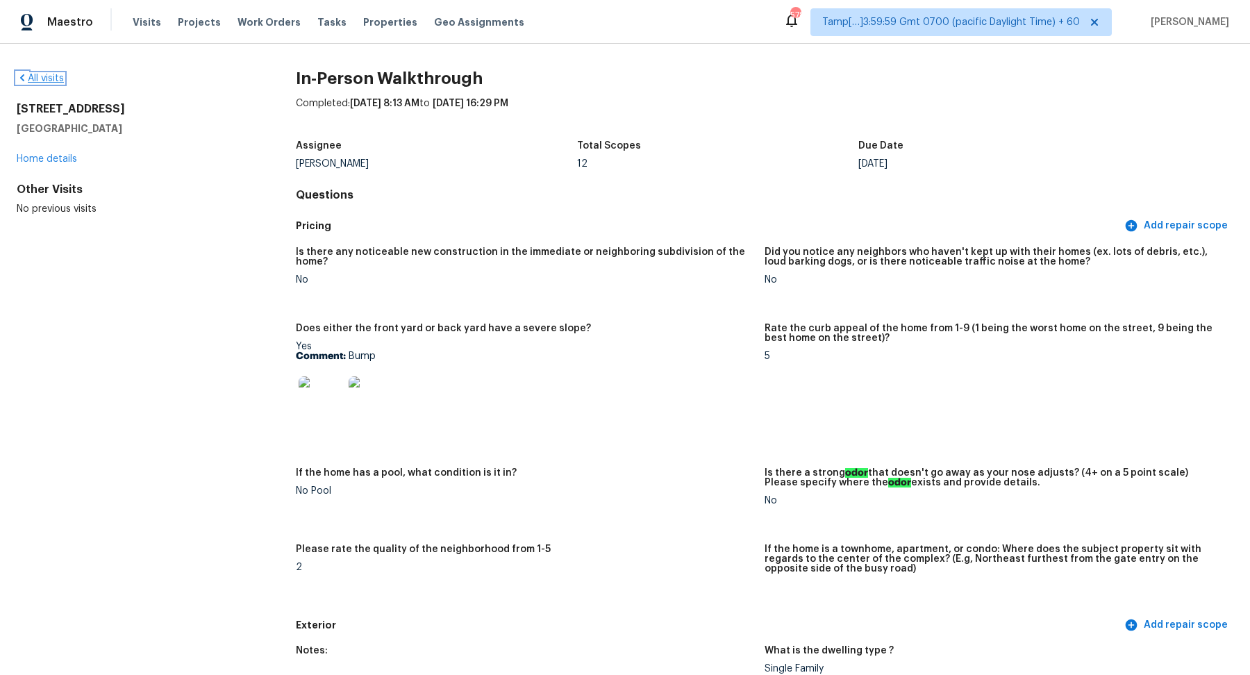
click at [53, 81] on link "All visits" at bounding box center [40, 79] width 47 height 10
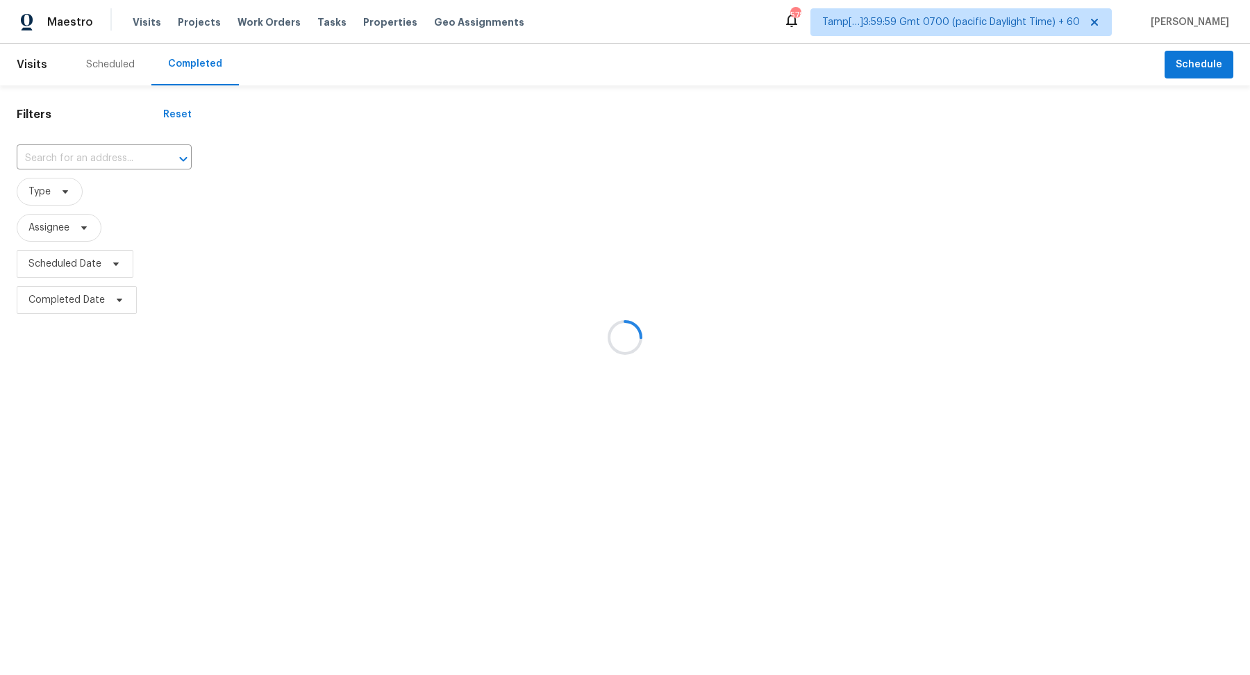
click at [122, 146] on div at bounding box center [625, 337] width 1250 height 675
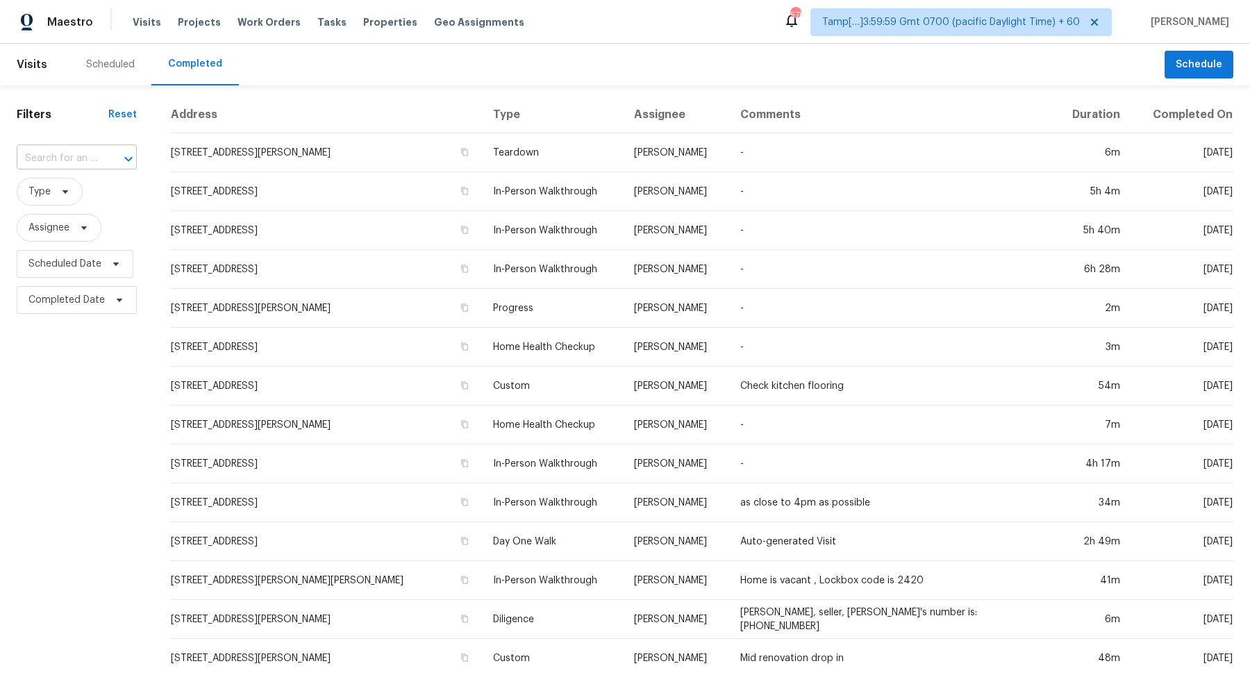
click at [97, 154] on div "​" at bounding box center [77, 159] width 120 height 22
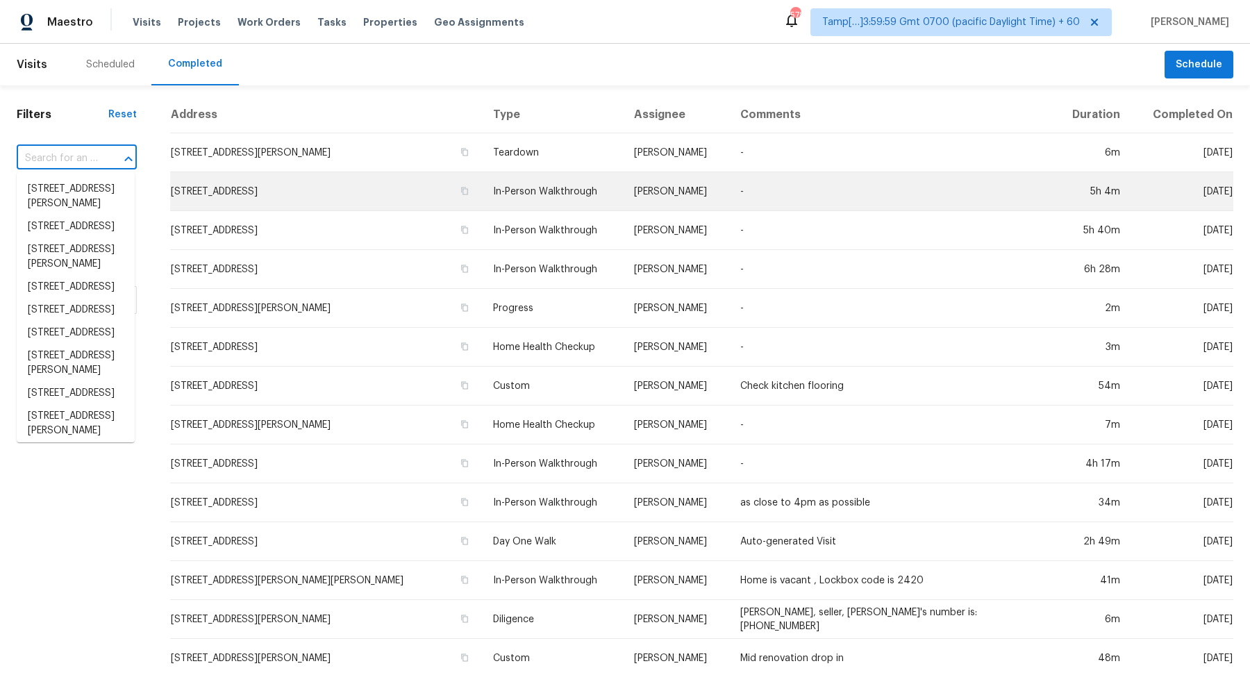
paste input "11321 Clayridge Dr, Tampa, FL 33635"
type input "11321 Clayridge Dr, Tampa, FL 33635"
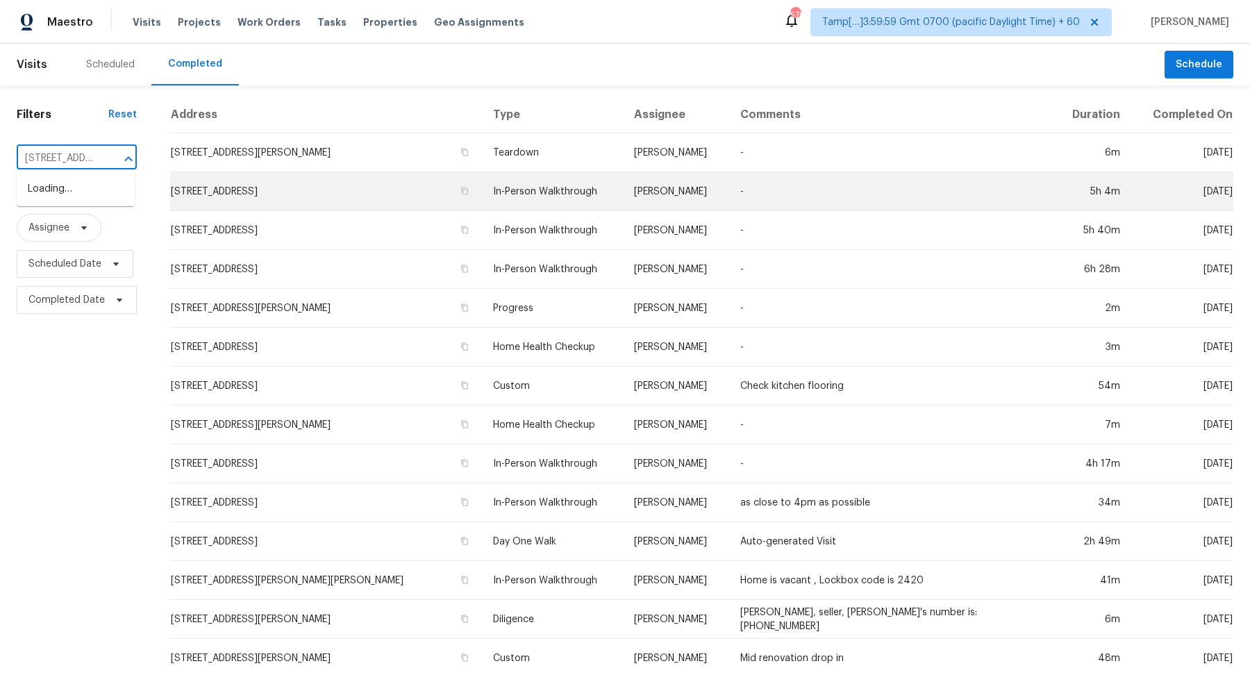
scroll to position [0, 94]
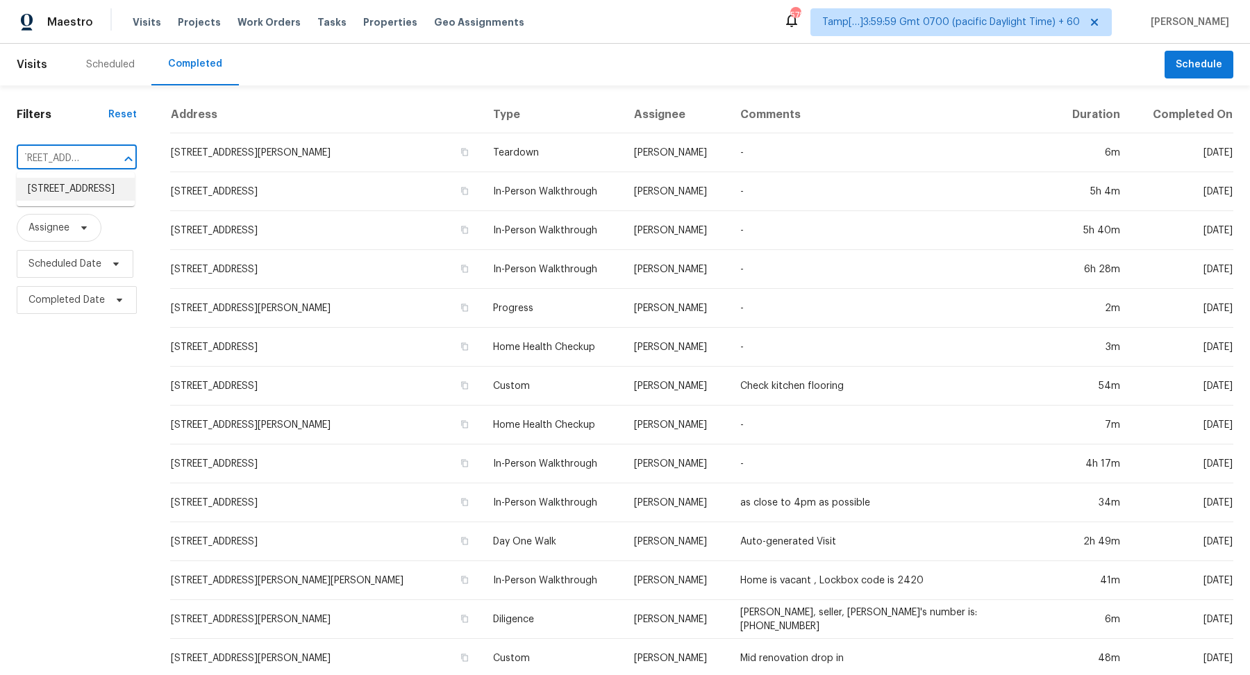
click at [99, 201] on li "11321 Clayridge Dr, Tampa, FL 33635" at bounding box center [76, 189] width 118 height 23
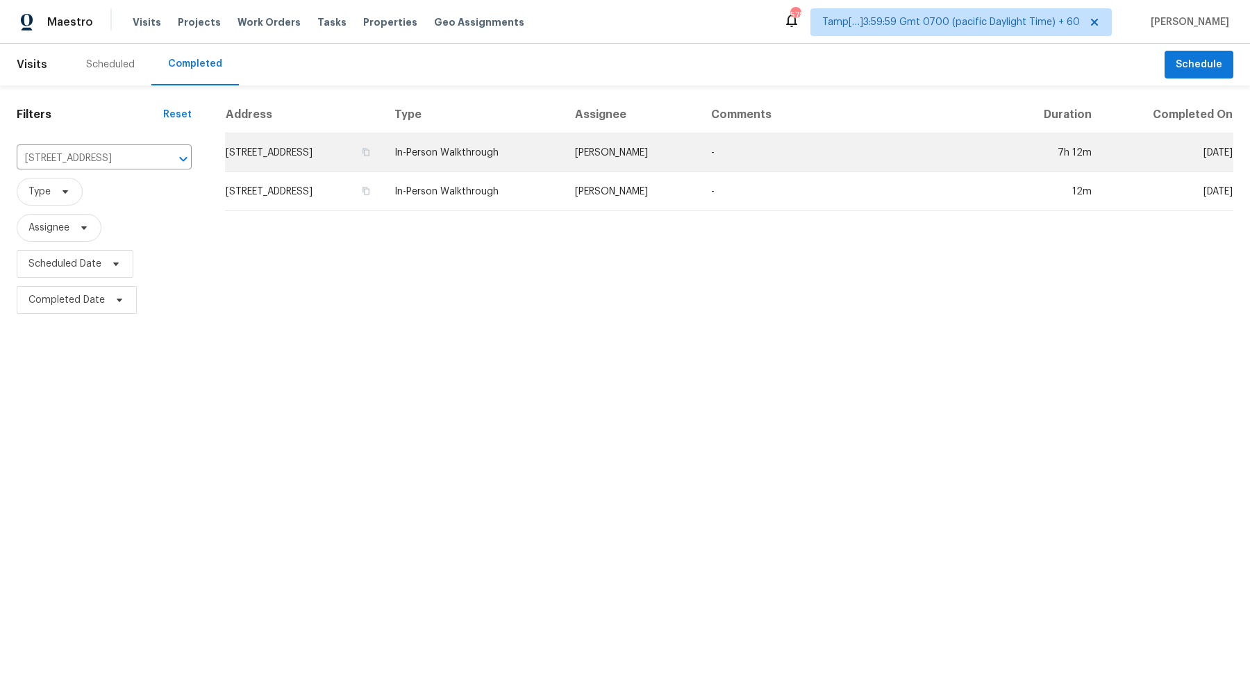
click at [262, 161] on td "11321 Clayridge Dr, Tampa, FL 33635" at bounding box center [304, 152] width 158 height 39
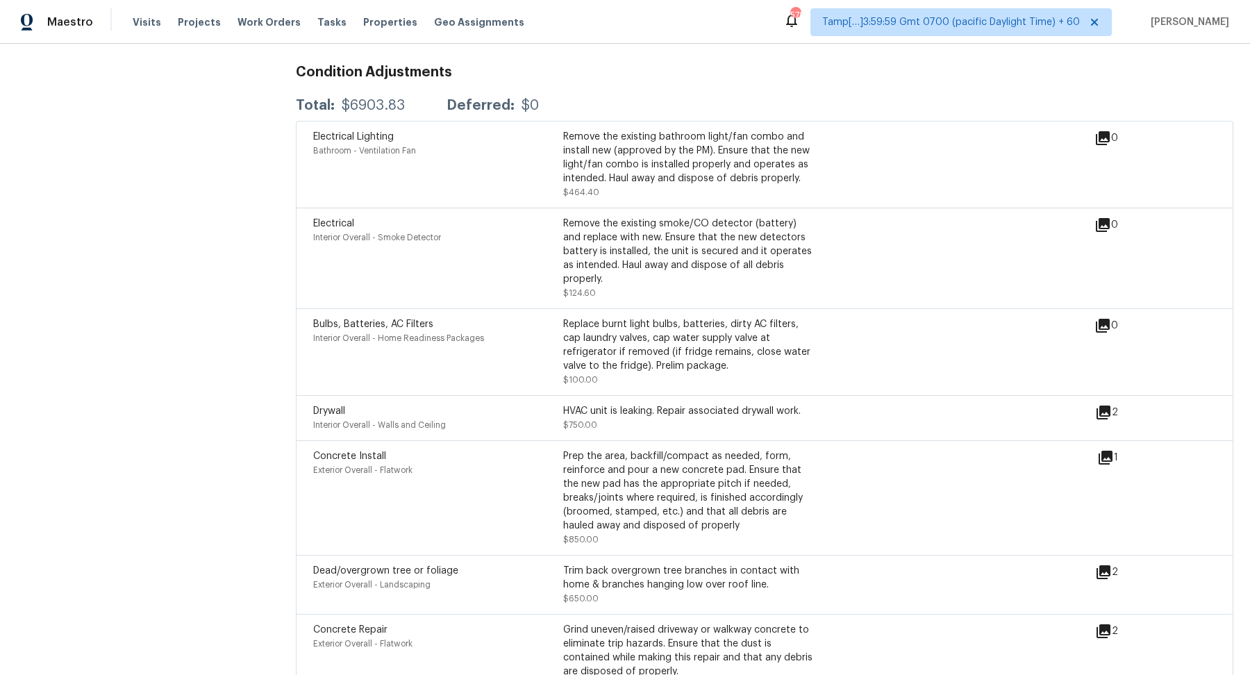
scroll to position [4094, 0]
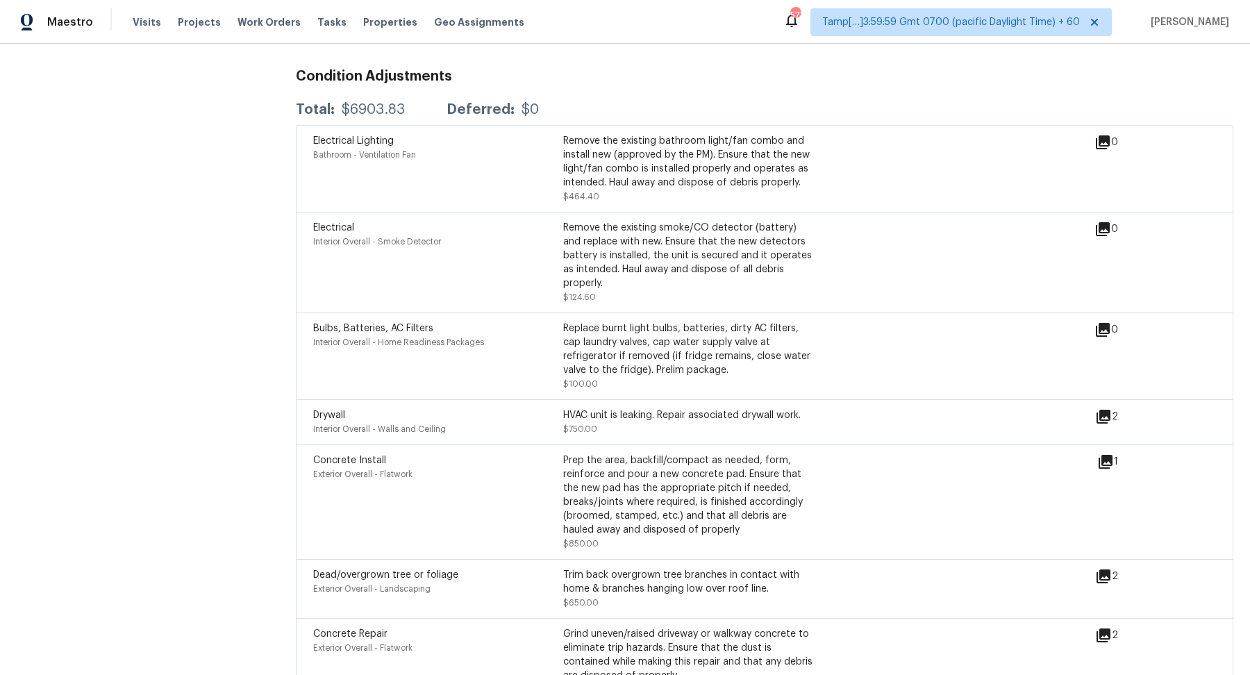
click at [699, 161] on div "Remove the existing bathroom light/fan combo and install new (approved by the P…" at bounding box center [688, 162] width 250 height 56
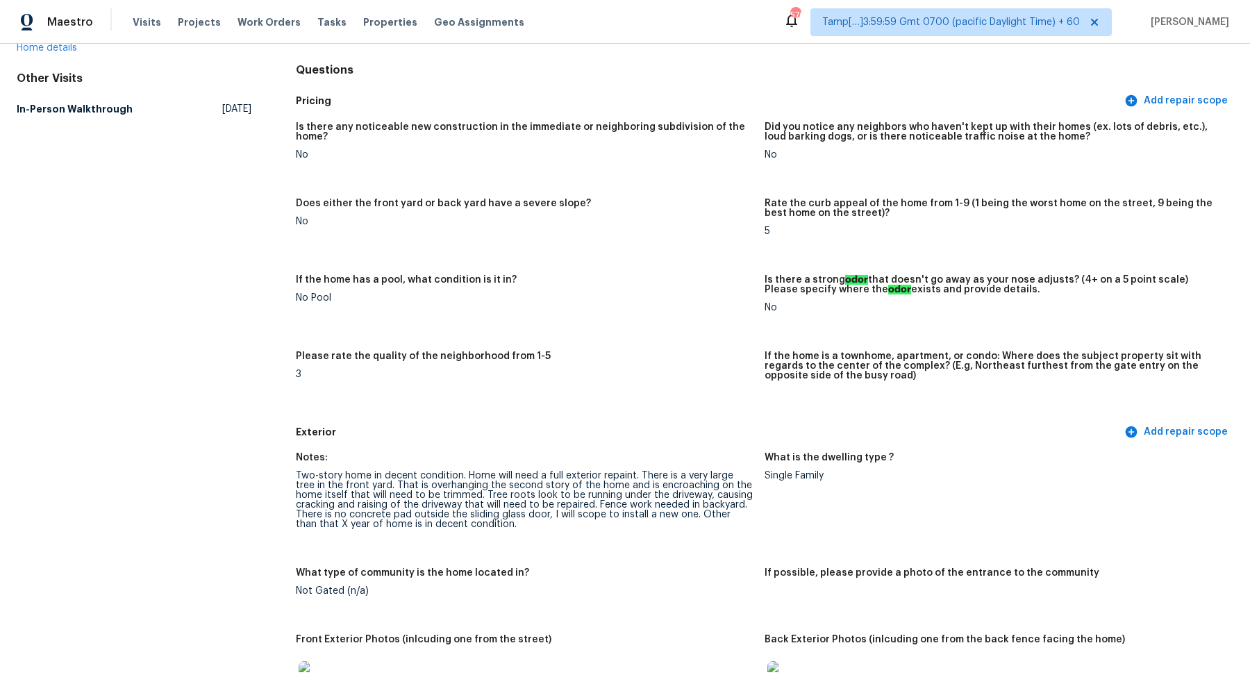
scroll to position [246, 0]
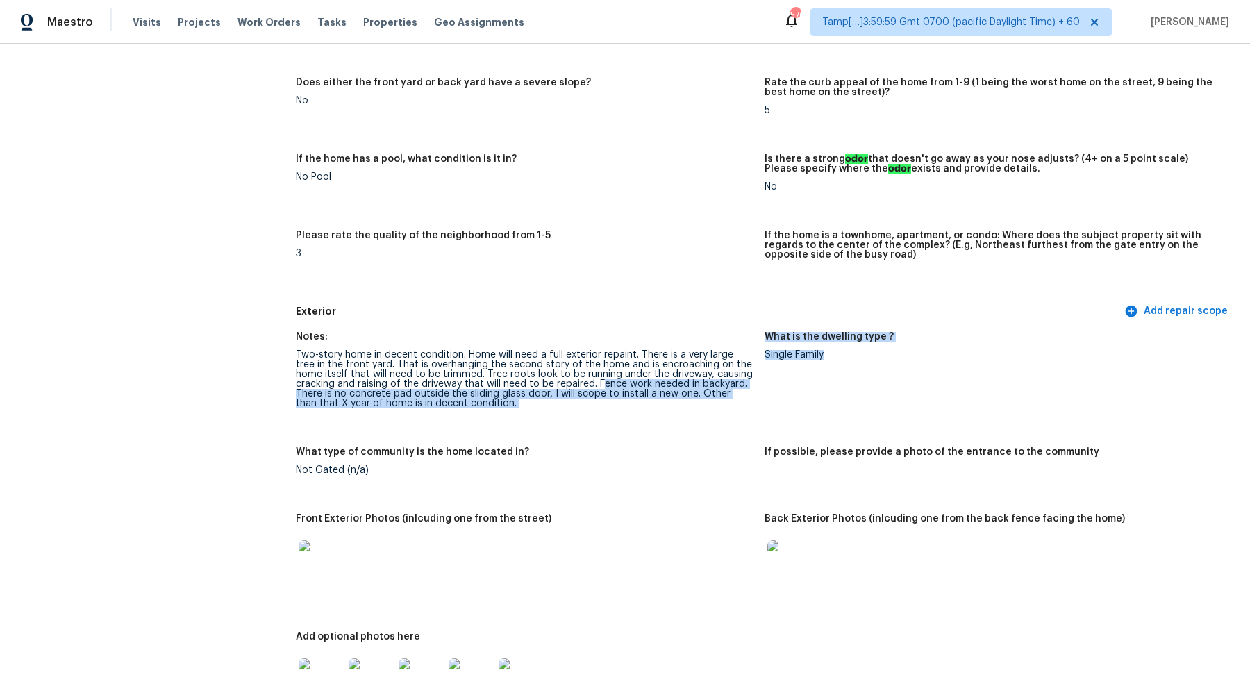
drag, startPoint x: 601, startPoint y: 379, endPoint x: 825, endPoint y: 383, distance: 223.7
click at [825, 383] on div "Notes: Two-story home in decent condition. Home will need a full exterior repai…" at bounding box center [765, 533] width 938 height 418
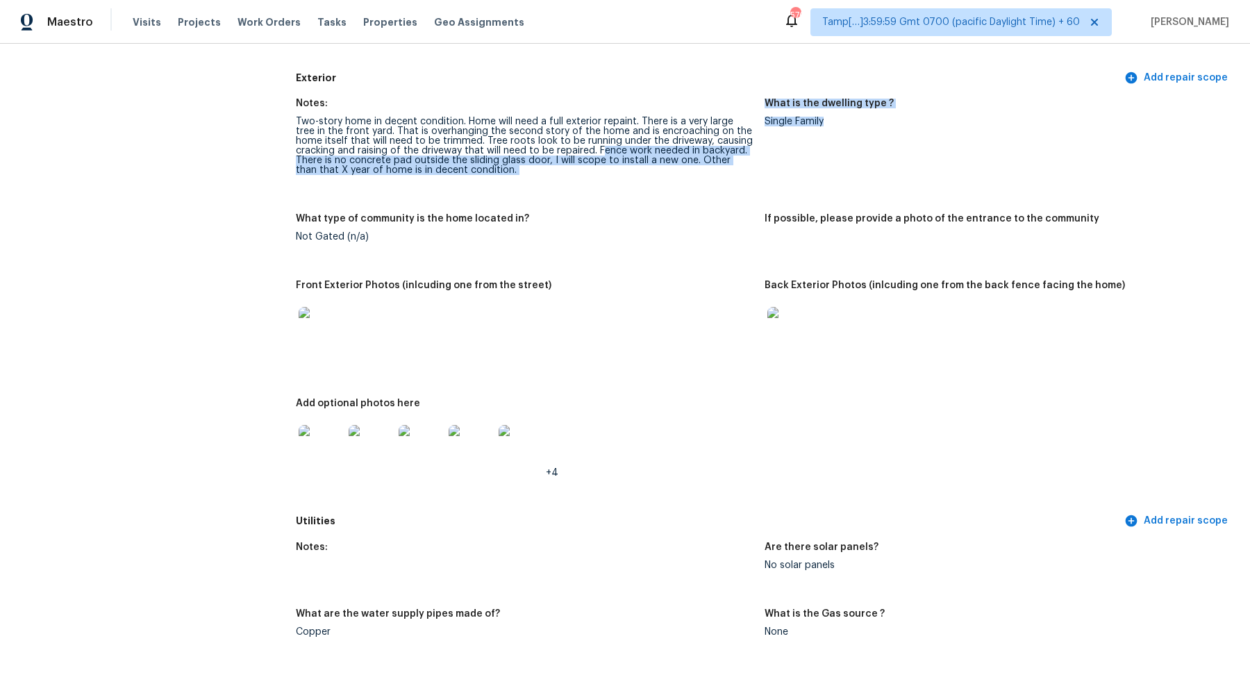
scroll to position [549, 0]
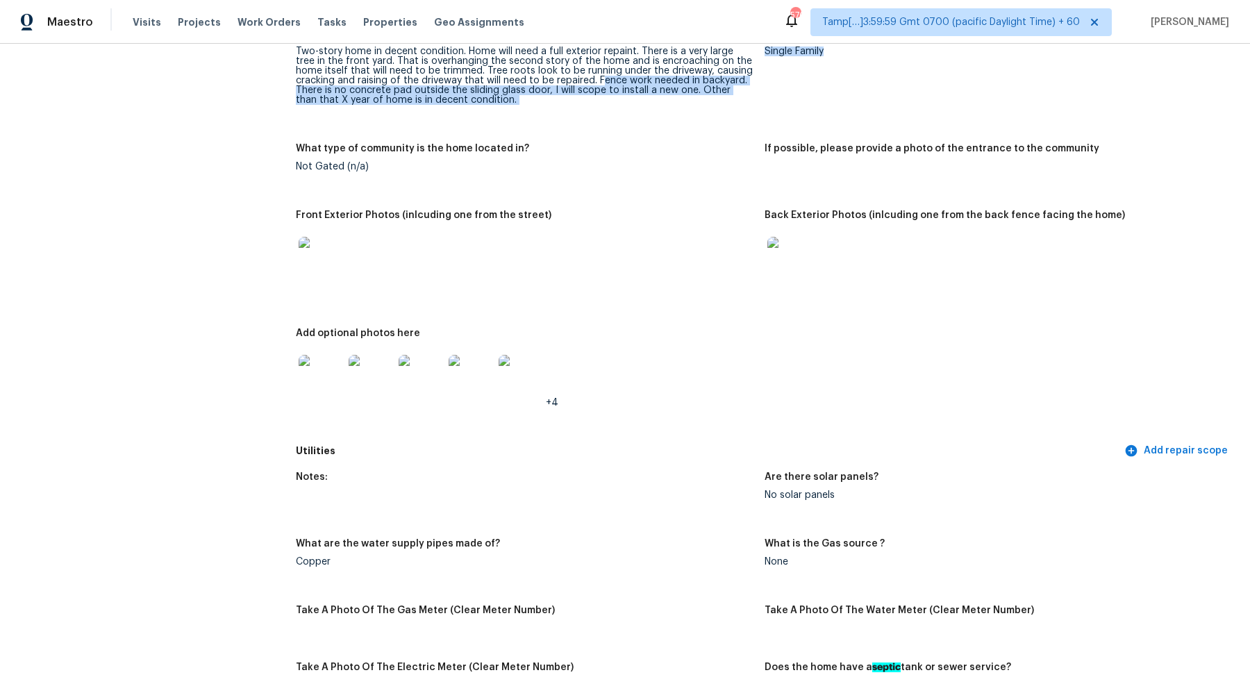
click at [776, 265] on img at bounding box center [789, 259] width 44 height 44
click at [329, 250] on img at bounding box center [321, 259] width 44 height 44
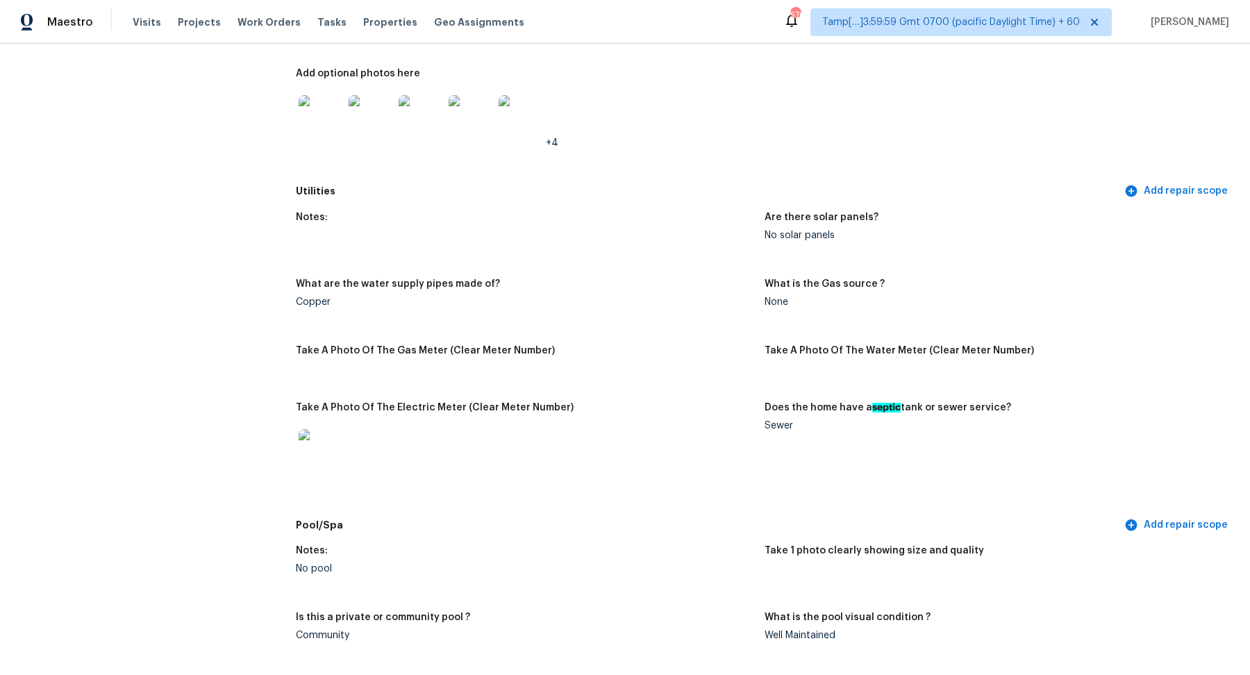
scroll to position [670, 0]
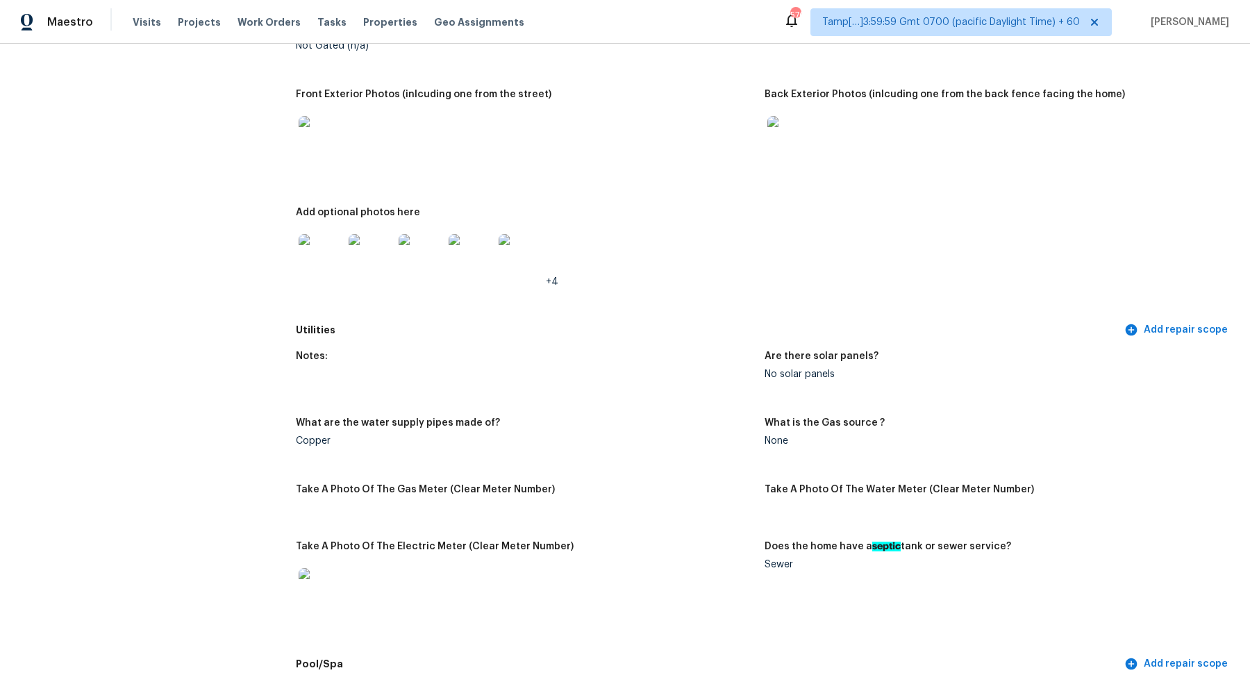
click at [319, 148] on img at bounding box center [321, 138] width 44 height 44
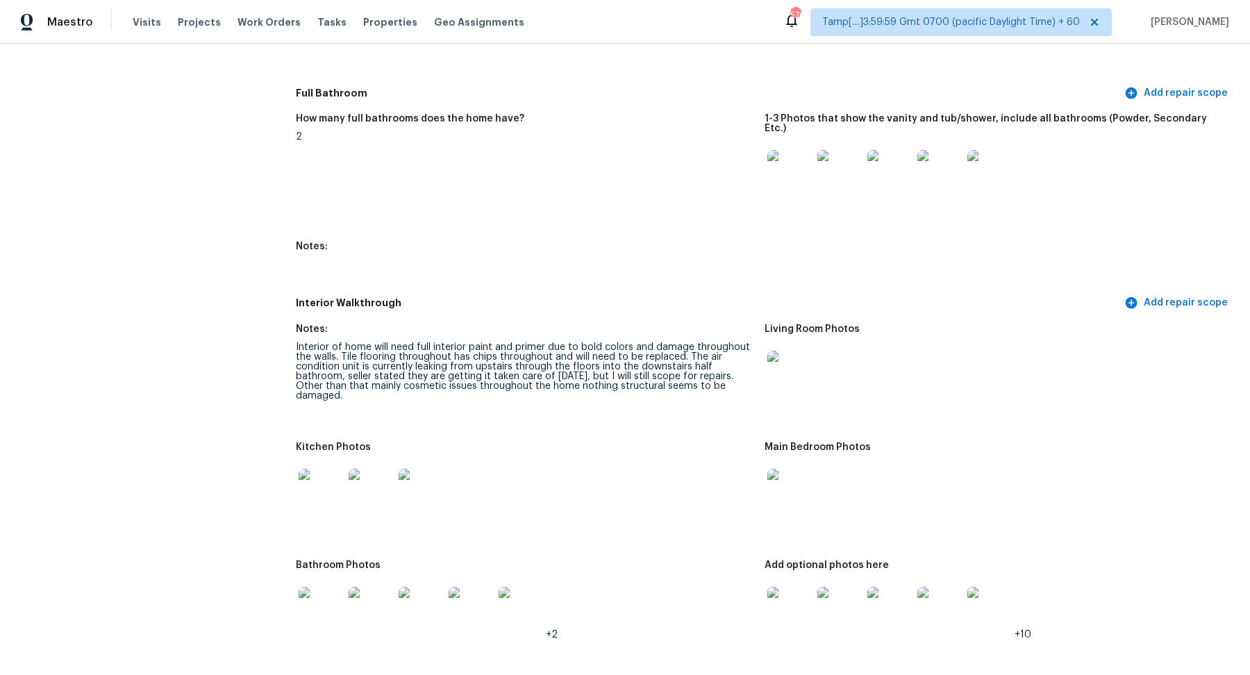
scroll to position [2095, 0]
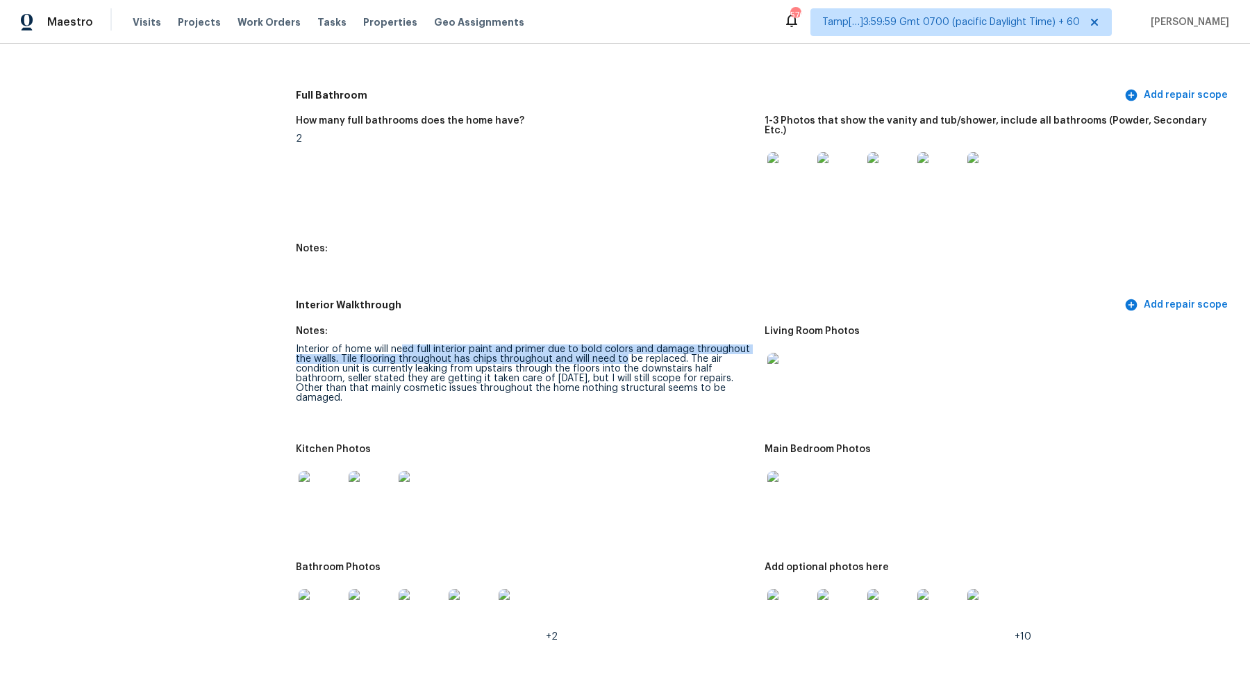
drag, startPoint x: 400, startPoint y: 329, endPoint x: 630, endPoint y: 341, distance: 230.2
click at [630, 344] on div "Interior of home will need full interior paint and primer due to bold colors an…" at bounding box center [525, 373] width 458 height 58
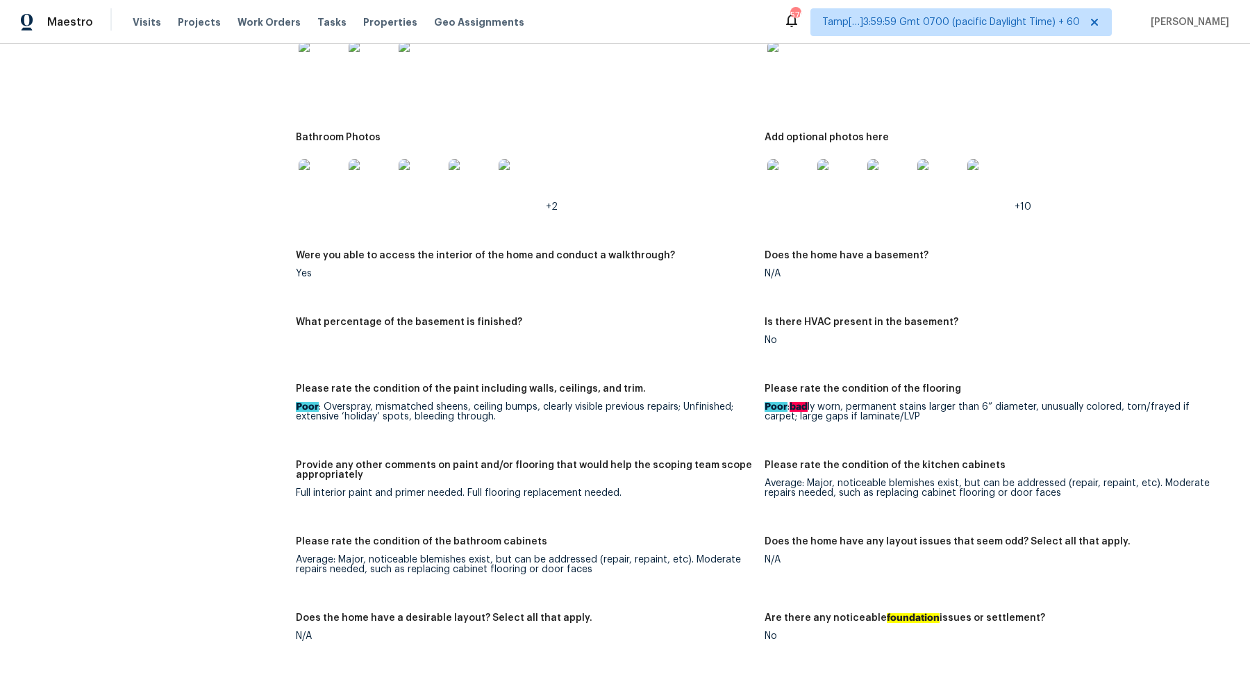
scroll to position [2353, 0]
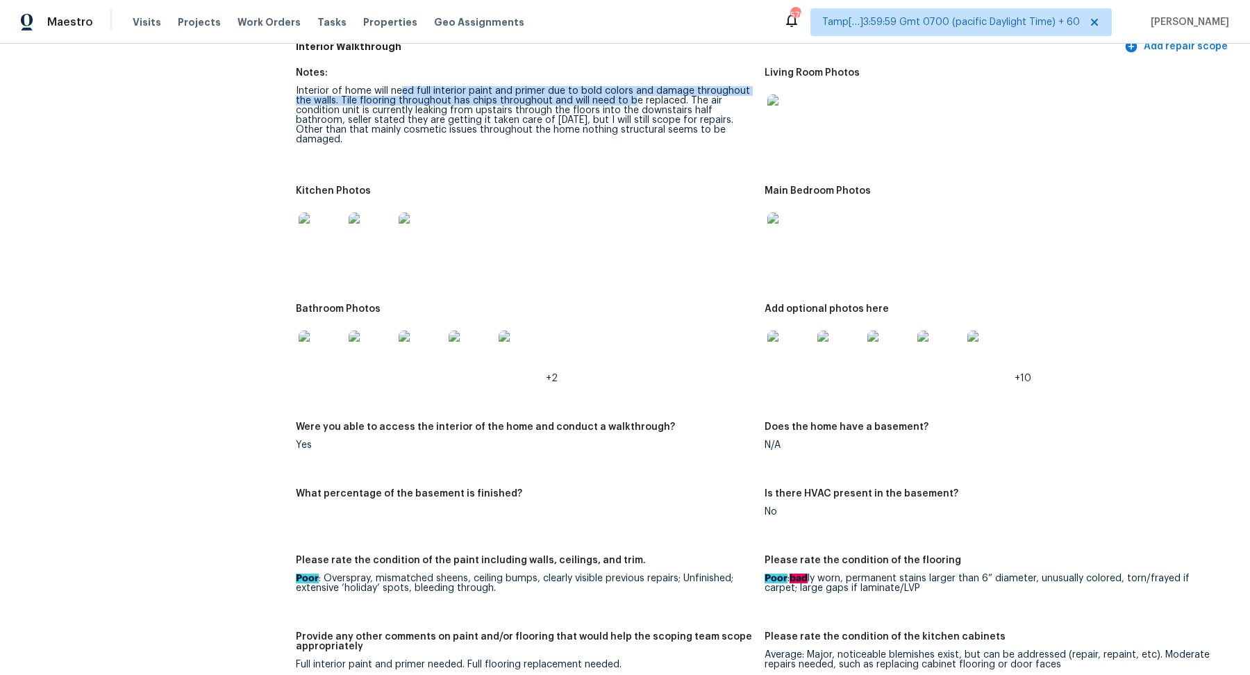
click at [811, 106] on img at bounding box center [789, 116] width 44 height 44
click at [783, 94] on img at bounding box center [789, 116] width 44 height 44
click at [333, 224] on img at bounding box center [321, 235] width 44 height 44
click at [783, 231] on img at bounding box center [789, 235] width 44 height 44
click at [310, 331] on img at bounding box center [321, 353] width 44 height 44
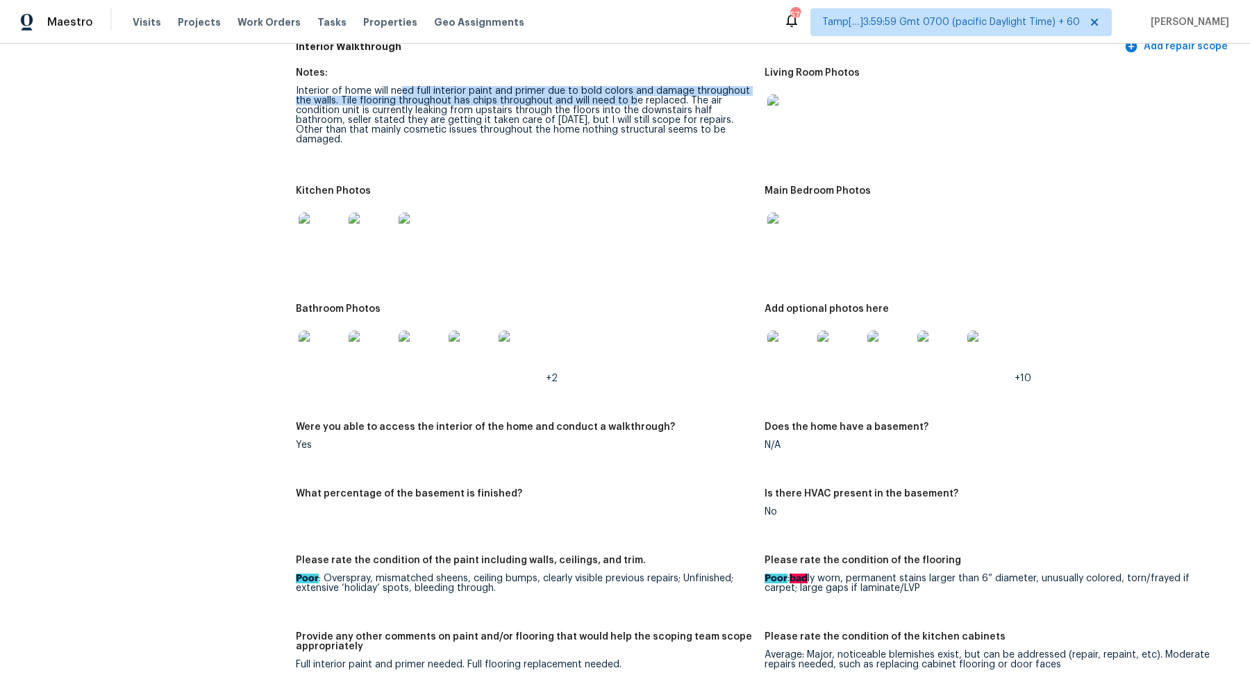
click at [794, 336] on img at bounding box center [789, 353] width 44 height 44
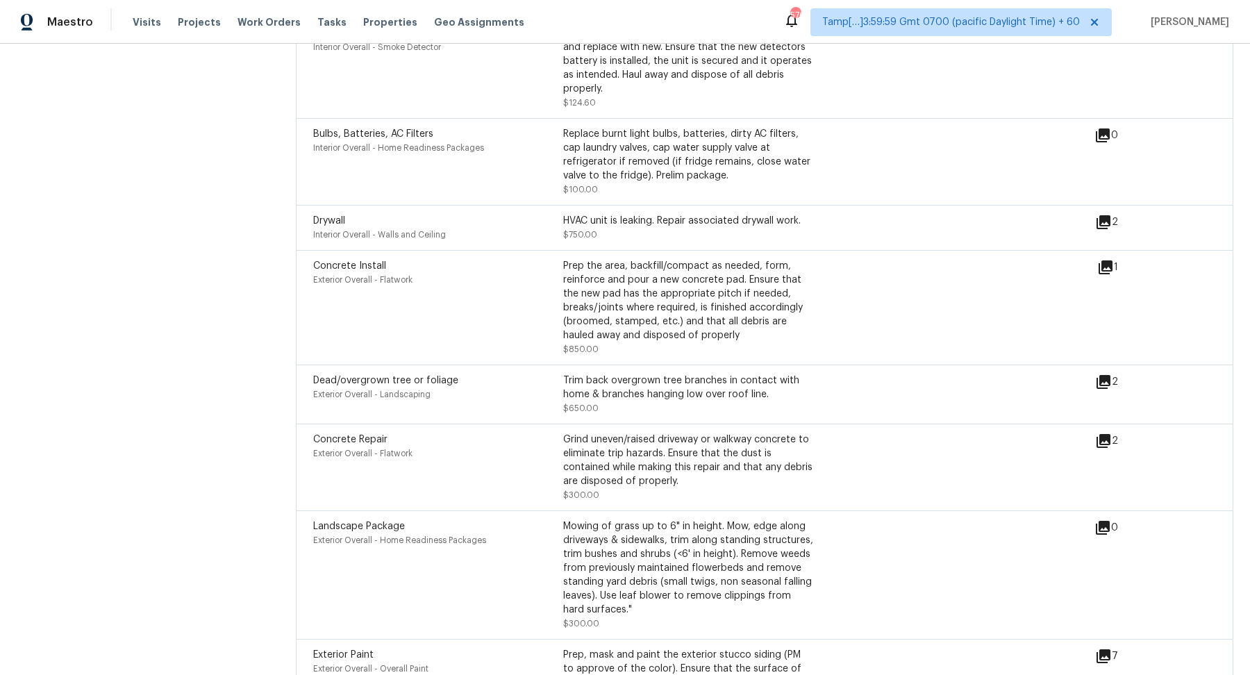
scroll to position [4312, 0]
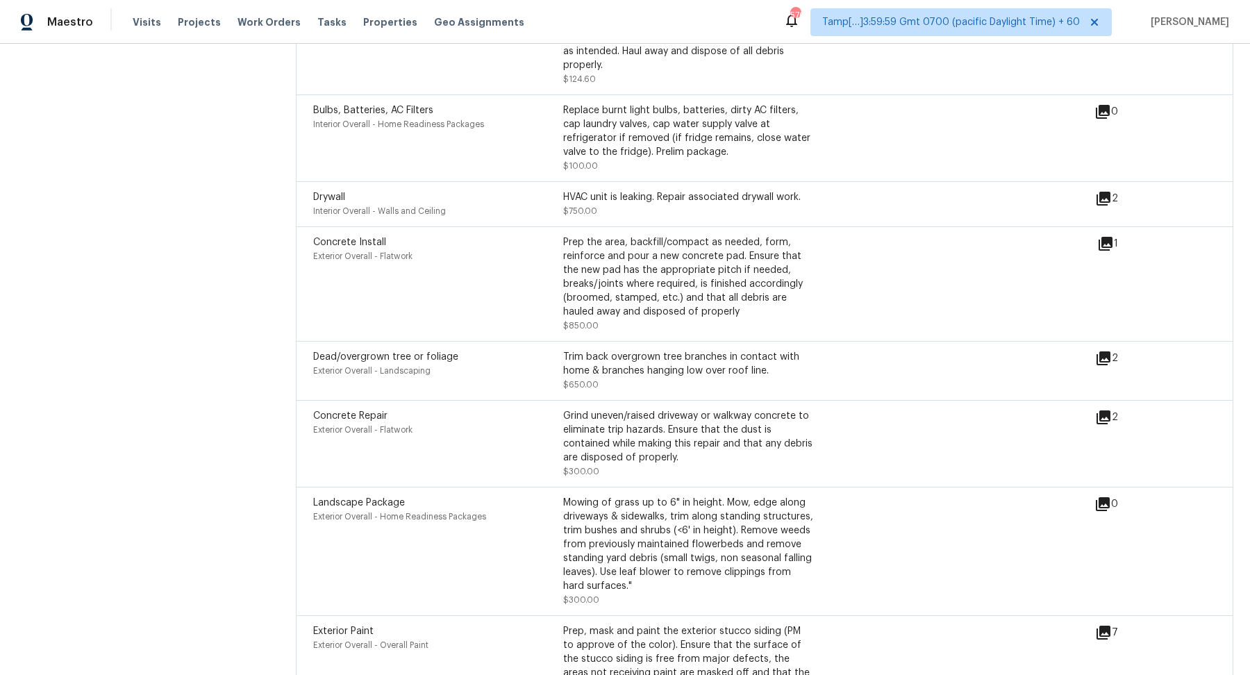
click at [1110, 192] on icon at bounding box center [1104, 199] width 14 height 14
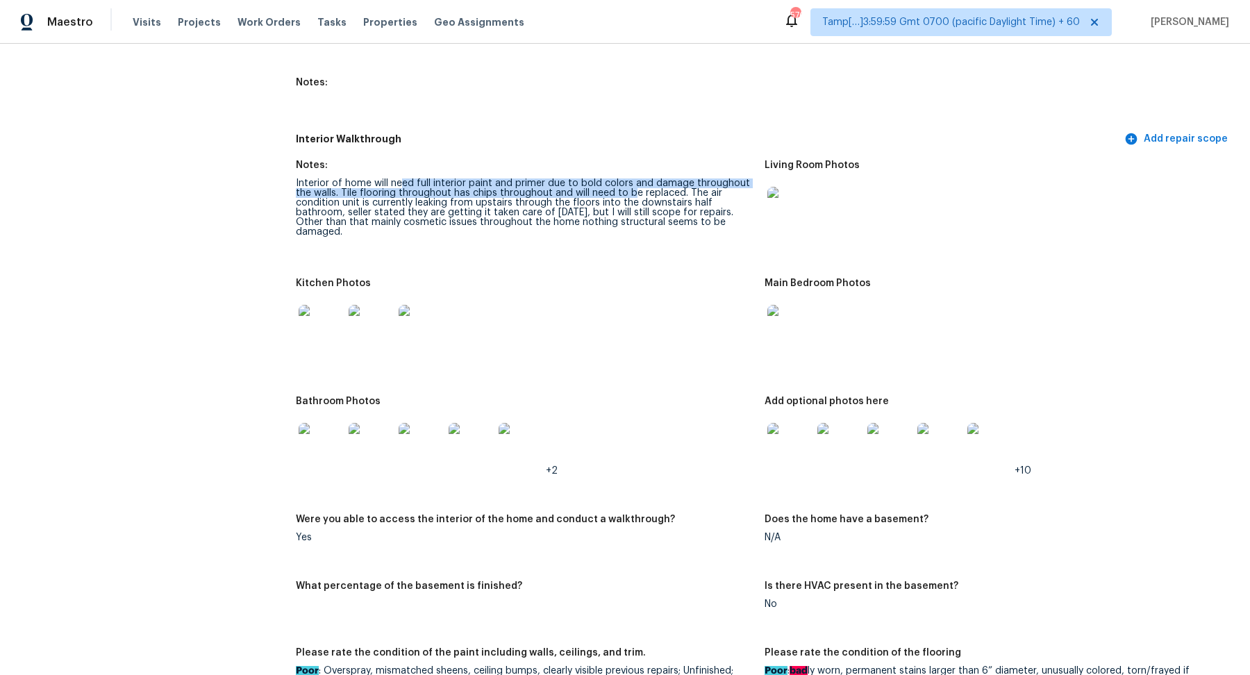
scroll to position [2246, 0]
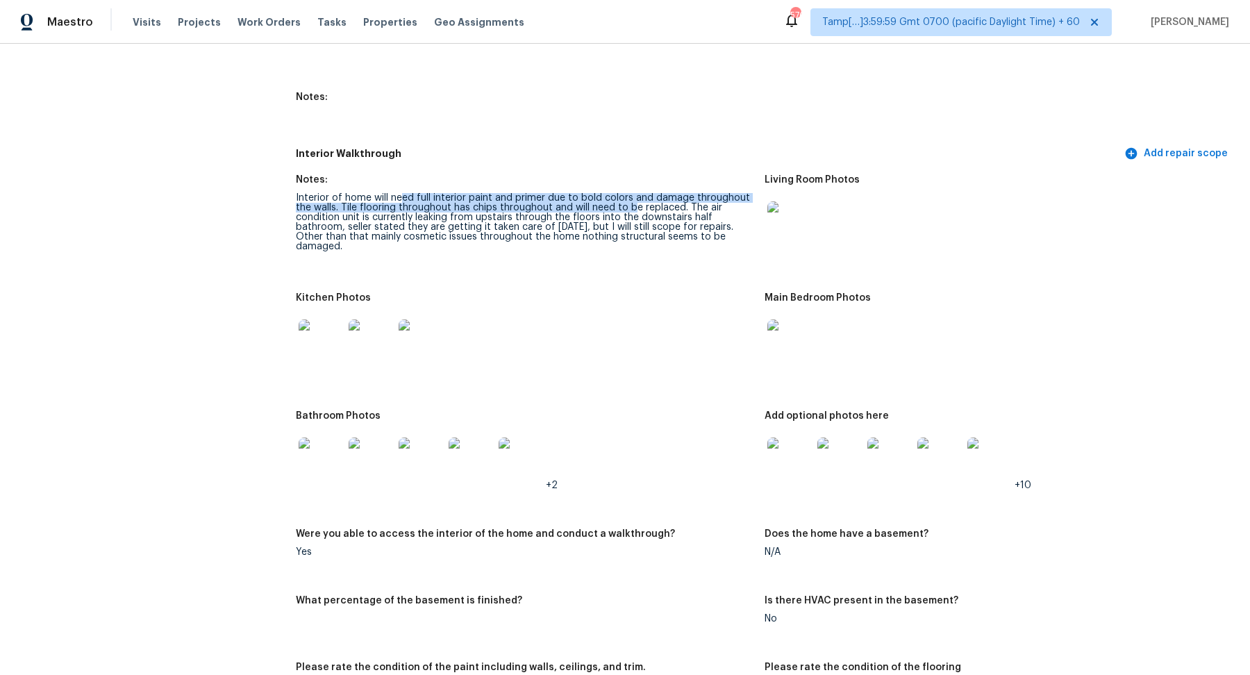
click at [353, 438] on img at bounding box center [371, 460] width 44 height 44
click at [804, 450] on img at bounding box center [789, 460] width 44 height 44
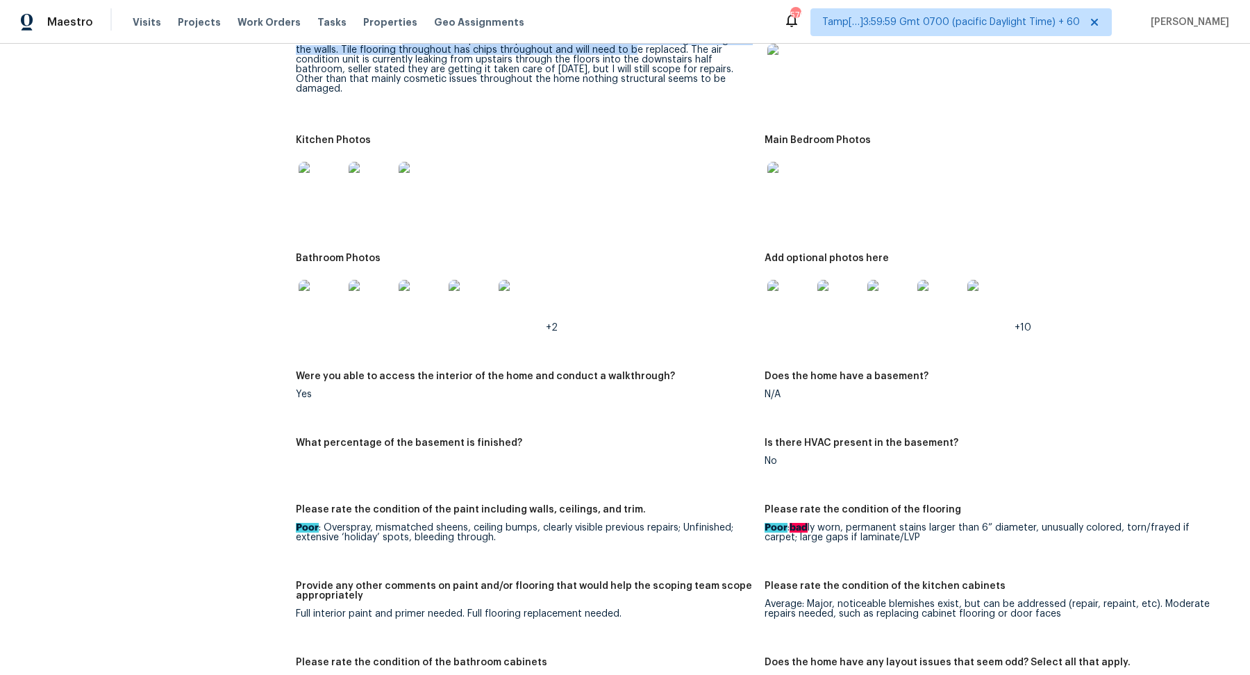
scroll to position [2374, 0]
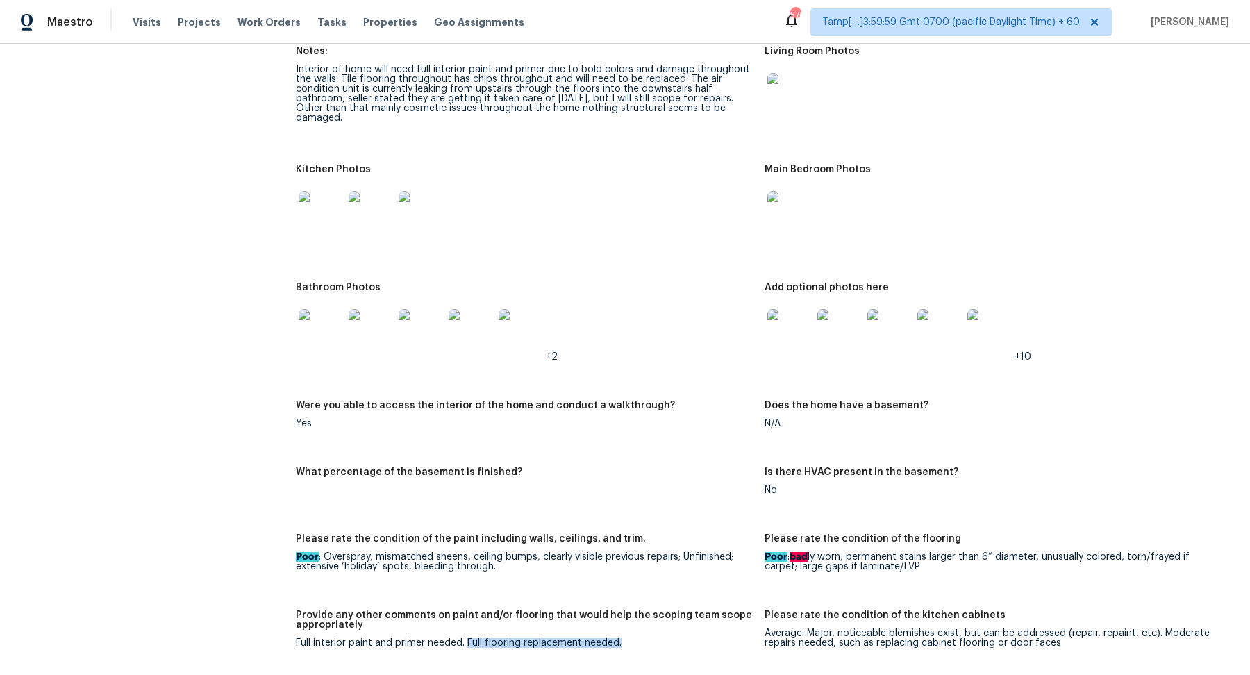
drag, startPoint x: 469, startPoint y: 620, endPoint x: 692, endPoint y: 624, distance: 223.0
click at [692, 638] on div "Full interior paint and primer needed. Full flooring replacement needed." at bounding box center [525, 643] width 458 height 10
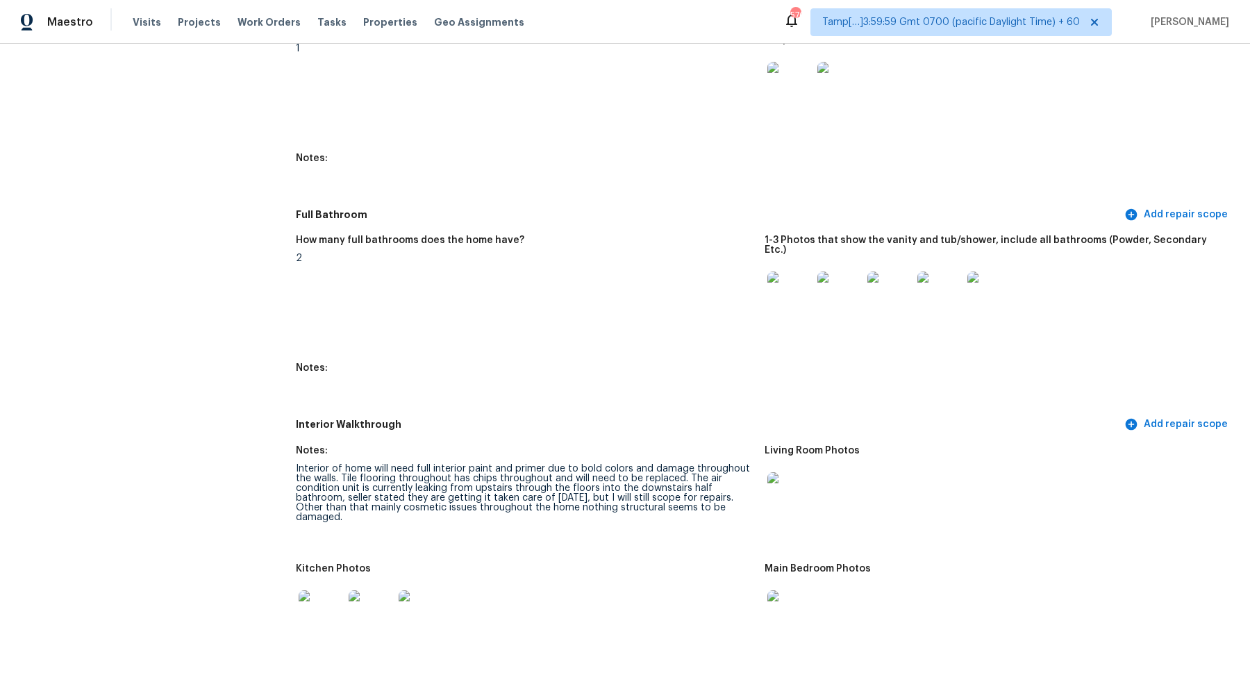
scroll to position [1938, 0]
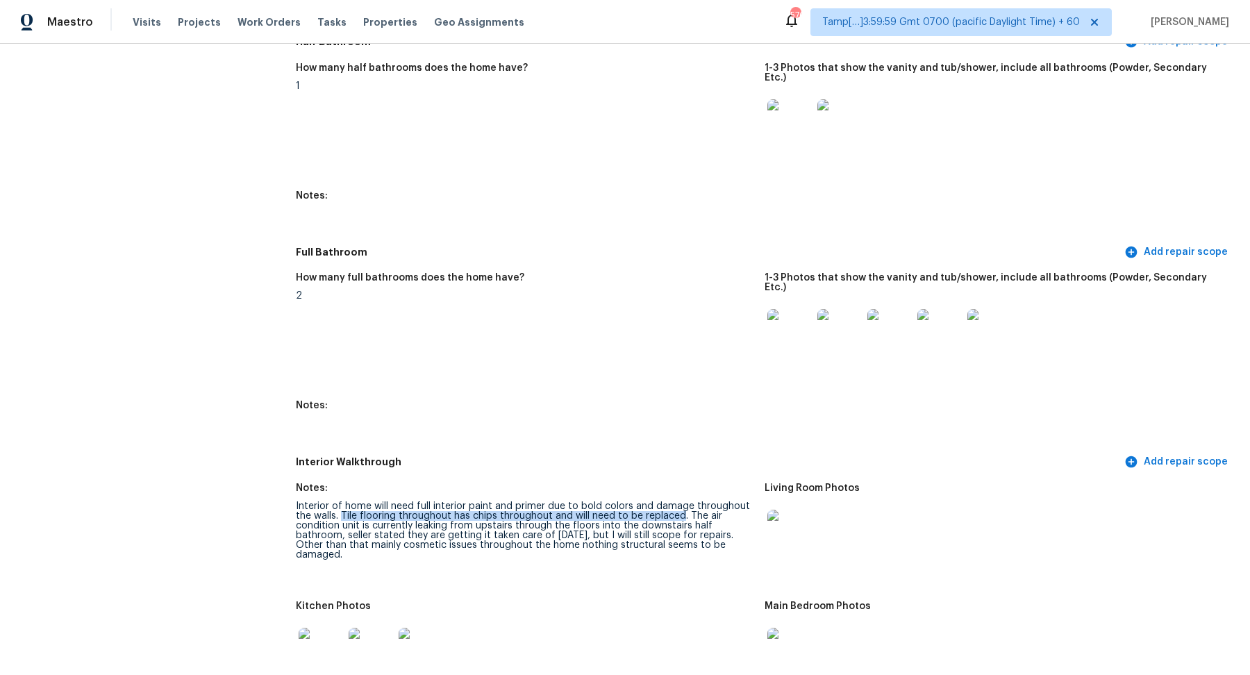
drag, startPoint x: 341, startPoint y: 496, endPoint x: 679, endPoint y: 492, distance: 337.6
click at [679, 501] on div "Interior of home will need full interior paint and primer due to bold colors an…" at bounding box center [525, 530] width 458 height 58
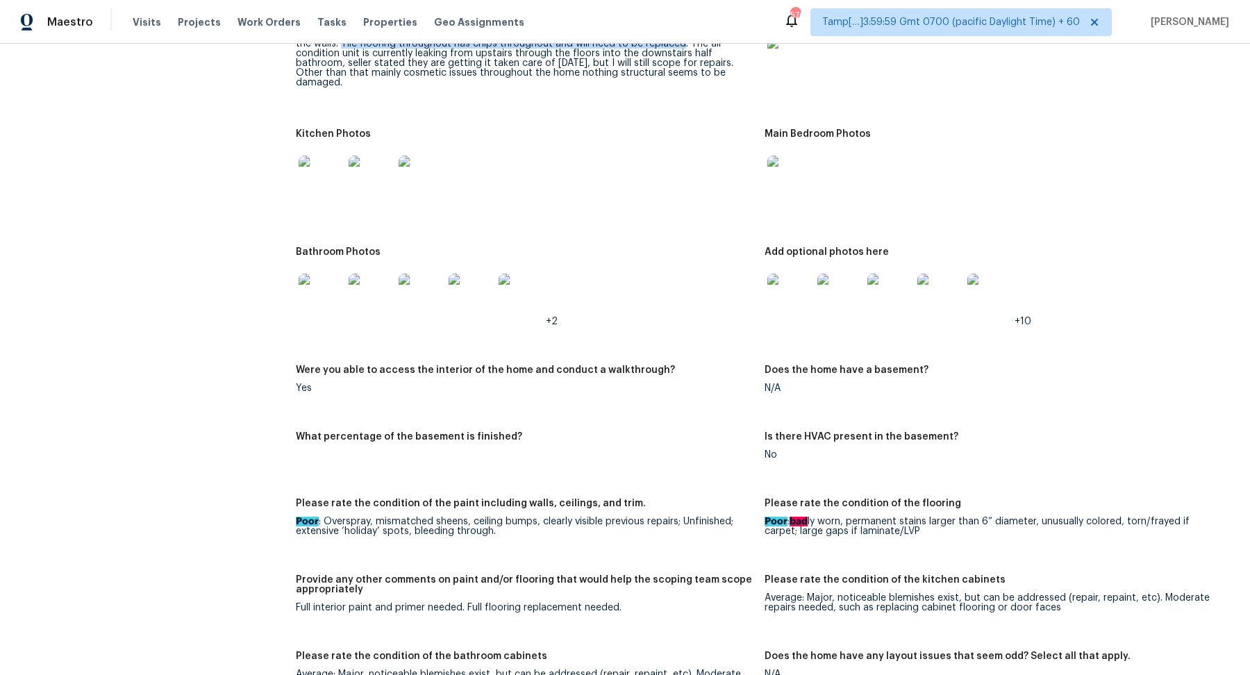
scroll to position [2640, 0]
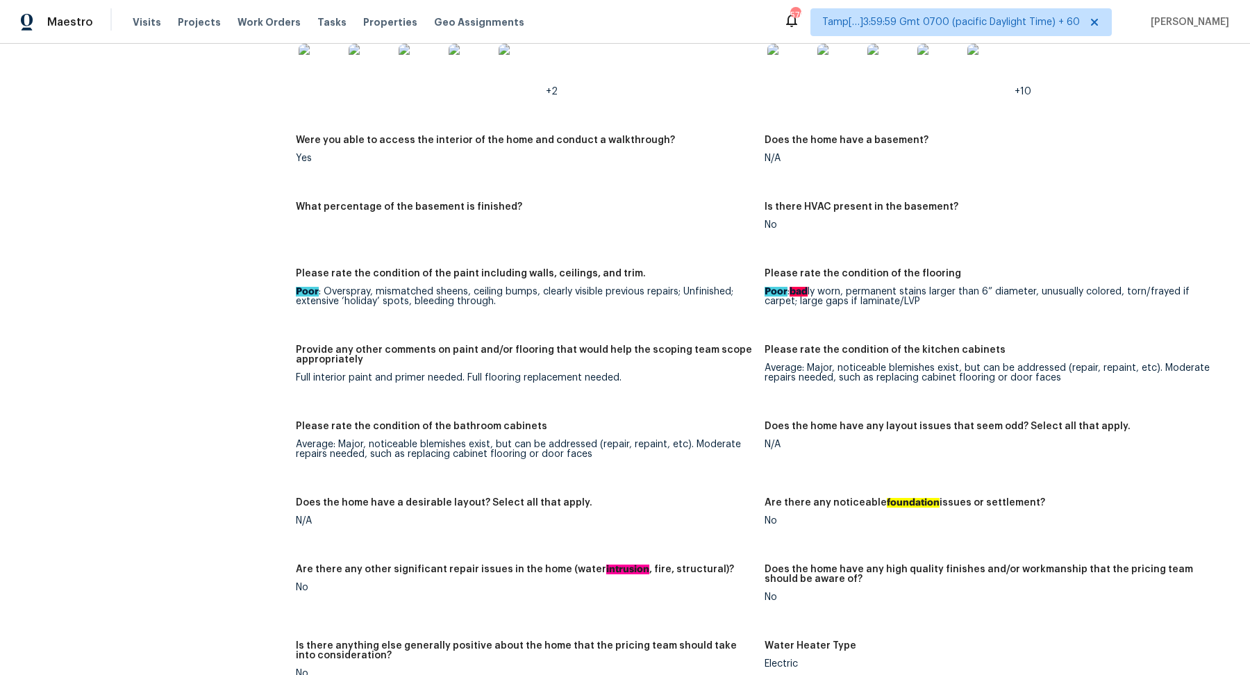
drag, startPoint x: 484, startPoint y: 356, endPoint x: 631, endPoint y: 356, distance: 146.5
click at [543, 373] on div "Full interior paint and primer needed. Full flooring replacement needed." at bounding box center [525, 378] width 458 height 10
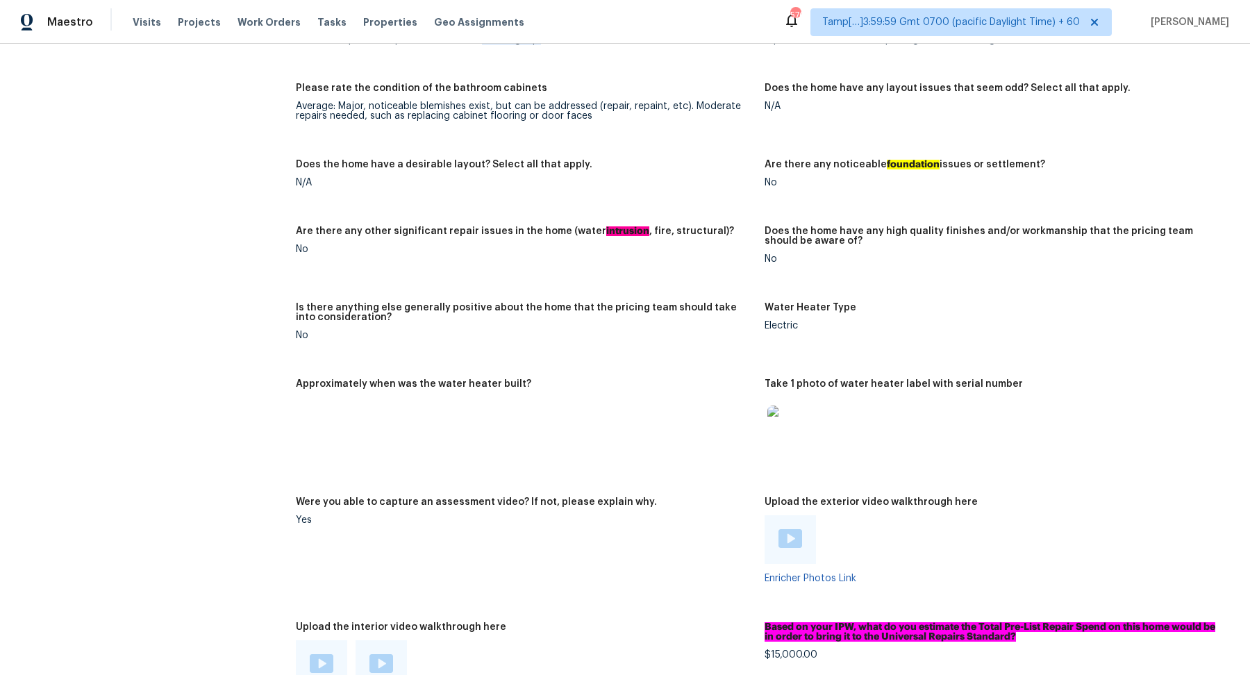
scroll to position [3023, 0]
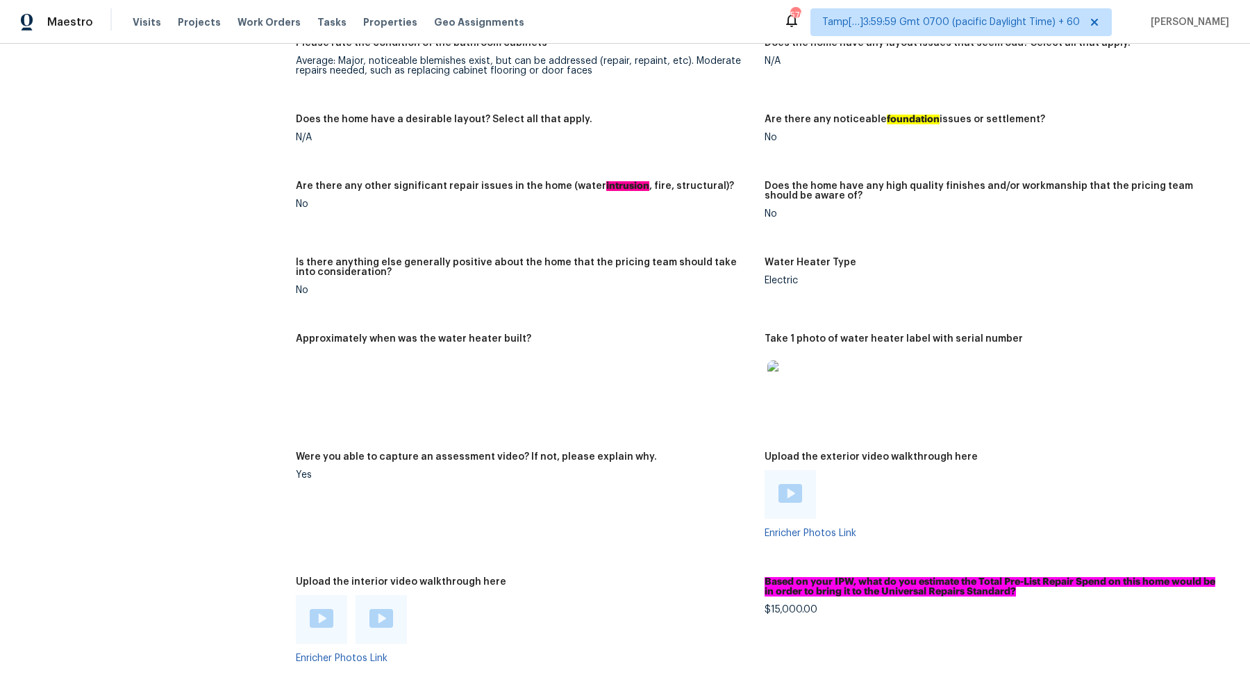
drag, startPoint x: 790, startPoint y: 584, endPoint x: 879, endPoint y: 585, distance: 88.9
click at [874, 585] on div "Based on your IPW, what do you estimate the Total Pre-List Repair Spend on this…" at bounding box center [994, 591] width 458 height 28
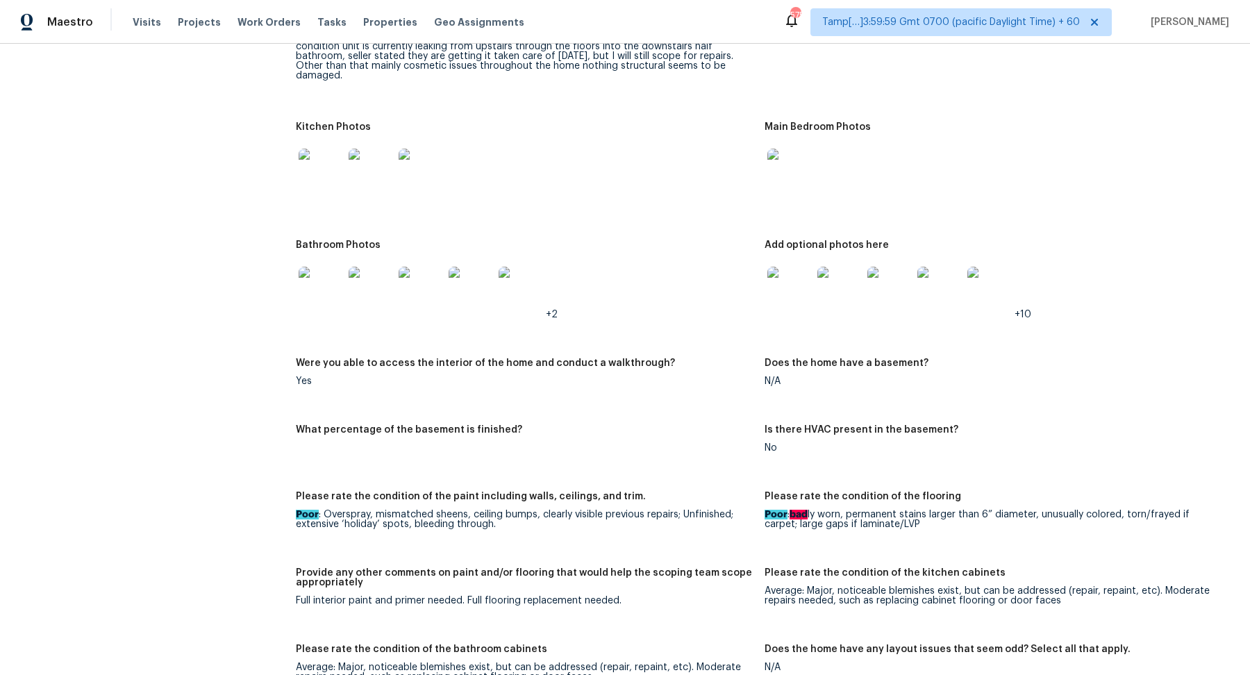
scroll to position [1945, 0]
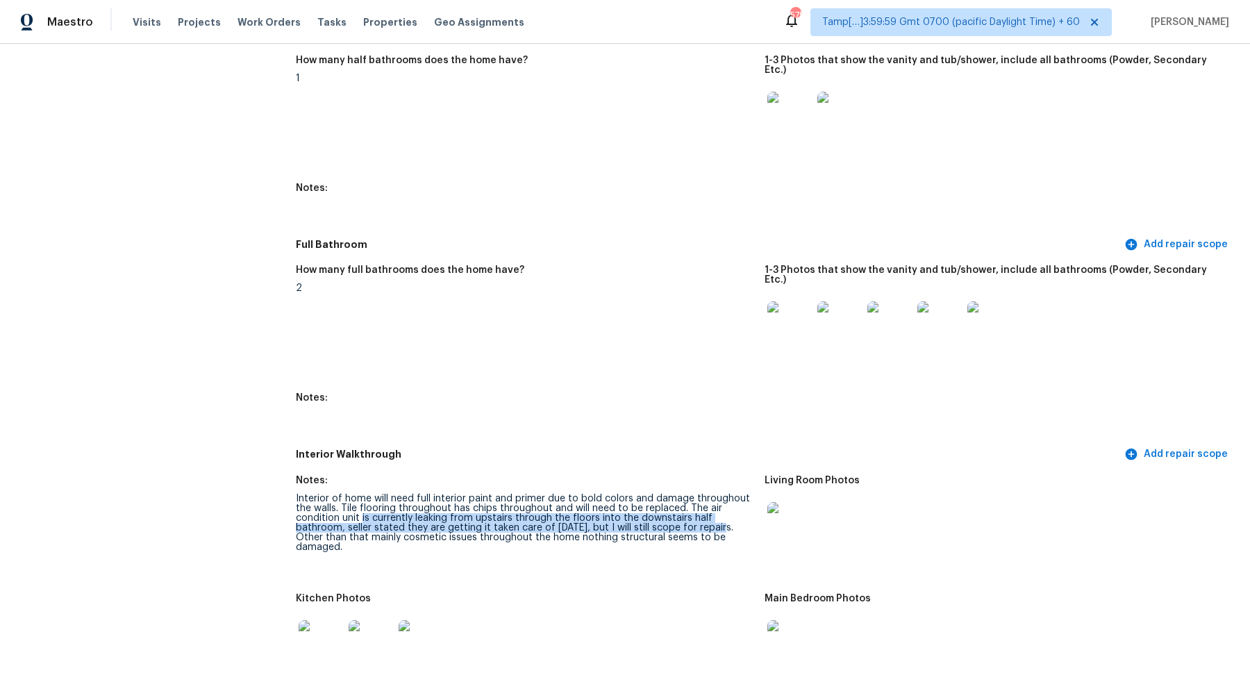
drag, startPoint x: 363, startPoint y: 497, endPoint x: 715, endPoint y: 506, distance: 352.2
click at [715, 506] on div "Interior of home will need full interior paint and primer due to bold colors an…" at bounding box center [525, 523] width 458 height 58
copy div "is currently leaking from upstairs through the floors into the downstairs half …"
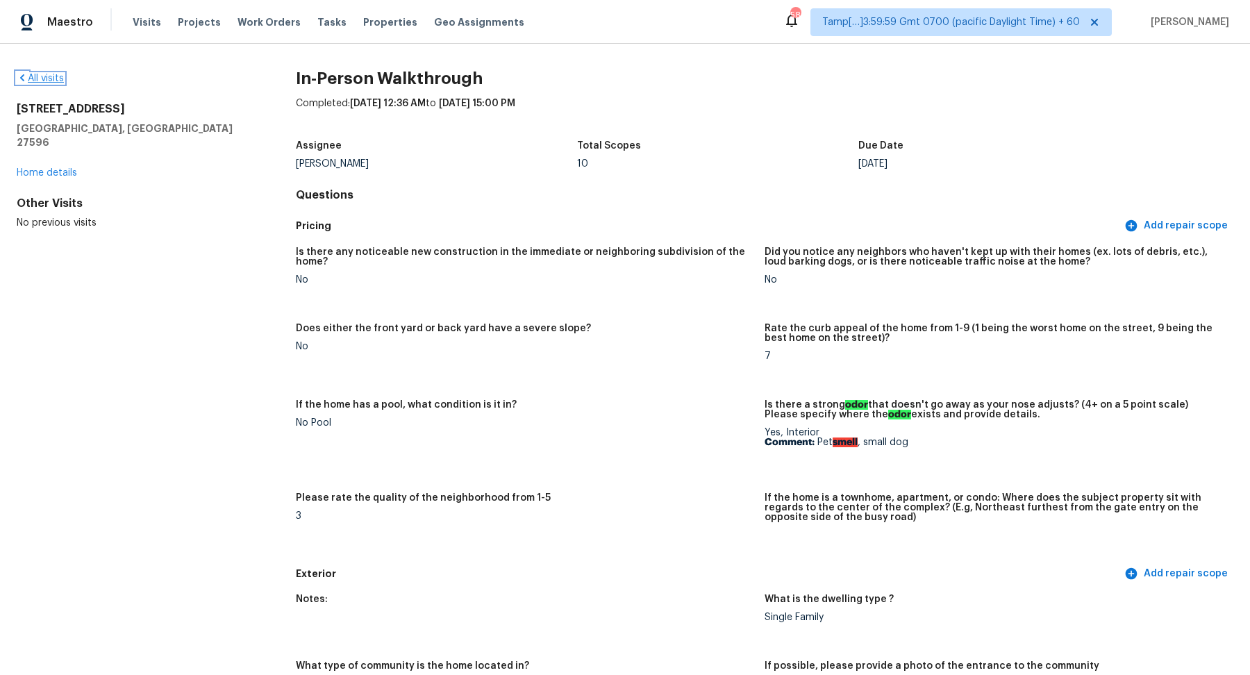
click at [58, 77] on link "All visits" at bounding box center [40, 79] width 47 height 10
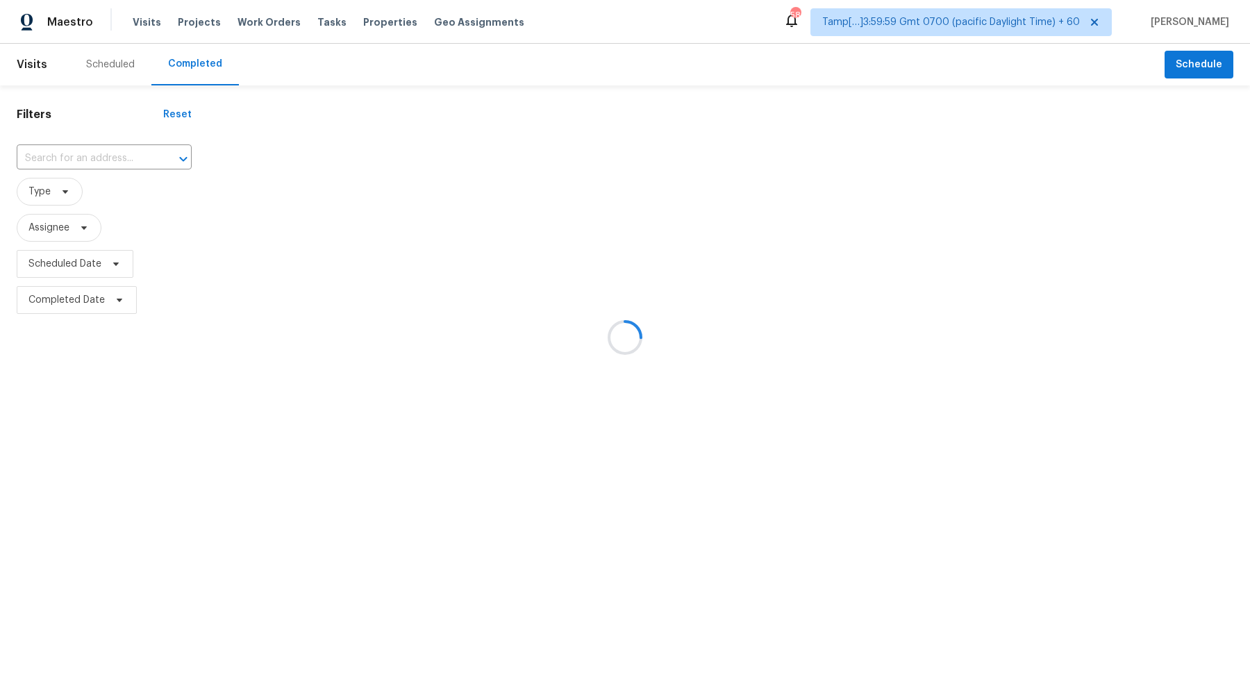
click at [115, 169] on div at bounding box center [625, 337] width 1250 height 675
click at [119, 154] on div at bounding box center [625, 337] width 1250 height 675
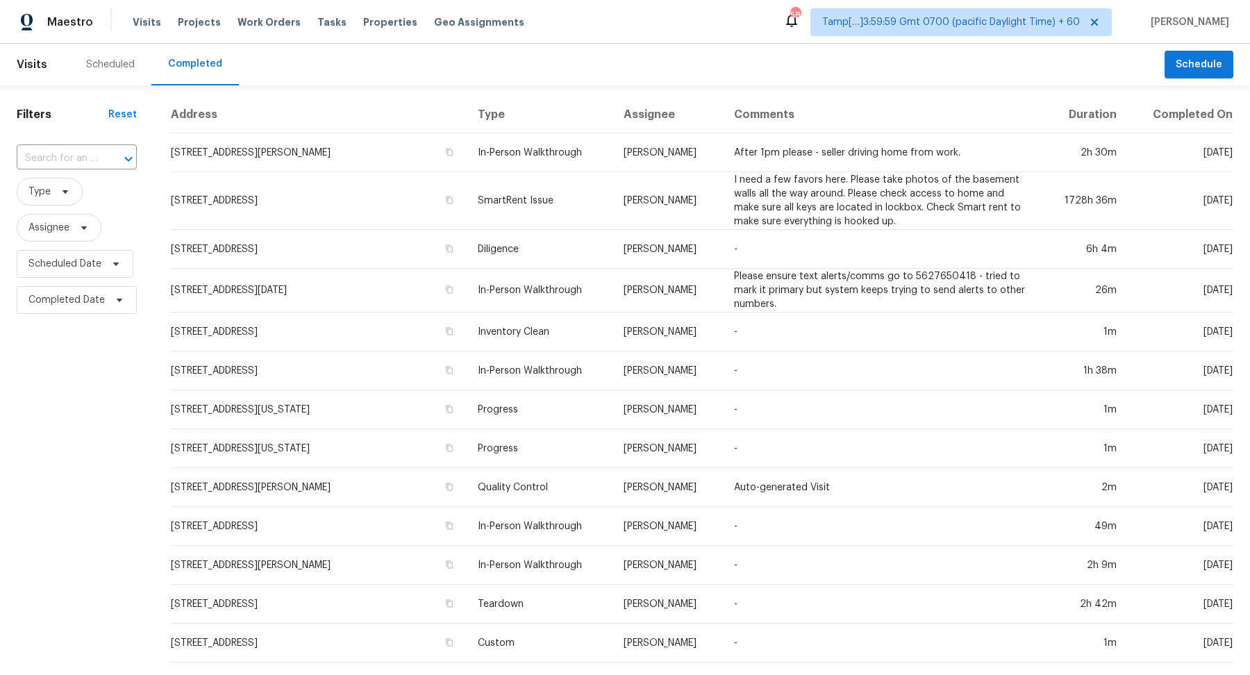
click at [120, 154] on icon "Open" at bounding box center [128, 159] width 17 height 17
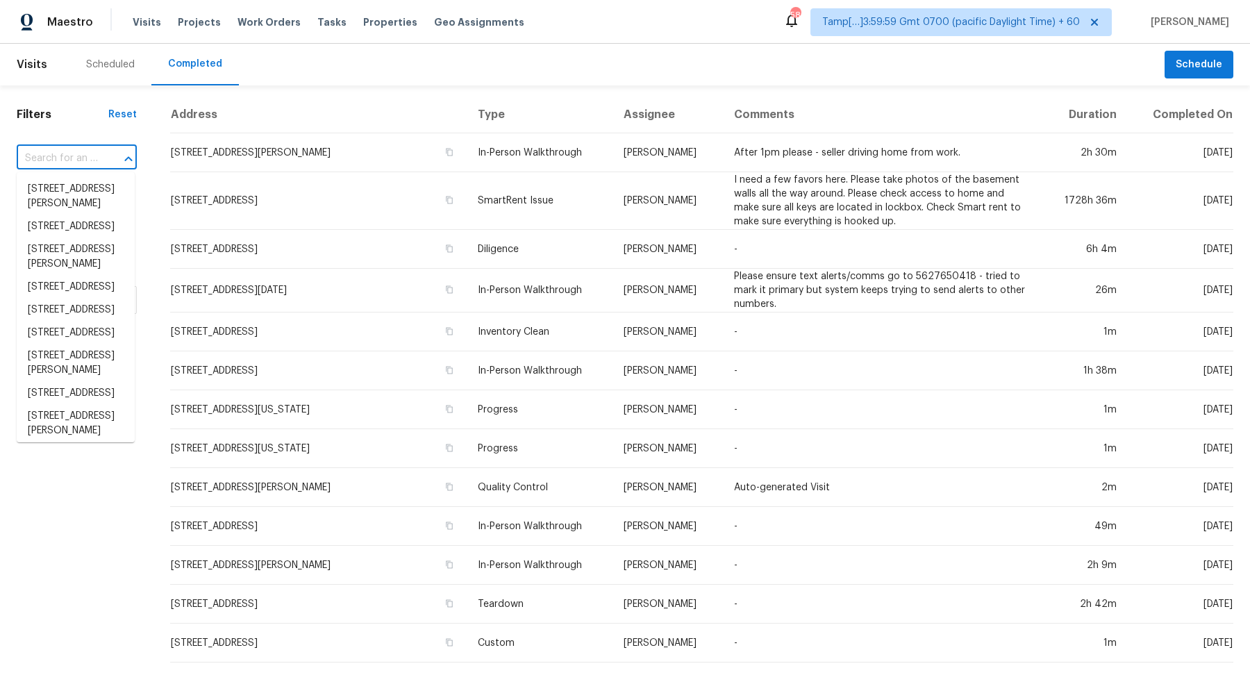
paste input "[STREET_ADDRESS]"
type input "[STREET_ADDRESS]"
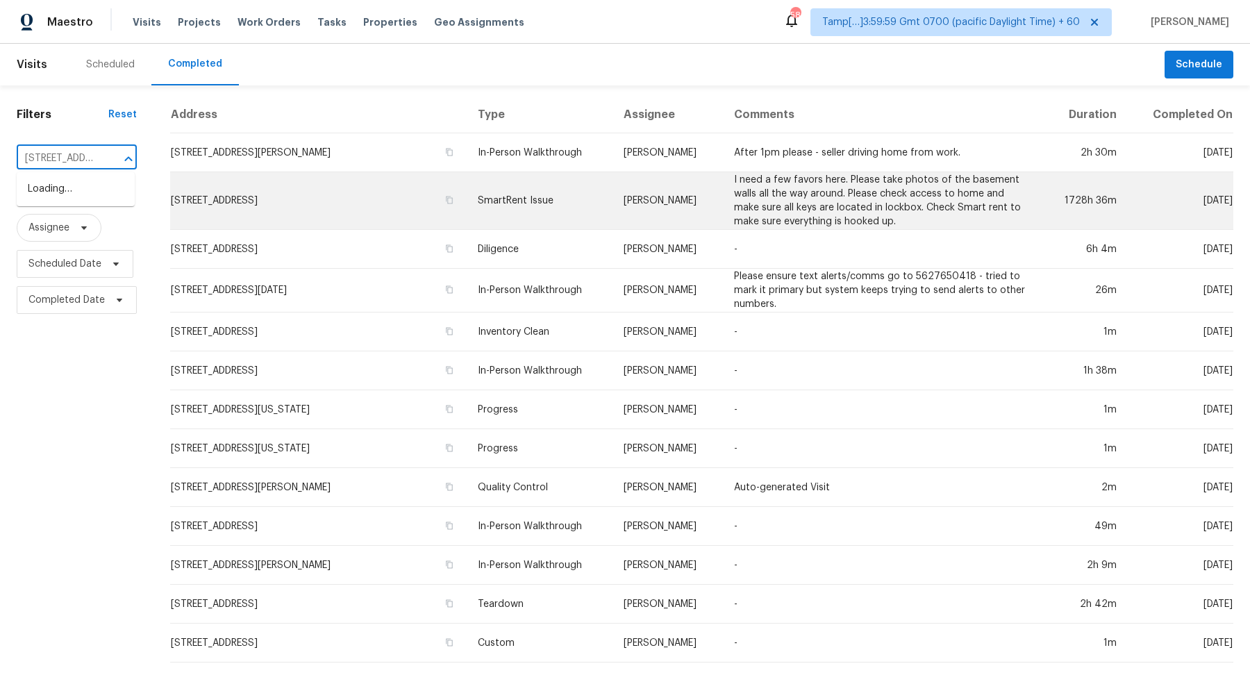
scroll to position [0, 115]
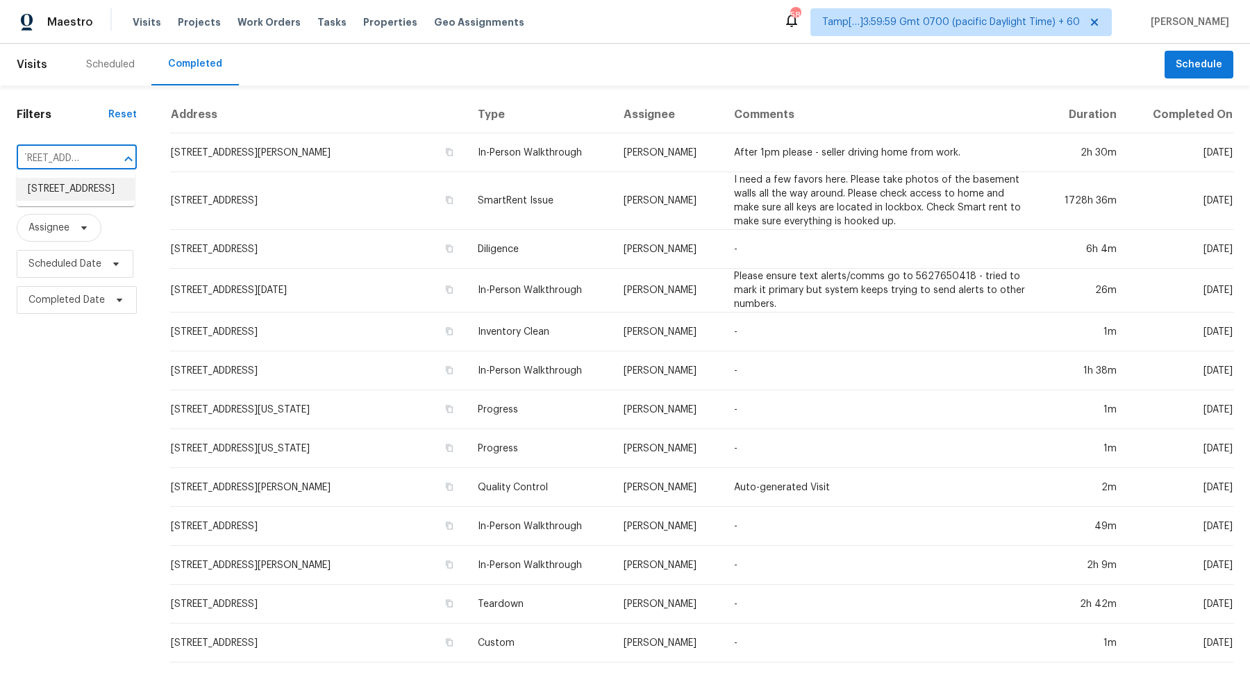
click at [57, 184] on li "[STREET_ADDRESS]" at bounding box center [76, 189] width 118 height 23
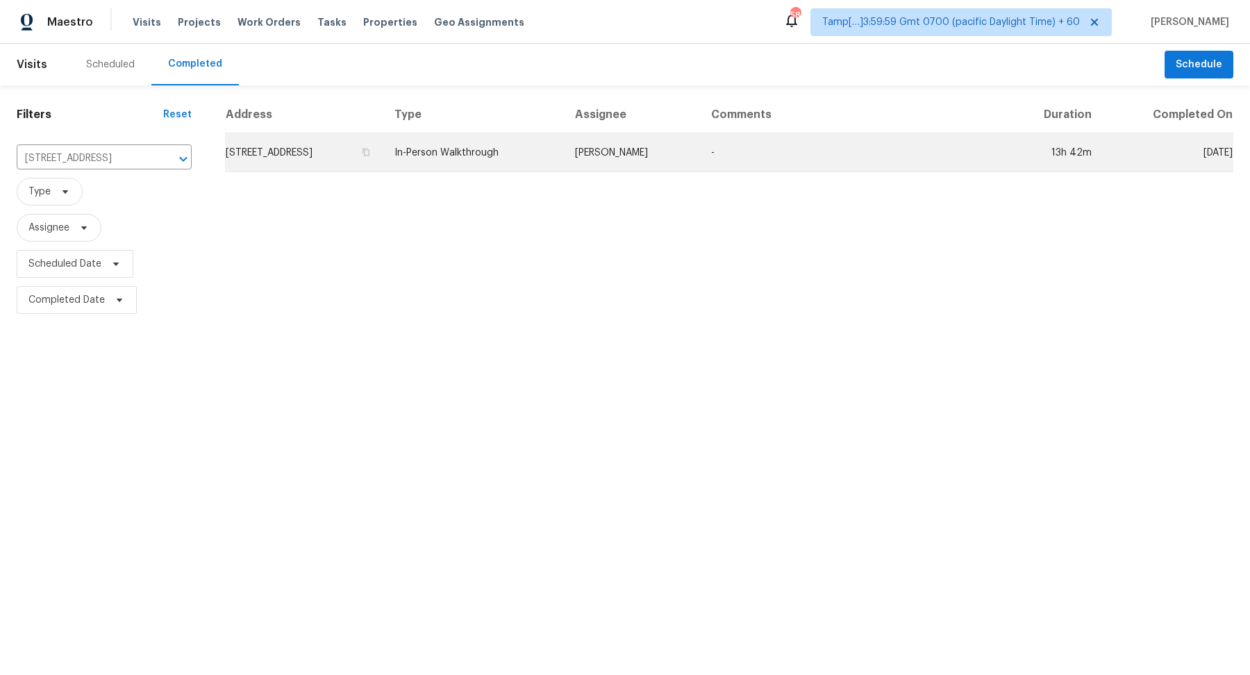
click at [305, 149] on td "[STREET_ADDRESS]" at bounding box center [304, 152] width 158 height 39
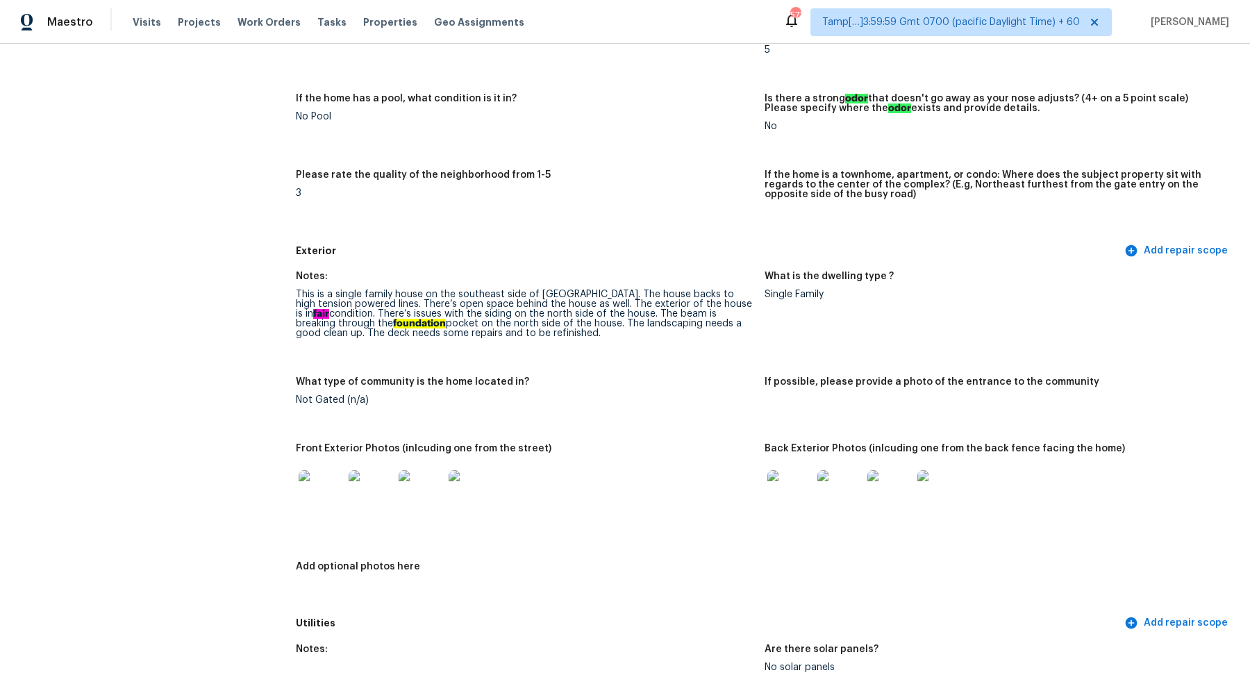
scroll to position [347, 0]
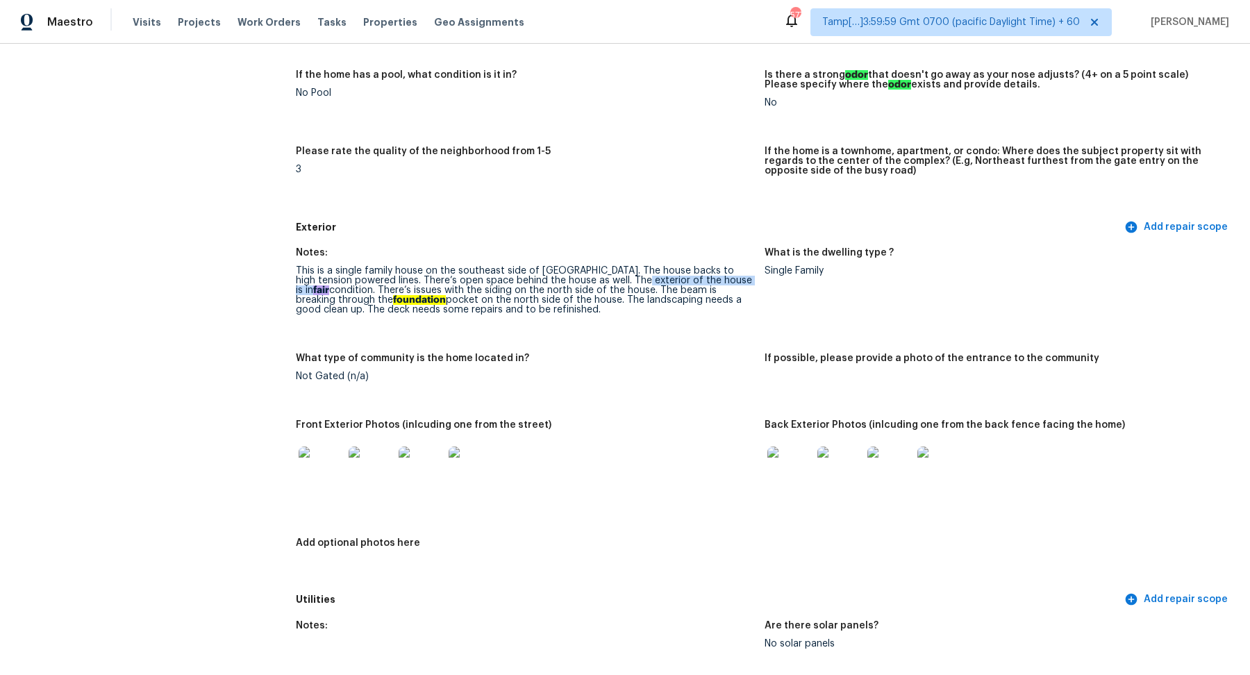
drag, startPoint x: 613, startPoint y: 279, endPoint x: 729, endPoint y: 283, distance: 115.4
click at [728, 283] on div "This is a single family house on the southeast side of [GEOGRAPHIC_DATA]. The h…" at bounding box center [525, 290] width 458 height 49
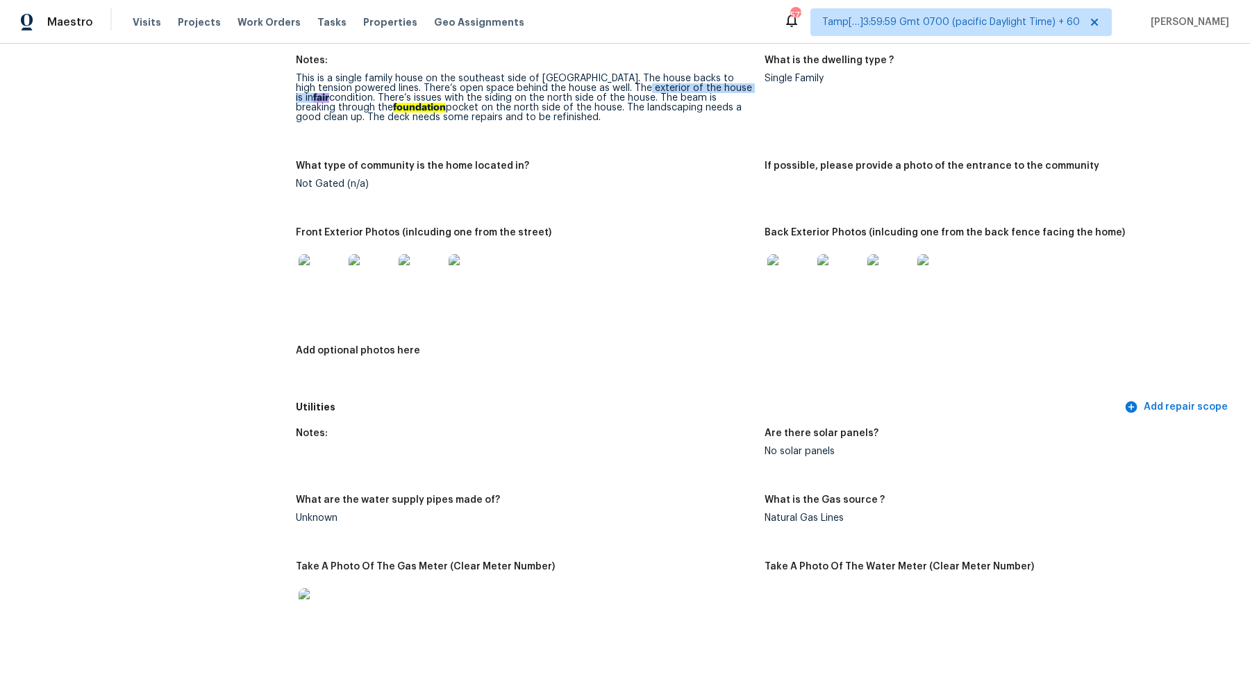
scroll to position [584, 0]
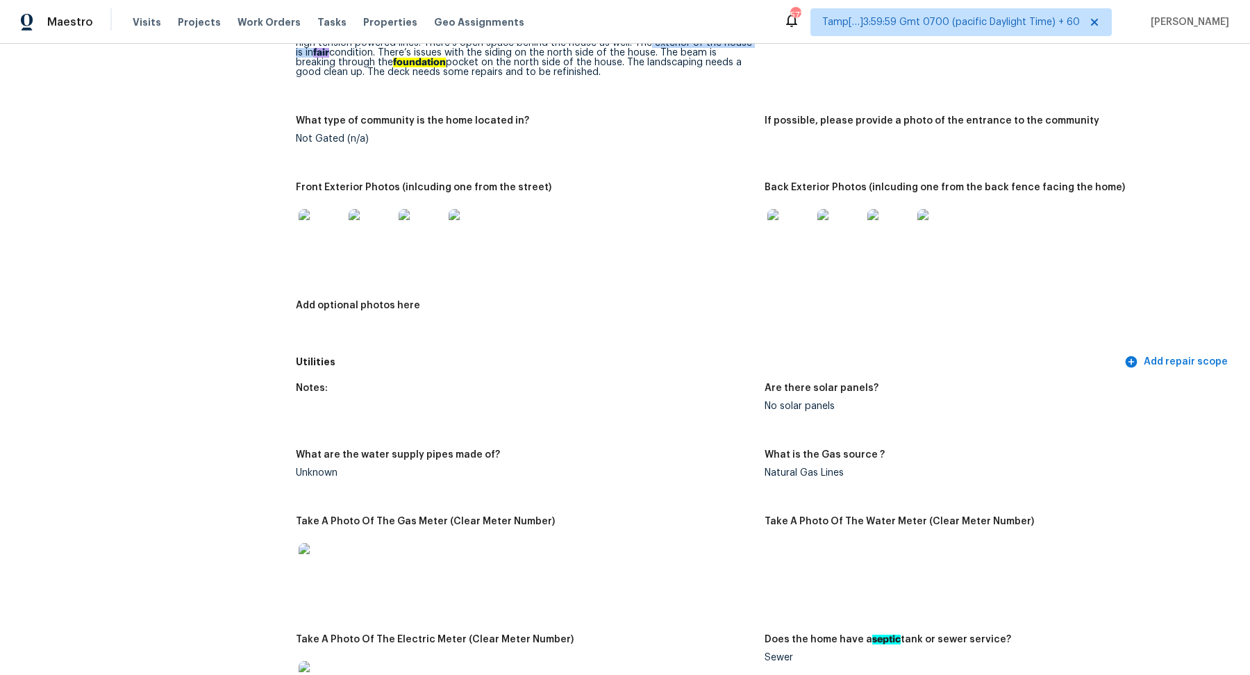
click at [318, 249] on img at bounding box center [321, 231] width 44 height 44
click at [783, 224] on img at bounding box center [789, 231] width 44 height 44
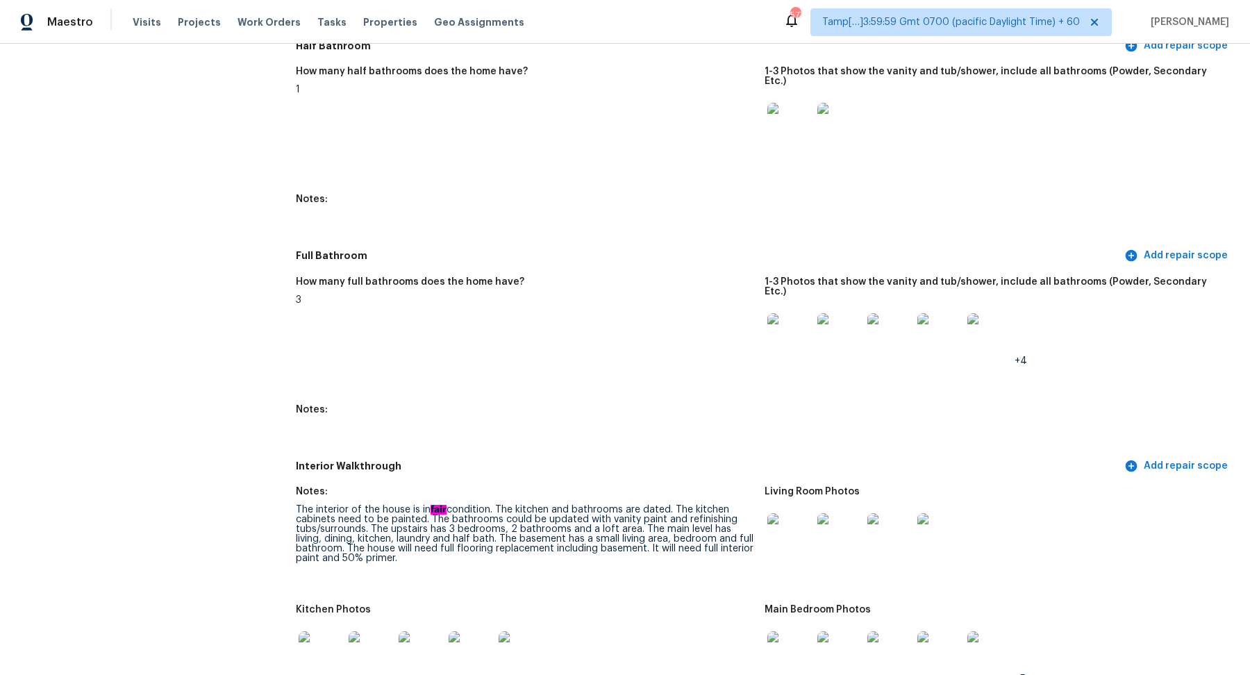
scroll to position [1735, 0]
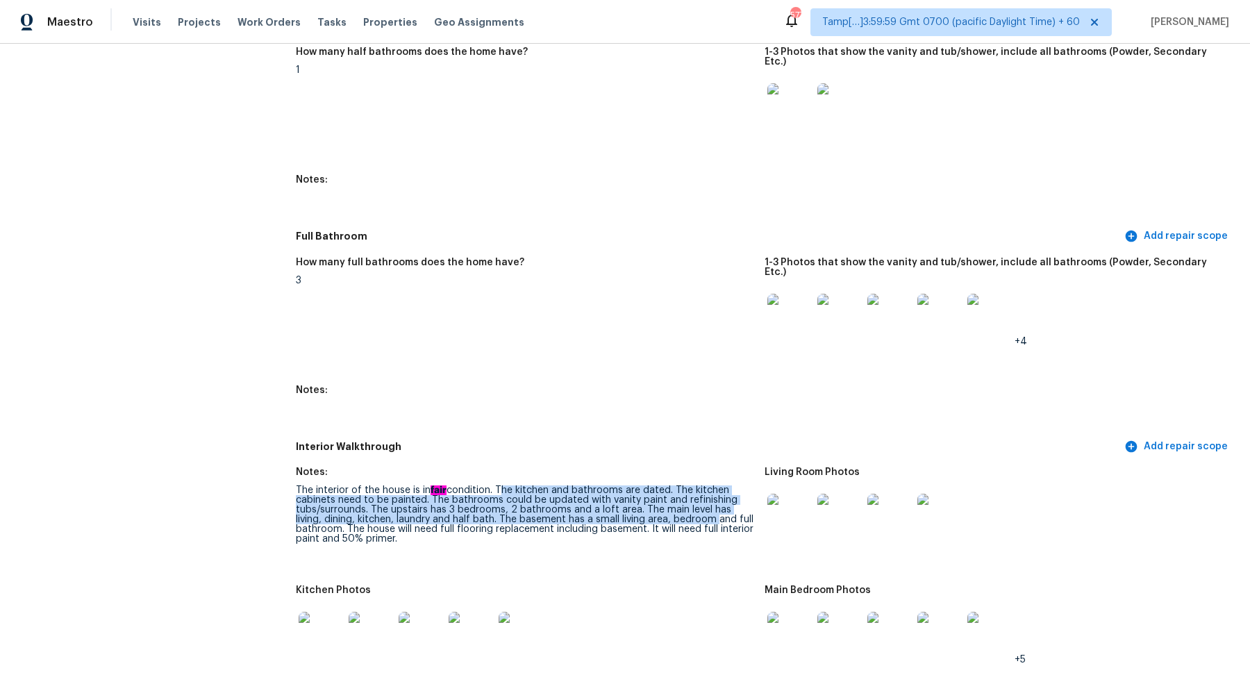
drag, startPoint x: 500, startPoint y: 472, endPoint x: 682, endPoint y: 499, distance: 183.9
click at [682, 499] on div "The interior of the house is in fair condition. The kitchen and bathrooms are d…" at bounding box center [525, 514] width 458 height 58
click at [547, 508] on div "The interior of the house is in fair condition. The kitchen and bathrooms are d…" at bounding box center [525, 514] width 458 height 58
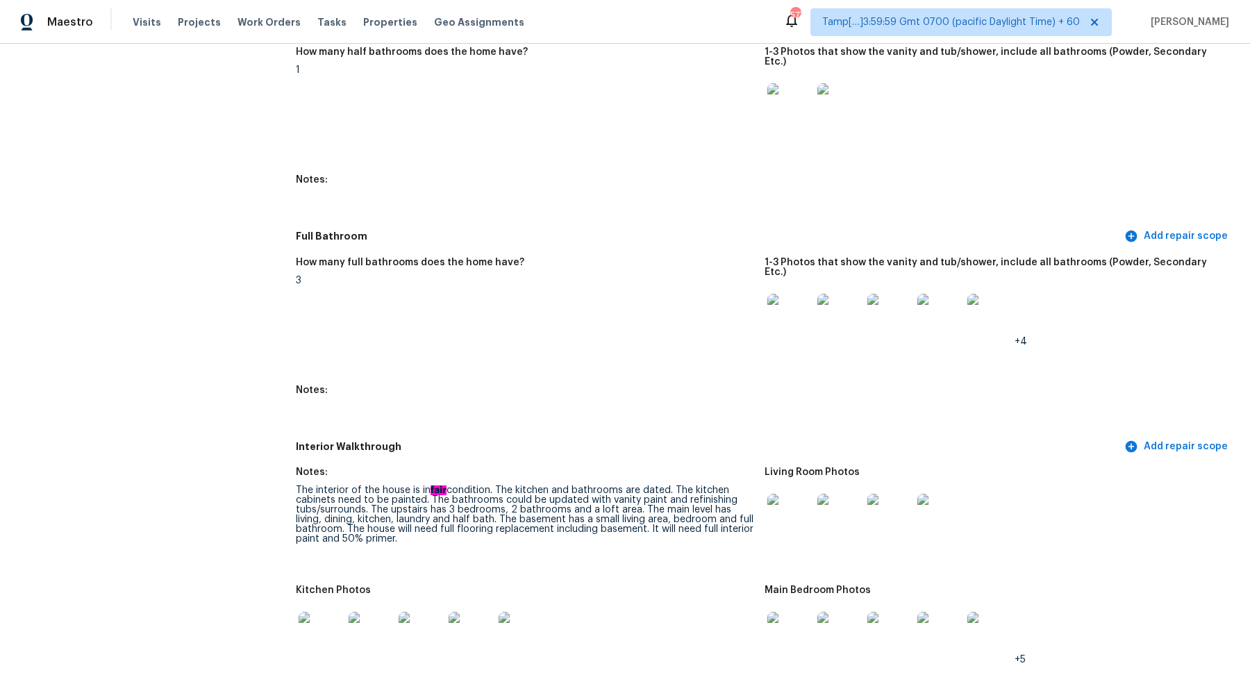
drag, startPoint x: 479, startPoint y: 494, endPoint x: 688, endPoint y: 501, distance: 209.2
click at [688, 501] on div "The interior of the house is in fair condition. The kitchen and bathrooms are d…" at bounding box center [525, 514] width 458 height 58
drag, startPoint x: 537, startPoint y: 483, endPoint x: 680, endPoint y: 483, distance: 143.1
click at [680, 485] on div "The interior of the house is in fair condition. The kitchen and bathrooms are d…" at bounding box center [525, 514] width 458 height 58
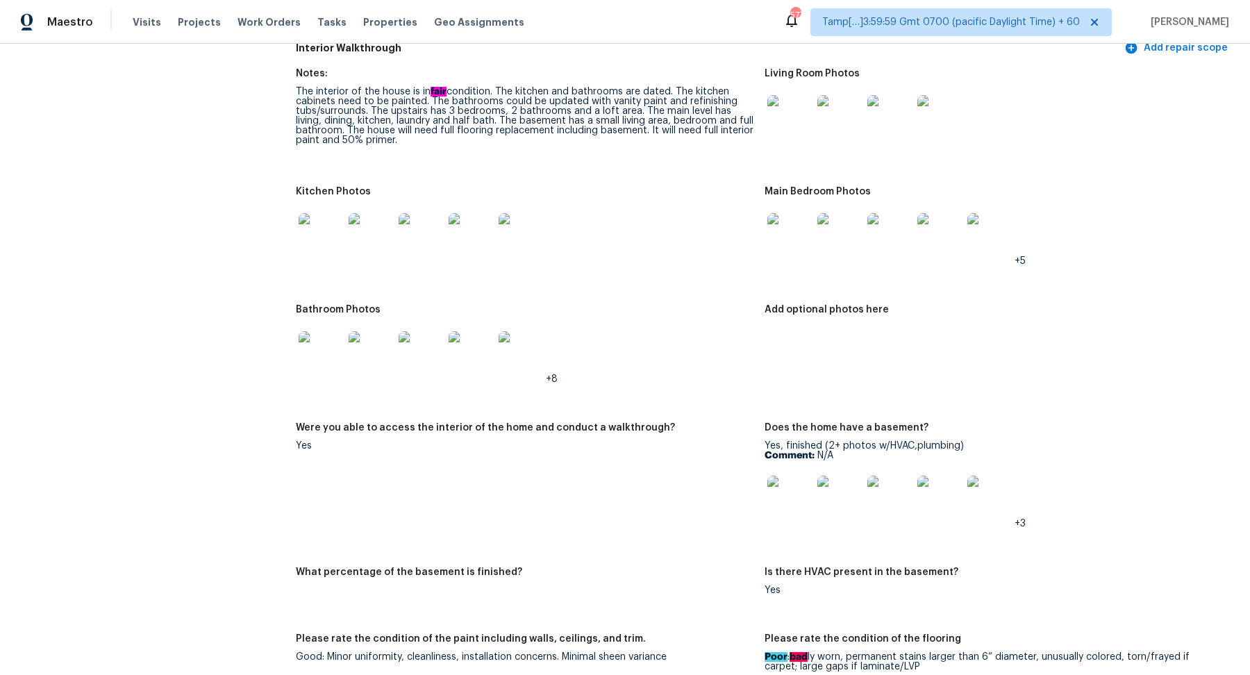
scroll to position [2129, 0]
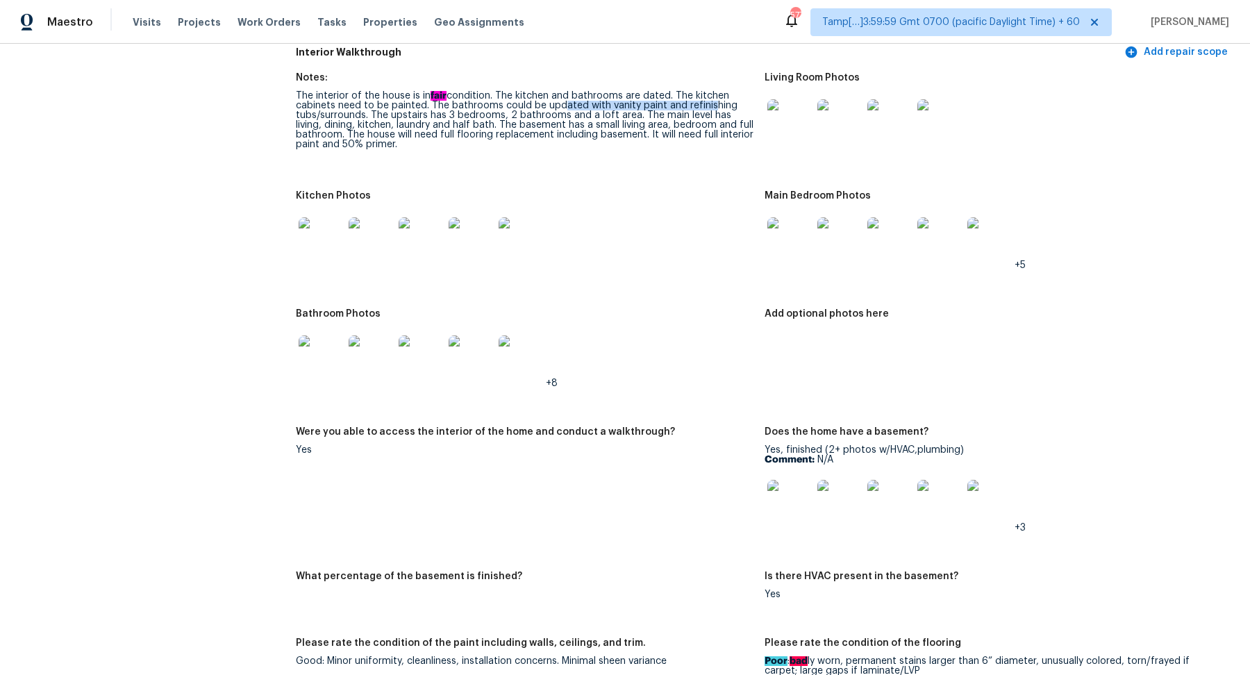
drag, startPoint x: 556, startPoint y: 91, endPoint x: 705, endPoint y: 91, distance: 148.6
click at [705, 91] on div "The interior of the house is in fair condition. The kitchen and bathrooms are d…" at bounding box center [525, 120] width 458 height 58
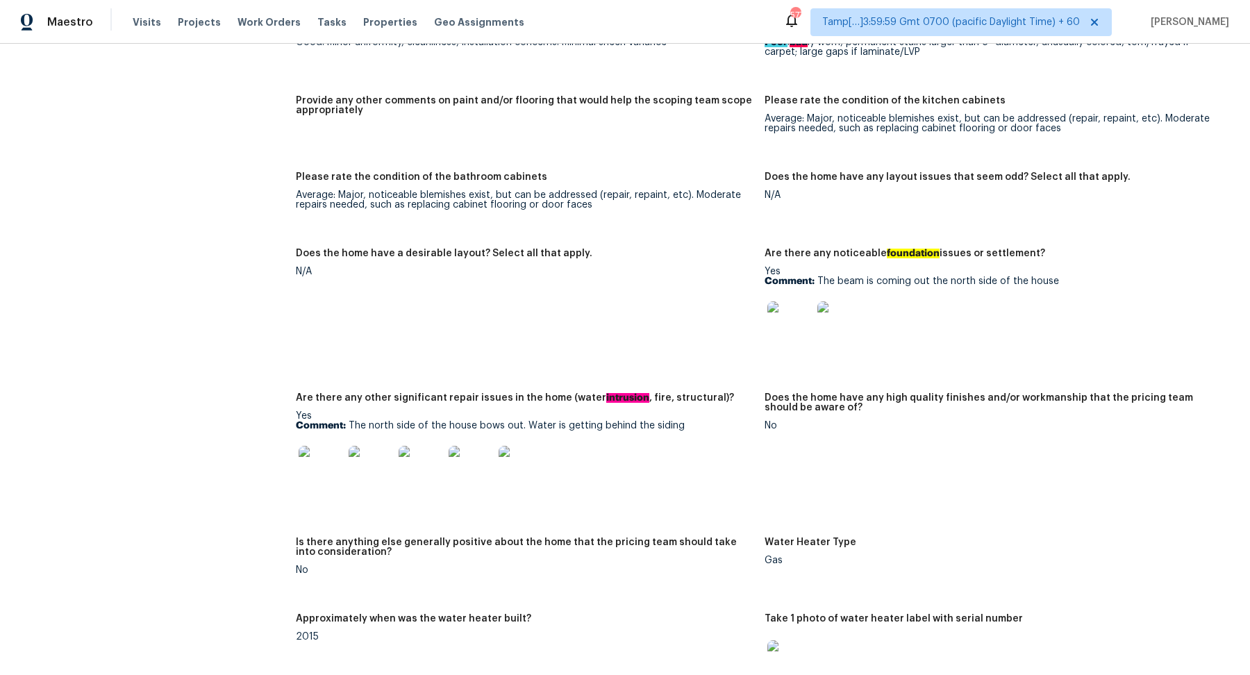
scroll to position [2749, 0]
click at [320, 453] on img at bounding box center [321, 467] width 44 height 44
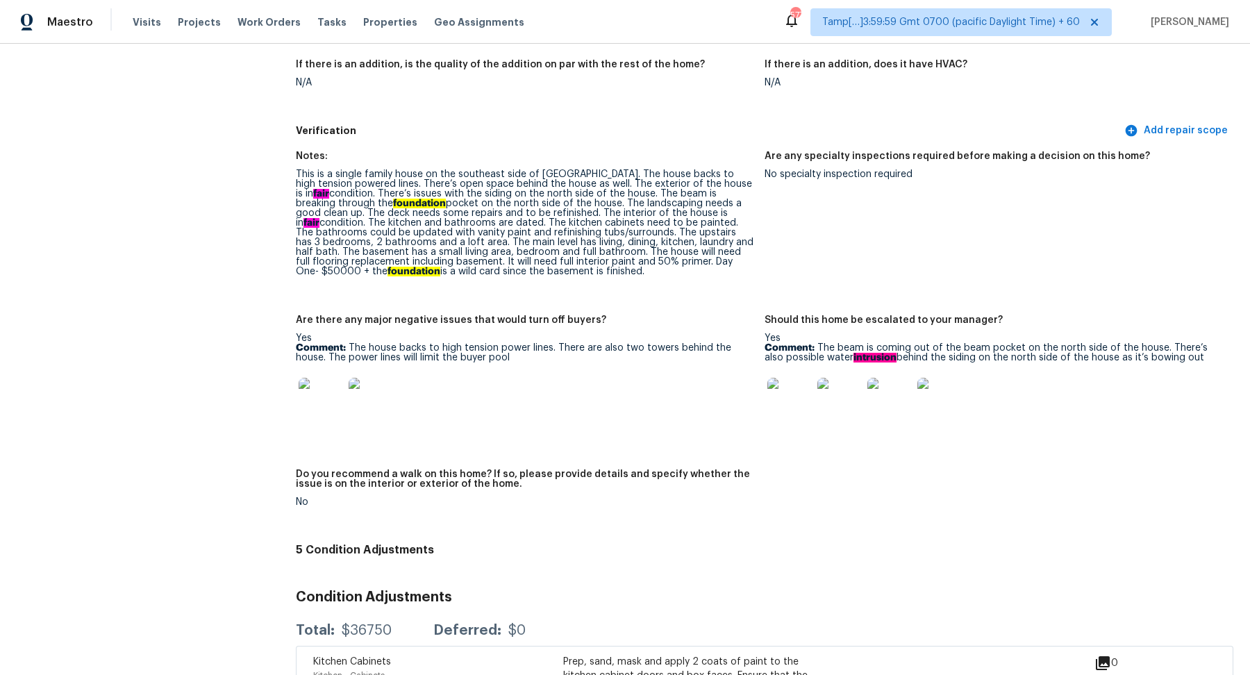
scroll to position [3734, 0]
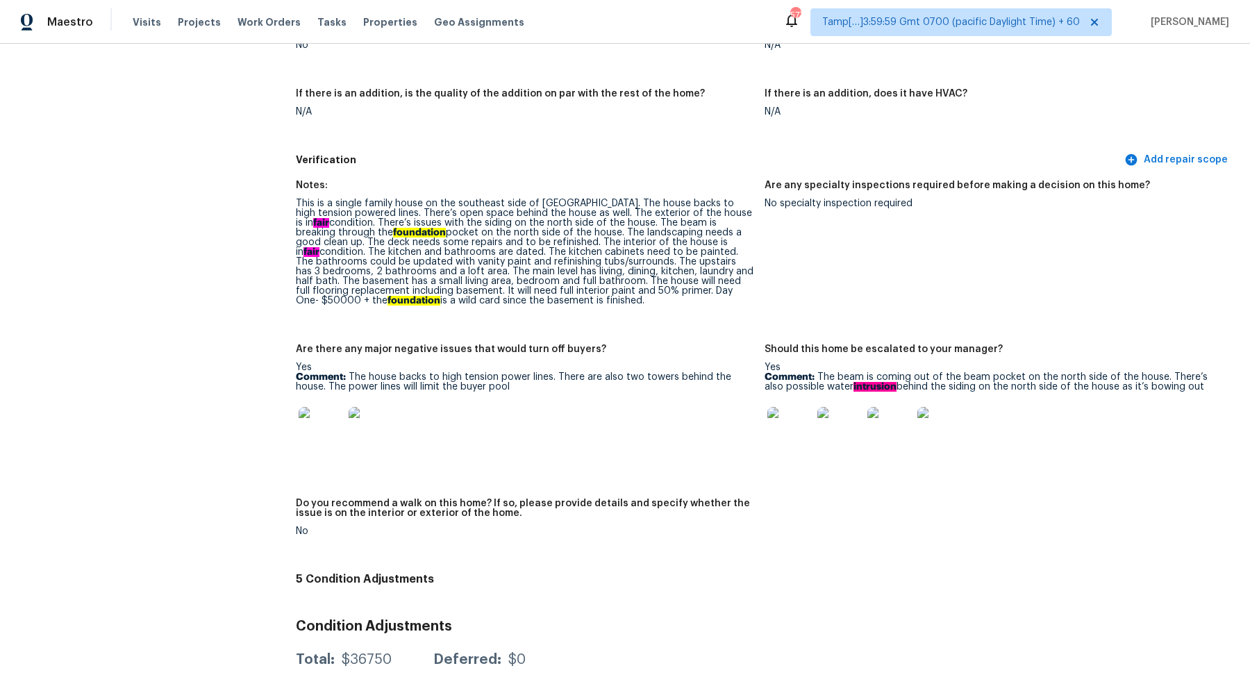
click at [788, 430] on img at bounding box center [789, 429] width 44 height 44
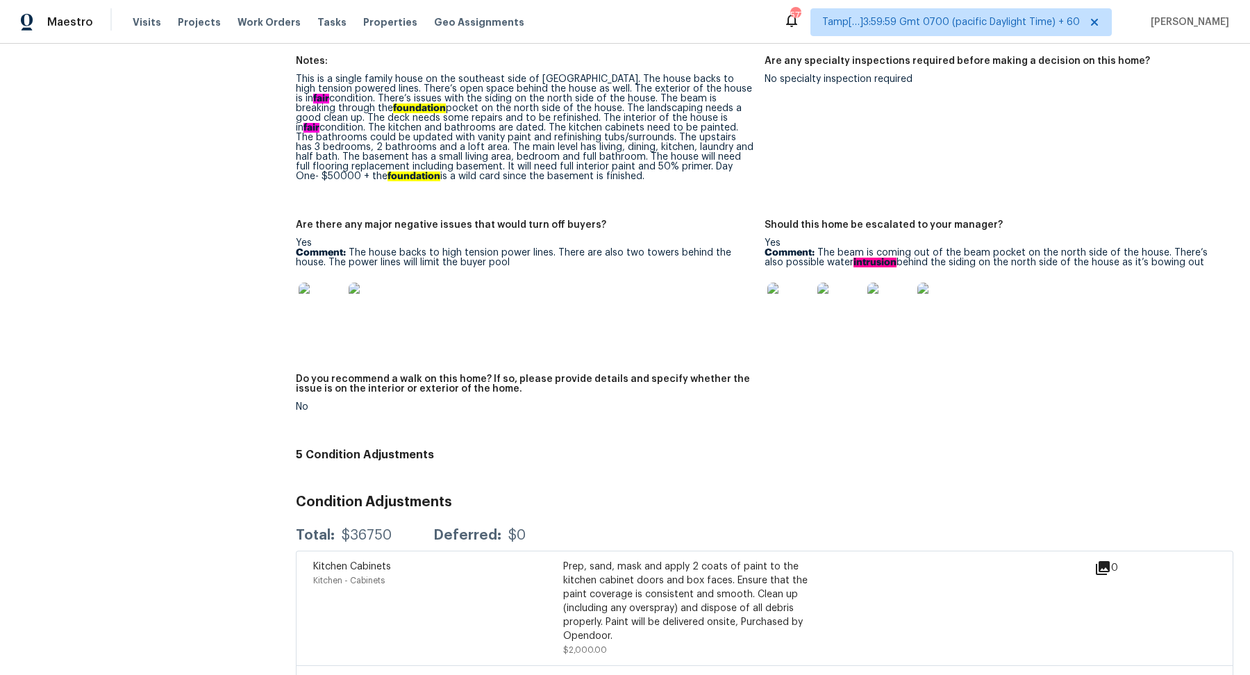
scroll to position [3806, 0]
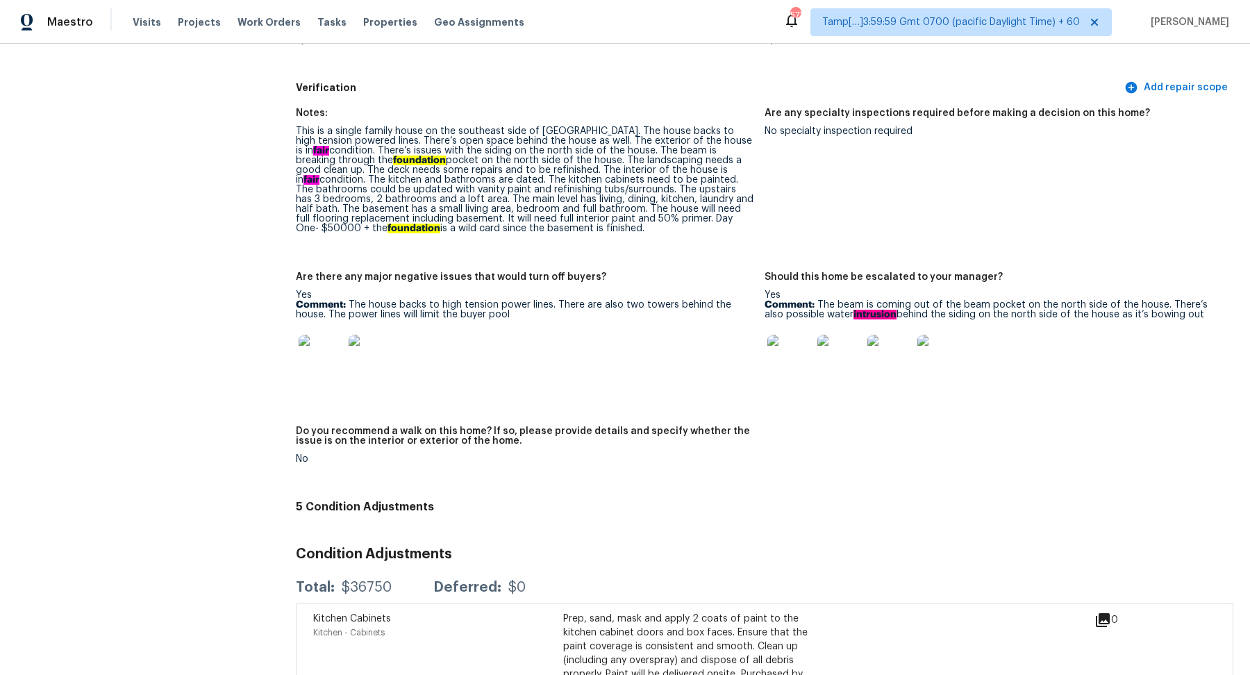
drag, startPoint x: 819, startPoint y: 290, endPoint x: 1186, endPoint y: 303, distance: 367.6
click at [1186, 303] on p "Comment: The beam is coming out of the beam pocket on the north side of the hou…" at bounding box center [994, 309] width 458 height 19
copy p "The beam is coming out of the beam pocket on the north side of the house. There…"
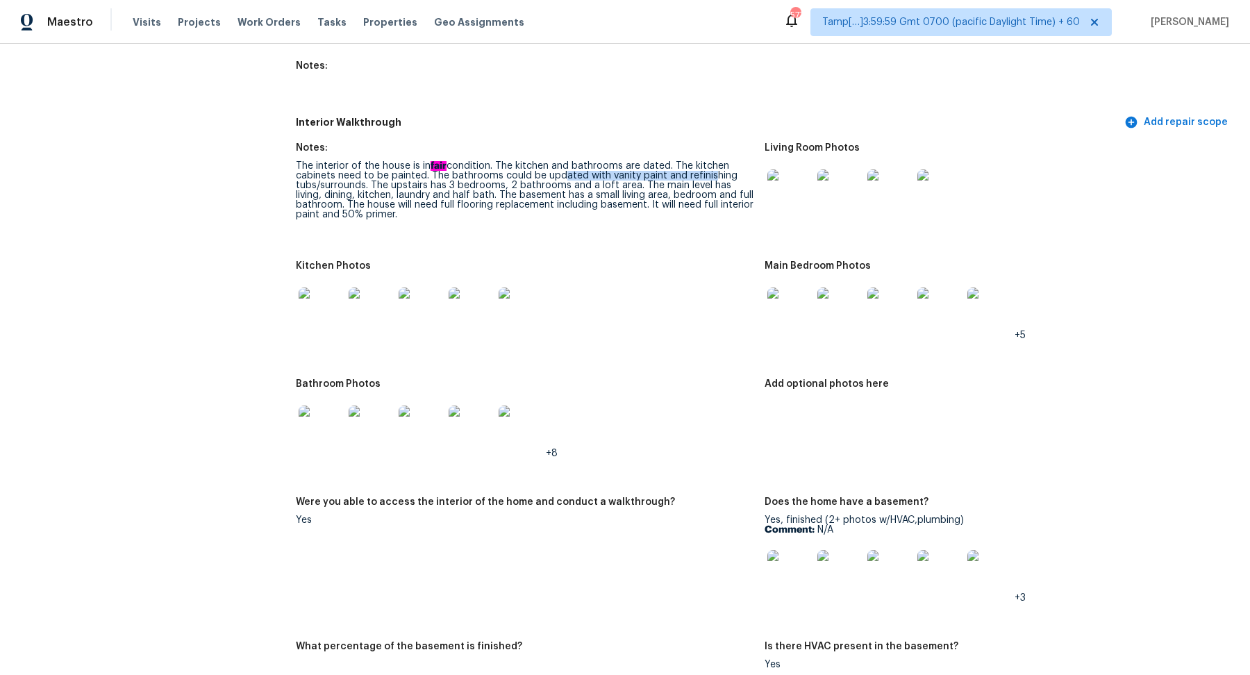
scroll to position [1994, 0]
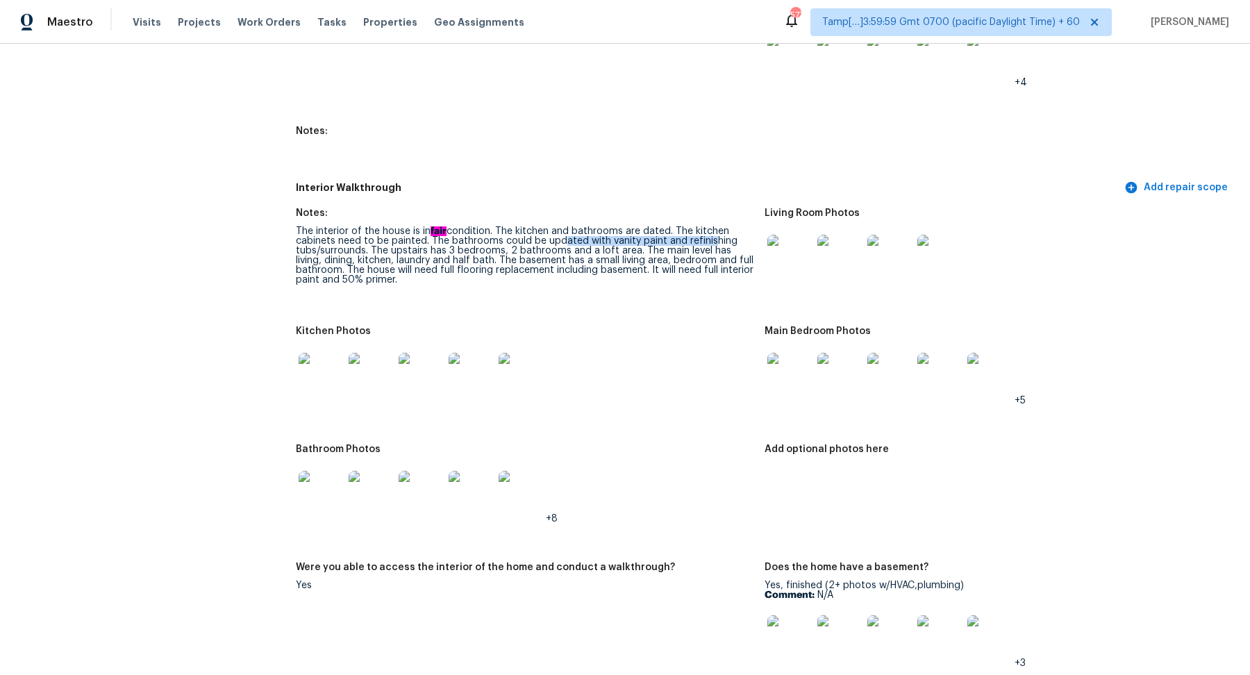
click at [782, 241] on img at bounding box center [789, 257] width 44 height 44
click at [347, 352] on div at bounding box center [371, 374] width 50 height 61
click at [335, 353] on img at bounding box center [321, 375] width 44 height 44
click at [793, 364] on img at bounding box center [789, 375] width 44 height 44
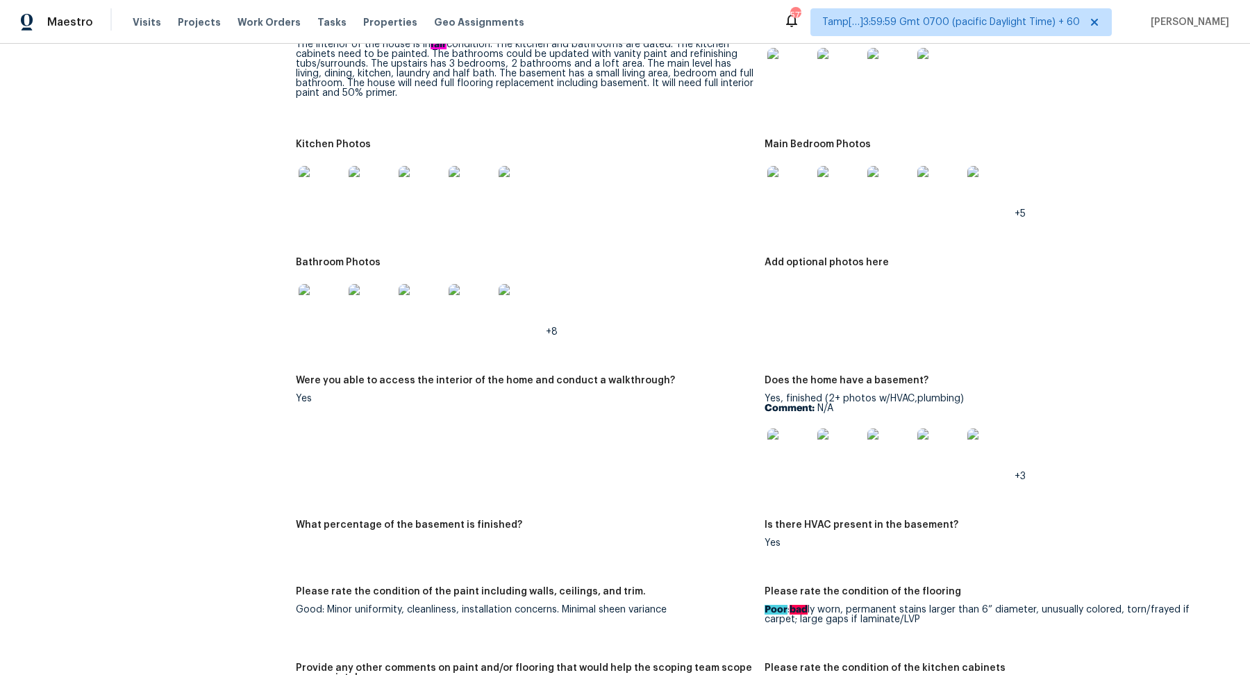
click at [327, 285] on img at bounding box center [321, 306] width 44 height 44
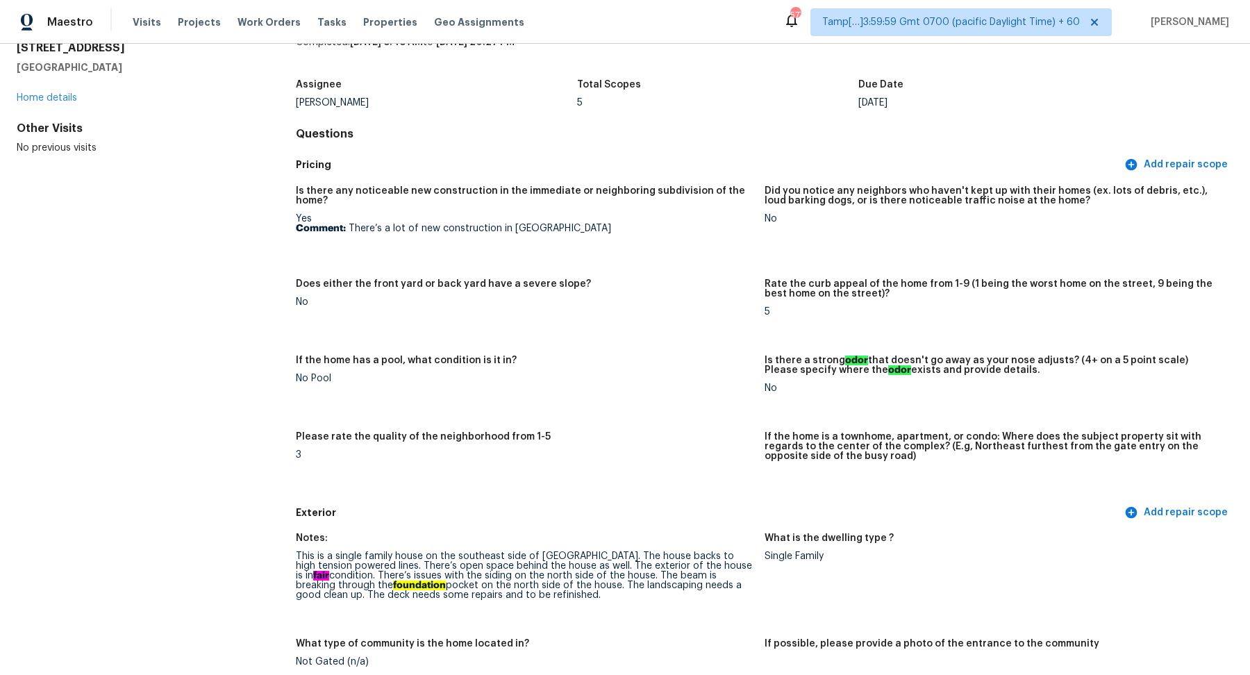
scroll to position [0, 0]
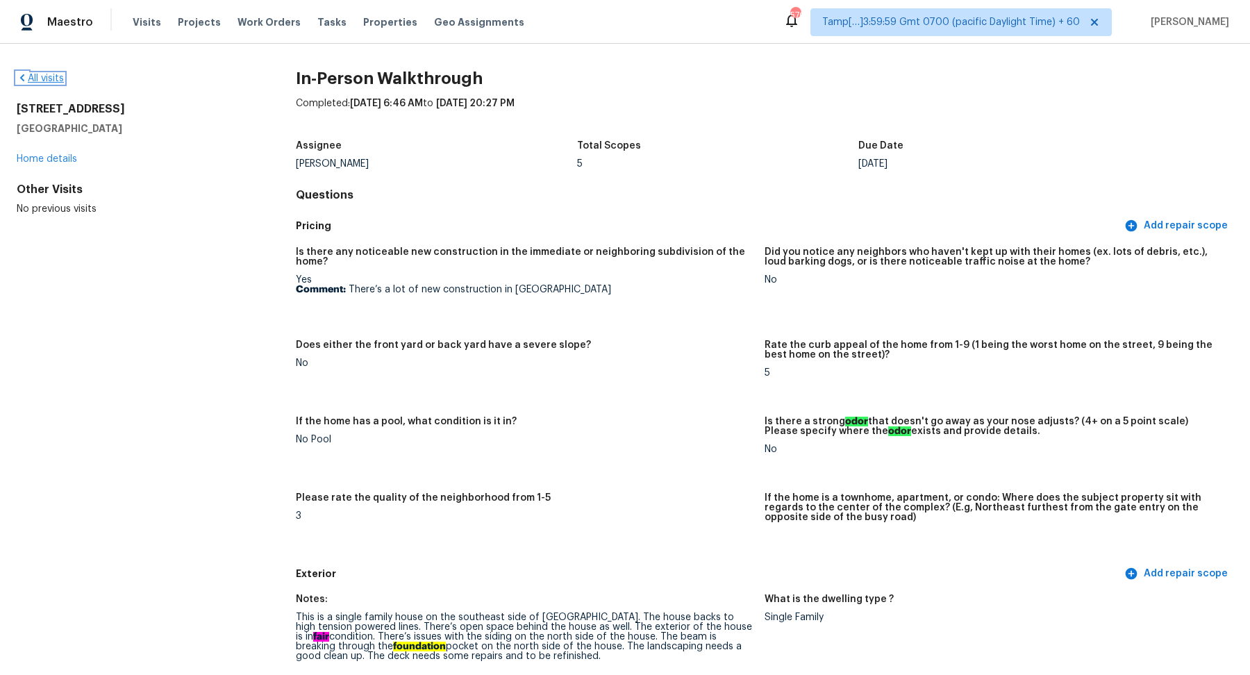
click at [52, 80] on link "All visits" at bounding box center [40, 79] width 47 height 10
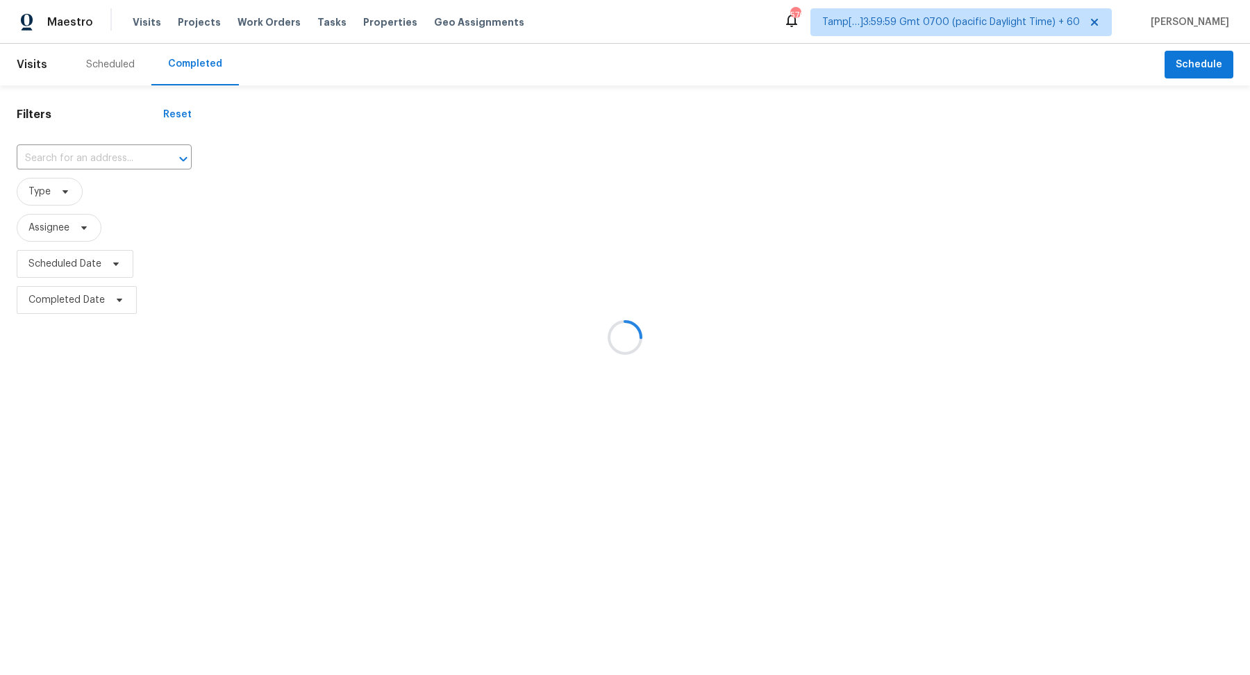
click at [97, 176] on div at bounding box center [625, 337] width 1250 height 675
click at [104, 162] on div at bounding box center [625, 337] width 1250 height 675
click at [111, 160] on div at bounding box center [625, 337] width 1250 height 675
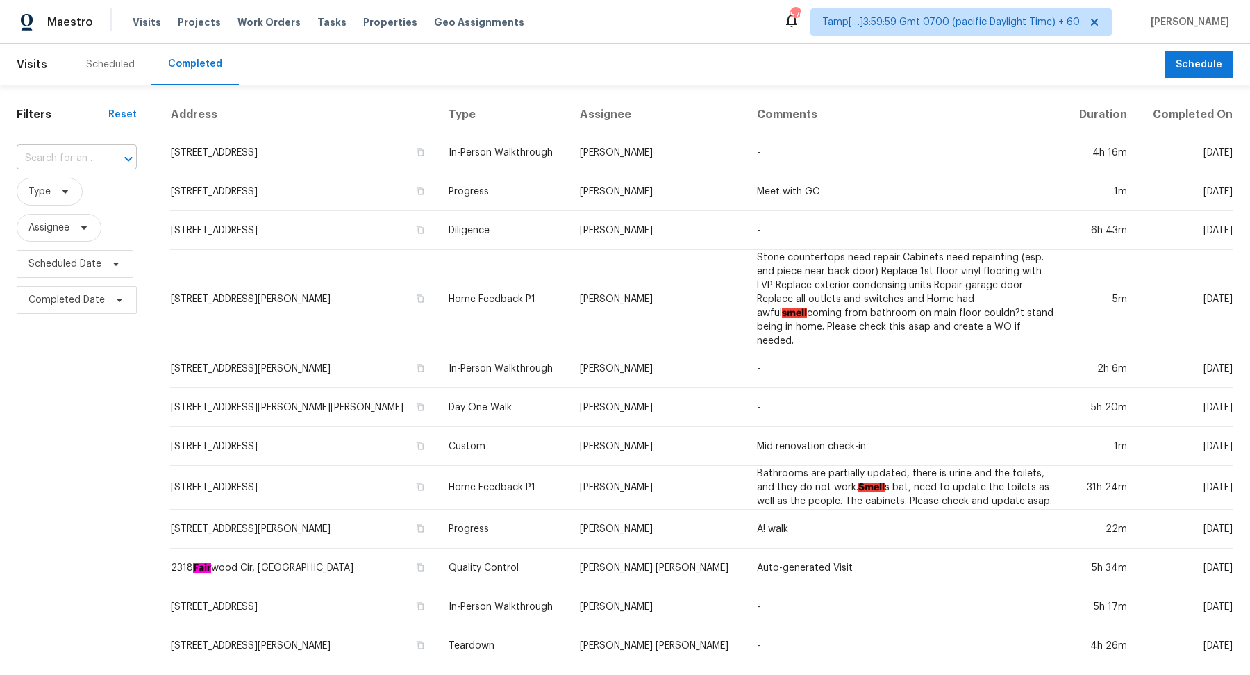
click at [113, 160] on div at bounding box center [119, 158] width 36 height 19
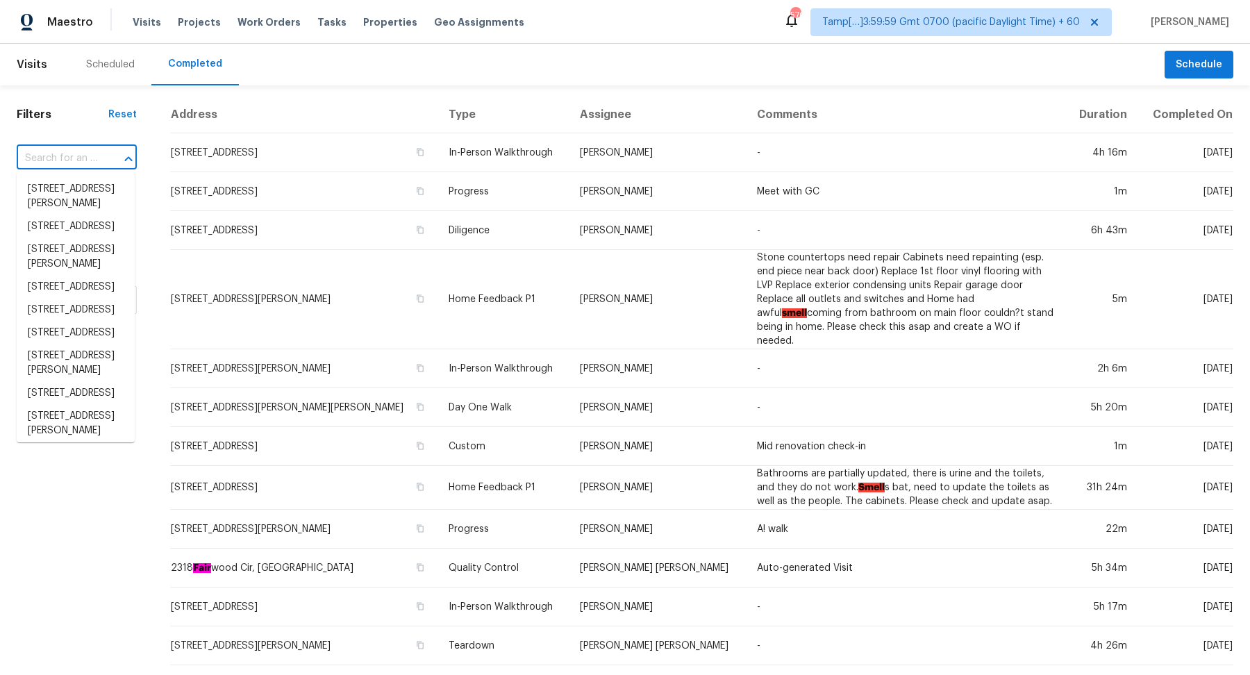
paste input "[STREET_ADDRESS]"
type input "[STREET_ADDRESS]"
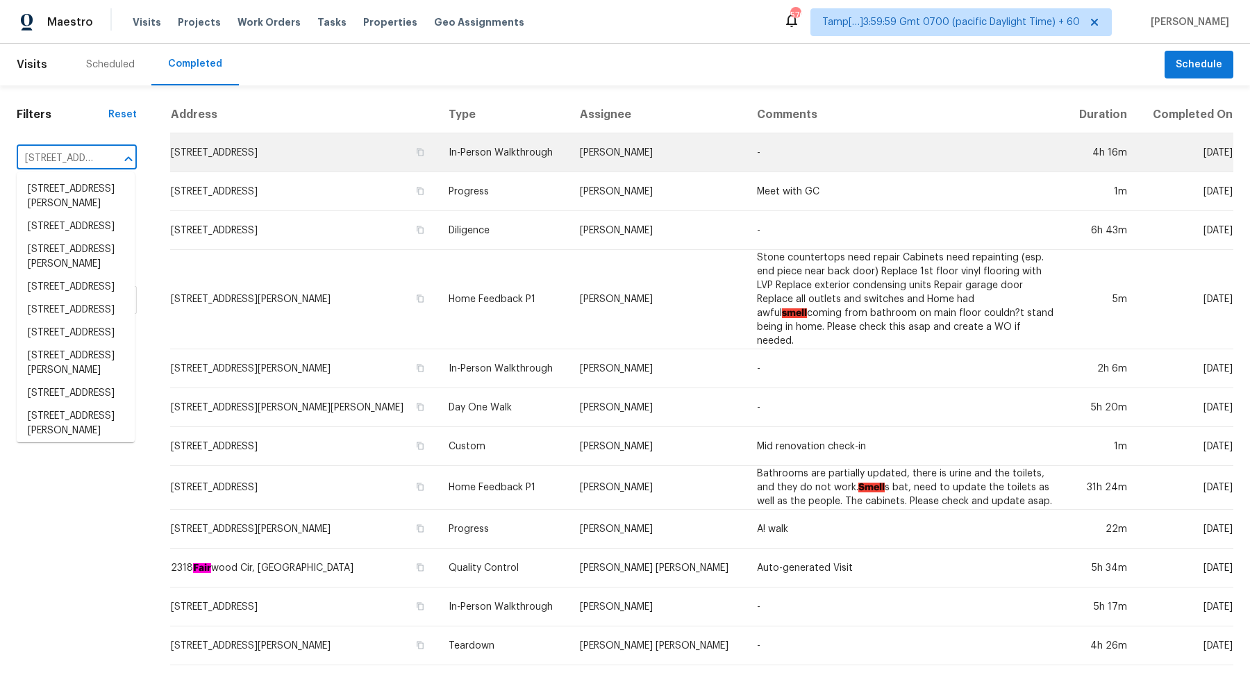
scroll to position [0, 112]
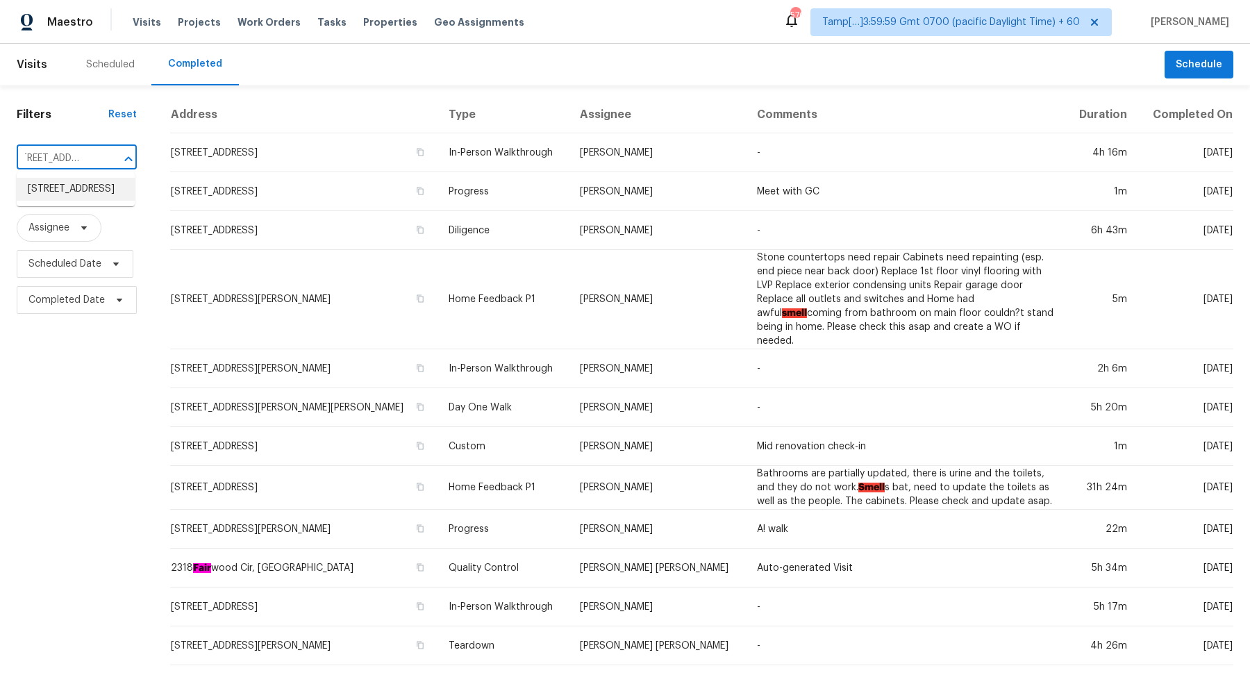
click at [72, 194] on li "[STREET_ADDRESS]" at bounding box center [76, 189] width 118 height 23
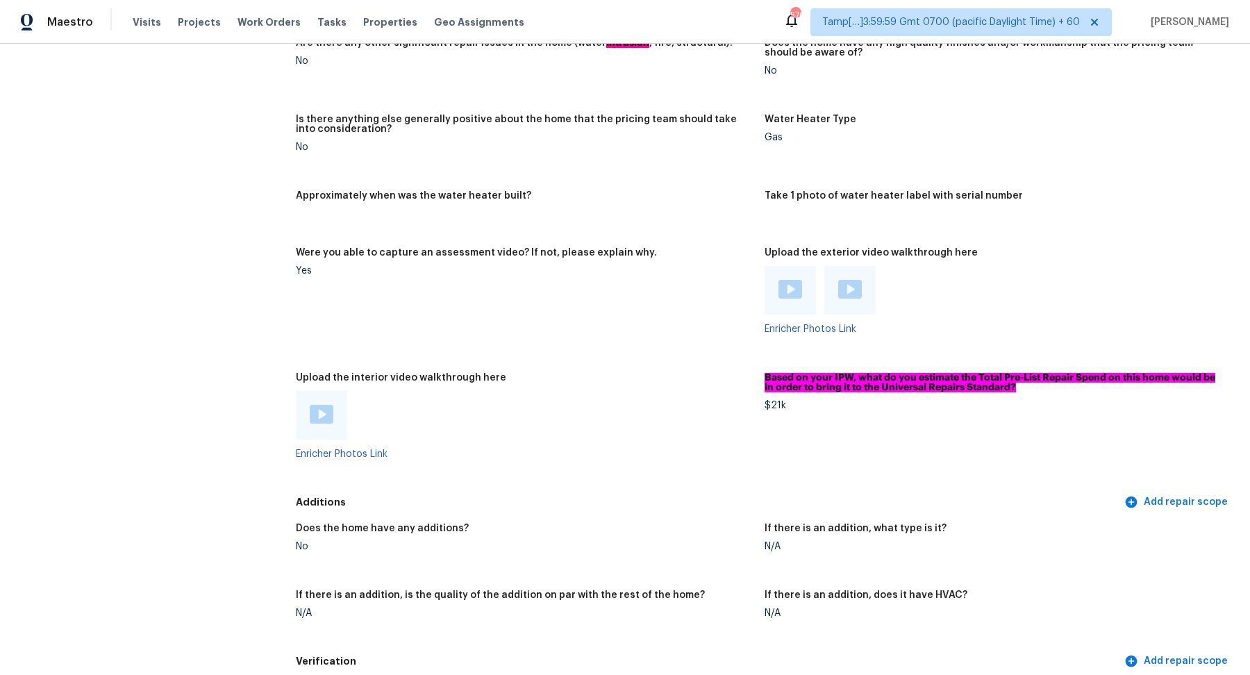
scroll to position [2293, 0]
